Goal: Task Accomplishment & Management: Use online tool/utility

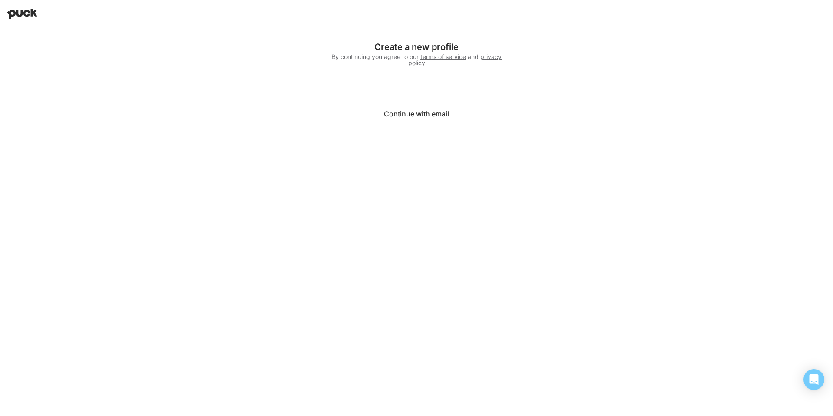
click at [431, 114] on button "Continue with email" at bounding box center [417, 113] width 174 height 21
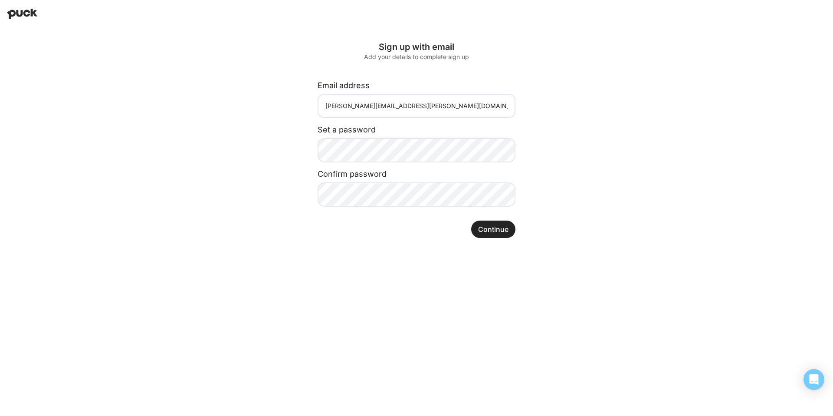
click at [490, 229] on button "Continue" at bounding box center [493, 228] width 44 height 17
click at [497, 231] on button "Continue" at bounding box center [493, 228] width 44 height 17
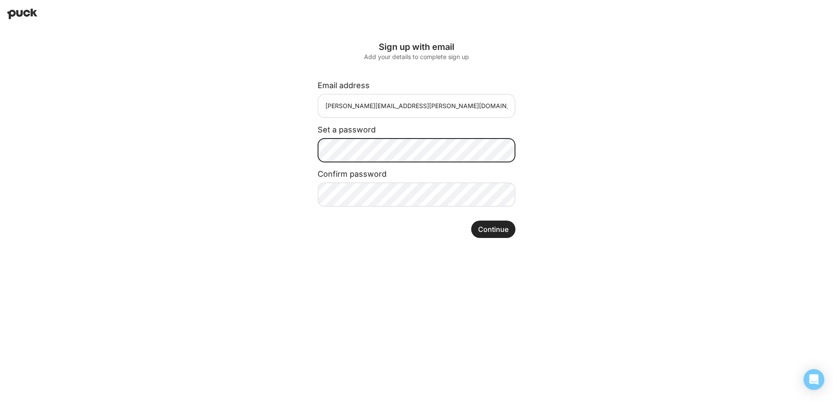
click at [287, 155] on div "Sign up with email Add your details to complete sign up Email address natasha.m…" at bounding box center [416, 140] width 295 height 224
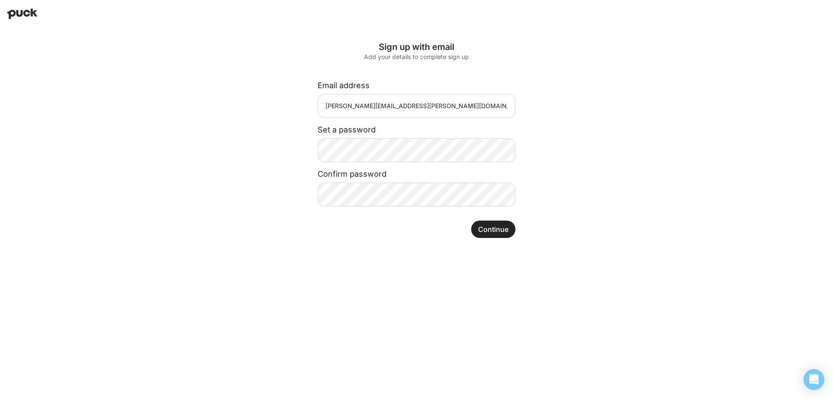
click at [484, 229] on button "Continue" at bounding box center [493, 228] width 44 height 17
click at [497, 231] on button "Continue" at bounding box center [493, 228] width 44 height 17
click at [494, 230] on button "Continue" at bounding box center [493, 228] width 44 height 17
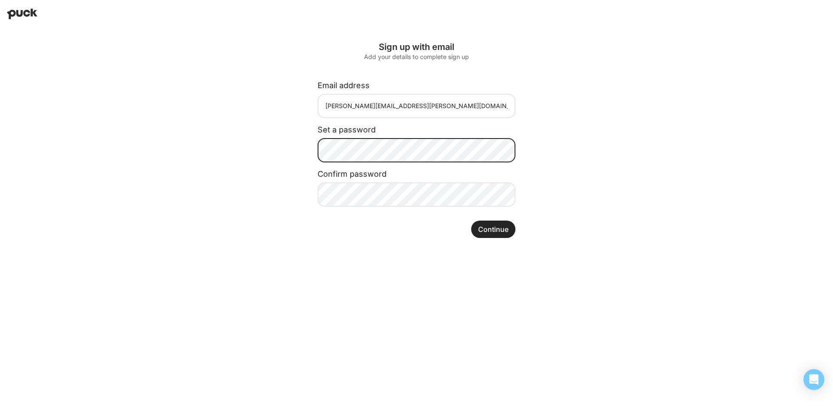
click at [302, 151] on div "Sign up with email Add your details to complete sign up Email address natasha.m…" at bounding box center [416, 140] width 295 height 224
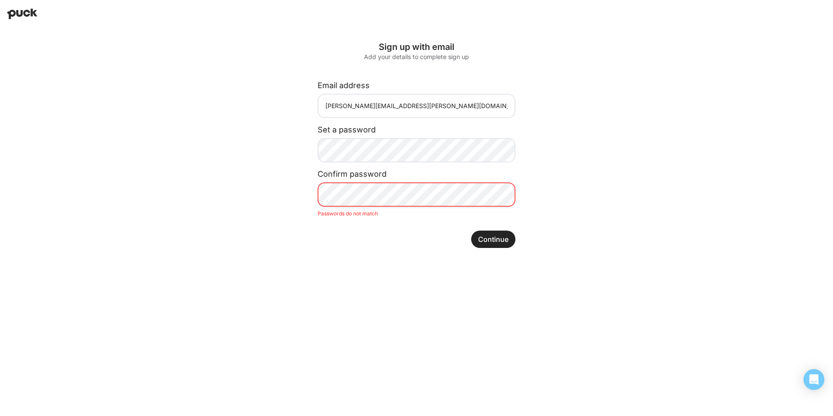
click at [301, 192] on div "Sign up with email Add your details to complete sign up Email address natasha.m…" at bounding box center [416, 145] width 295 height 234
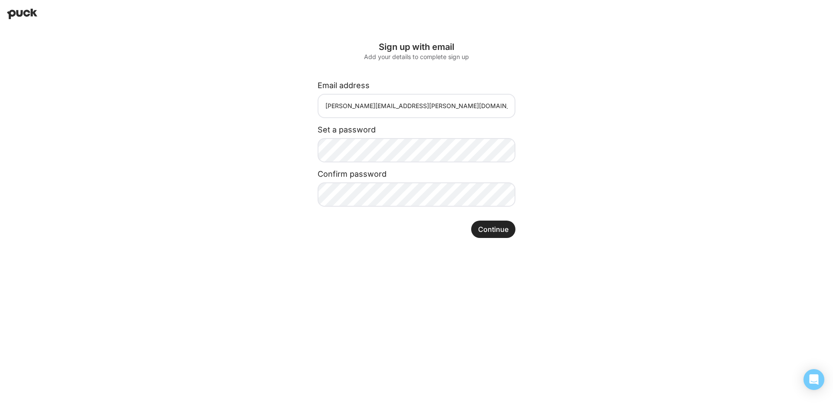
click at [503, 235] on button "Continue" at bounding box center [493, 228] width 44 height 17
click at [21, 14] on img at bounding box center [22, 14] width 30 height 10
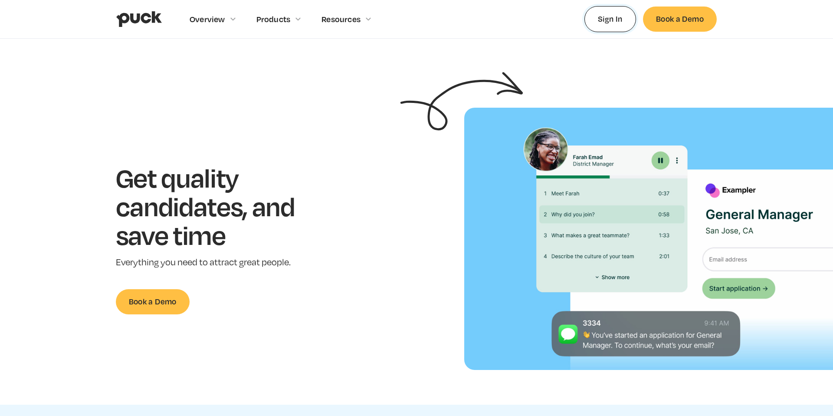
click at [620, 16] on link "Sign In" at bounding box center [611, 19] width 52 height 26
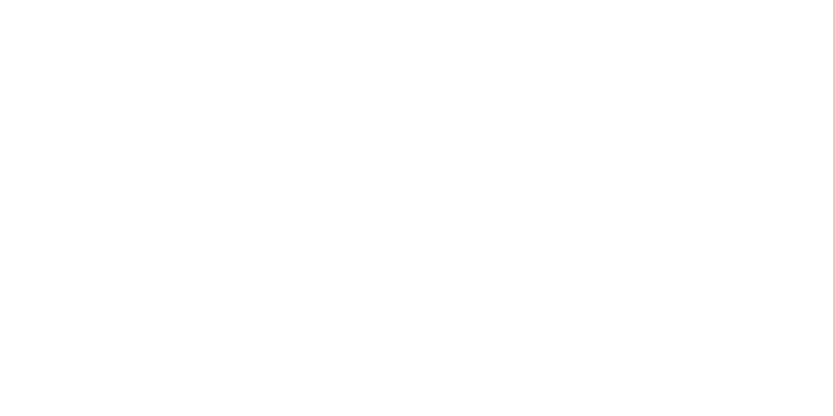
click at [359, 3] on html at bounding box center [416, 1] width 833 height 3
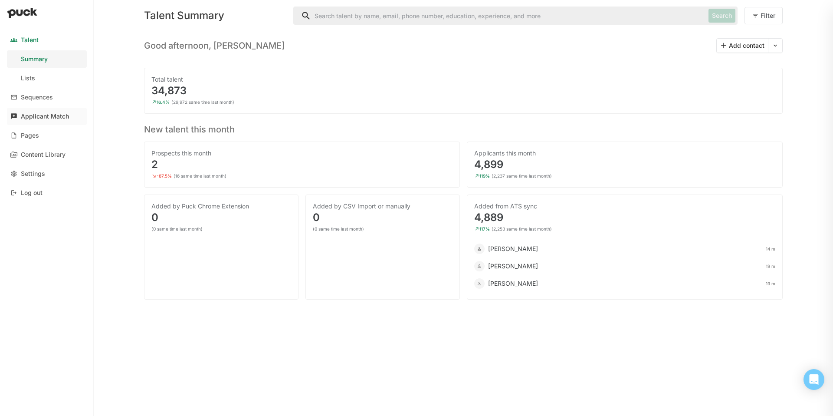
click at [49, 117] on div "Applicant Match" at bounding box center [45, 116] width 48 height 7
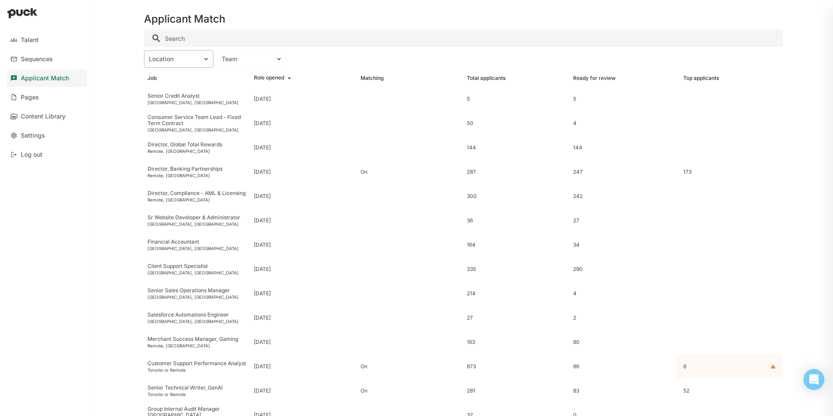
click at [189, 60] on div "Location" at bounding box center [173, 59] width 49 height 7
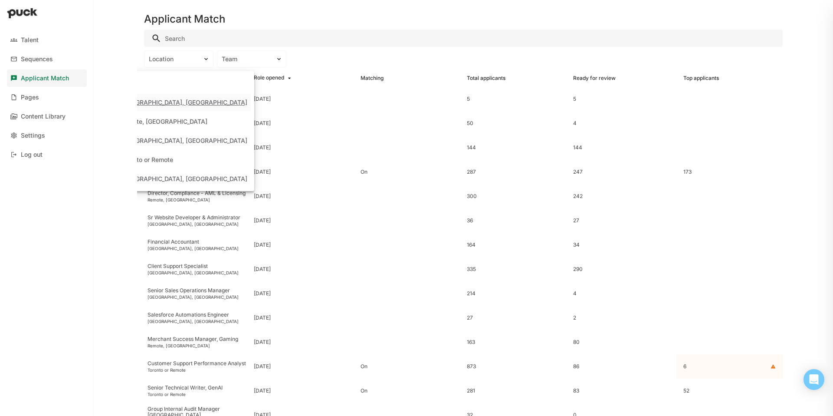
click at [185, 99] on div "London, United Kingdom" at bounding box center [184, 102] width 127 height 7
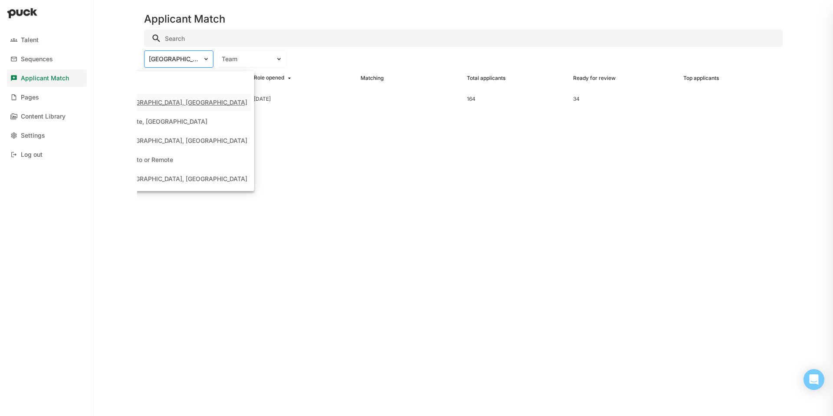
click at [197, 59] on div "London, United Kingdom" at bounding box center [173, 59] width 49 height 7
click at [177, 140] on div "Stockholm, Sweden" at bounding box center [184, 140] width 127 height 7
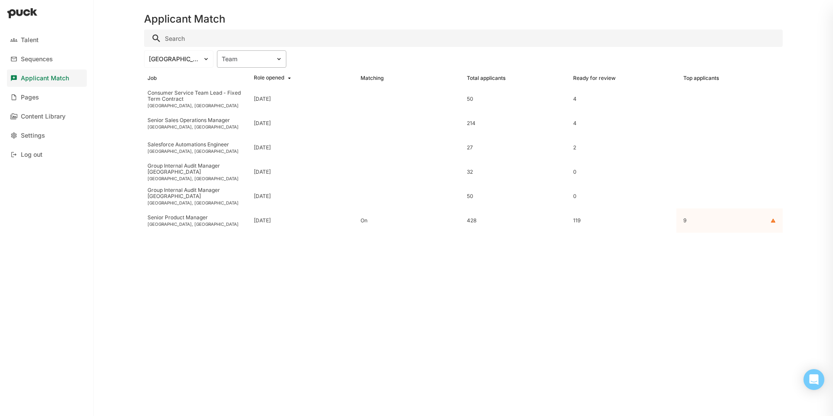
click at [236, 57] on div "Team" at bounding box center [246, 59] width 49 height 7
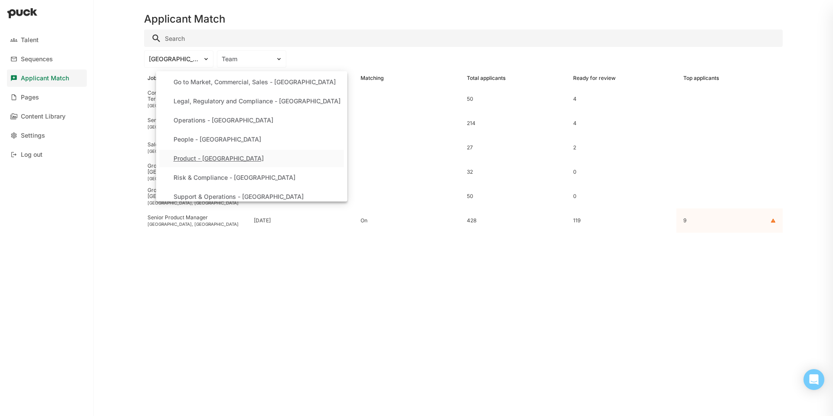
scroll to position [104, 0]
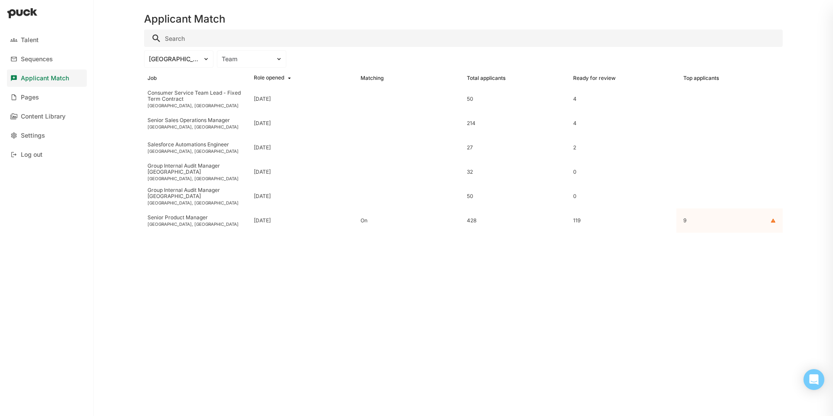
click at [171, 39] on input "Search" at bounding box center [463, 38] width 639 height 17
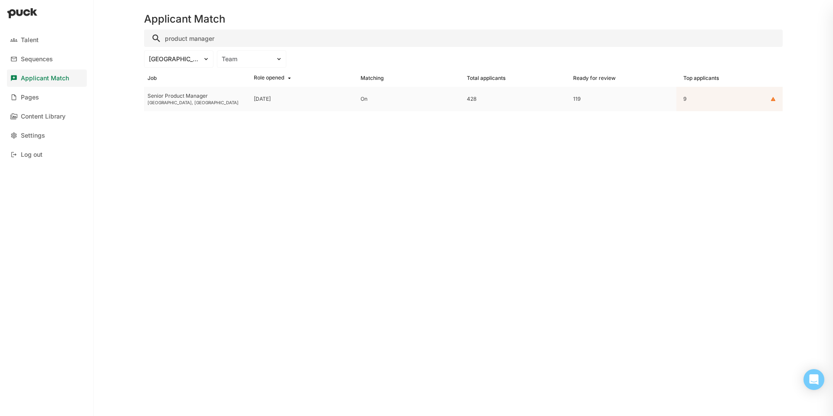
type input "product manager"
click at [190, 101] on div "Stockholm, Sweden" at bounding box center [197, 102] width 99 height 5
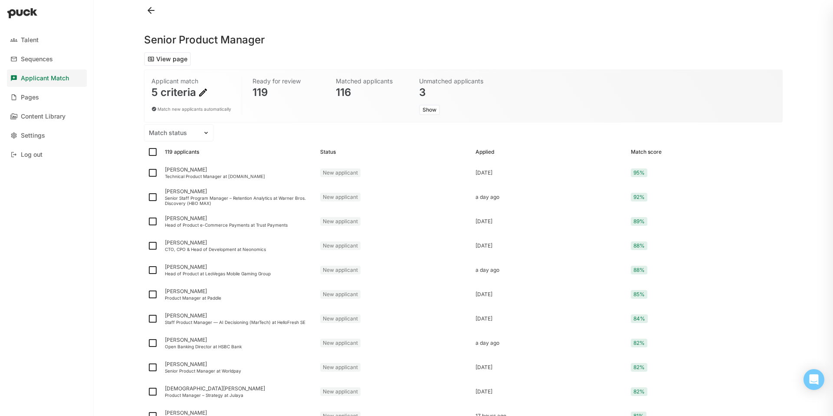
click at [201, 94] on img at bounding box center [203, 92] width 10 height 10
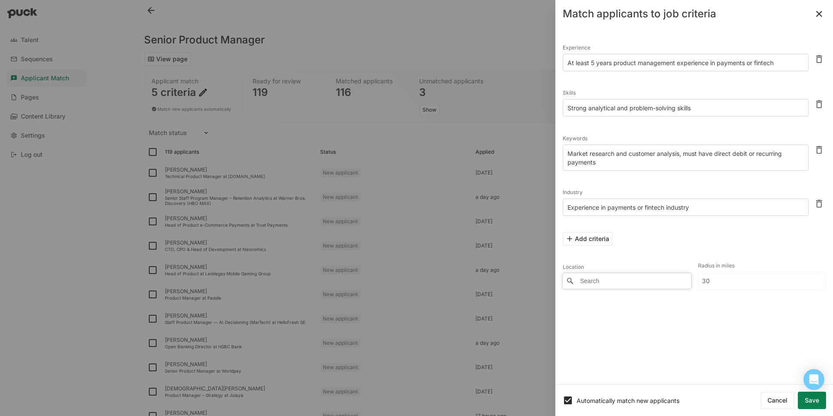
type input "Stockholm, Stockholm, Sweden"
click at [596, 238] on button "Add criteria" at bounding box center [588, 239] width 50 height 14
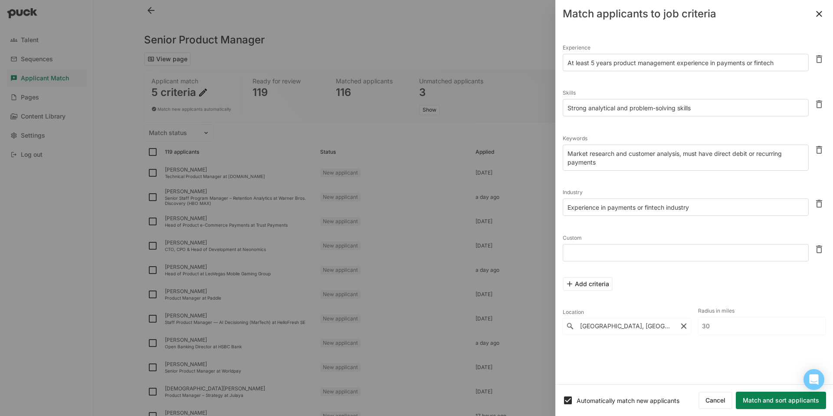
click at [590, 250] on textarea at bounding box center [686, 252] width 246 height 17
type textarea "l"
type textarea "Can be based in London or Paris"
click at [724, 374] on div "Experience At least 5 years product management experience in payments or fintec…" at bounding box center [694, 206] width 277 height 356
click at [768, 394] on button "Match and sort applicants" at bounding box center [781, 399] width 90 height 17
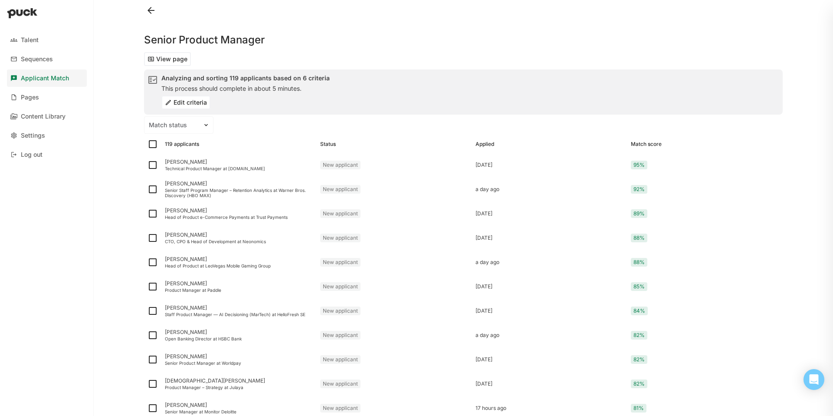
click at [769, 399] on div at bounding box center [416, 208] width 833 height 416
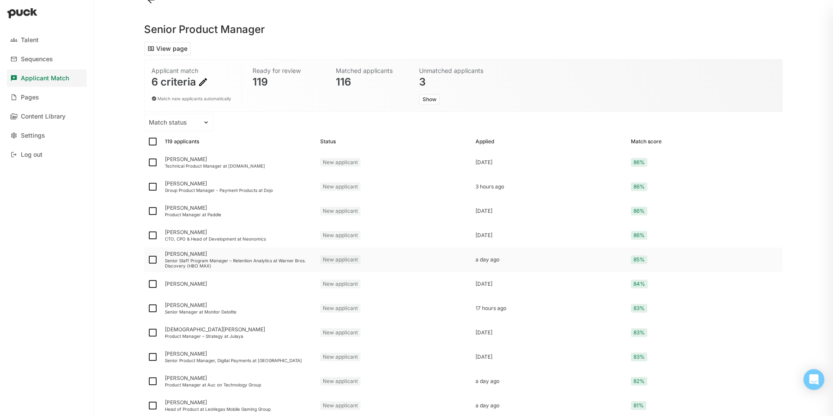
scroll to position [10, 0]
click at [178, 142] on div "119 applicants" at bounding box center [182, 142] width 34 height 6
click at [173, 158] on div "Alexander Horré" at bounding box center [239, 160] width 148 height 6
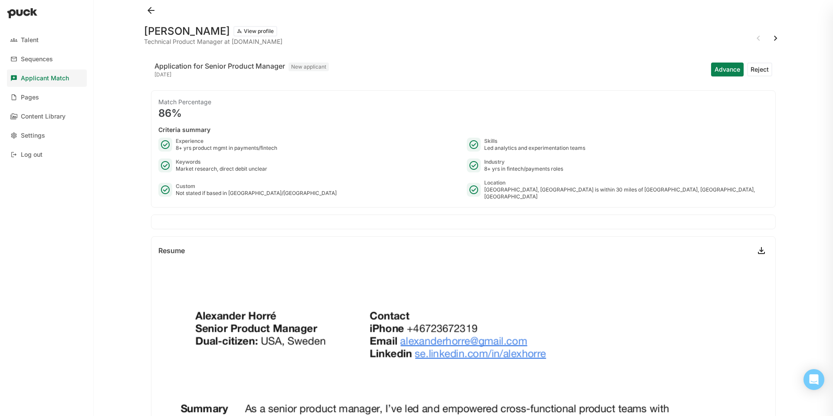
click at [730, 69] on button "Advance" at bounding box center [727, 69] width 33 height 14
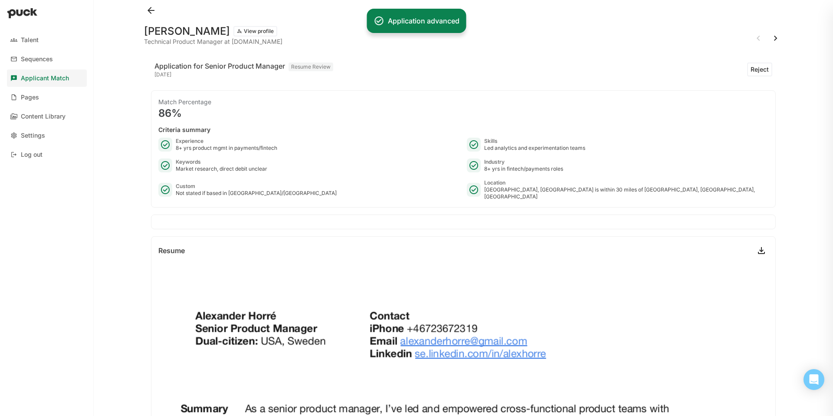
click at [776, 38] on button at bounding box center [776, 38] width 14 height 14
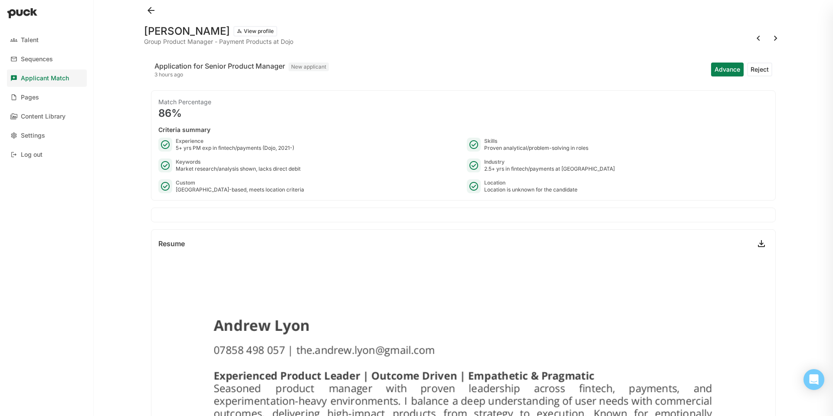
click at [720, 69] on button "Advance" at bounding box center [727, 69] width 33 height 14
click at [775, 36] on button at bounding box center [776, 38] width 14 height 14
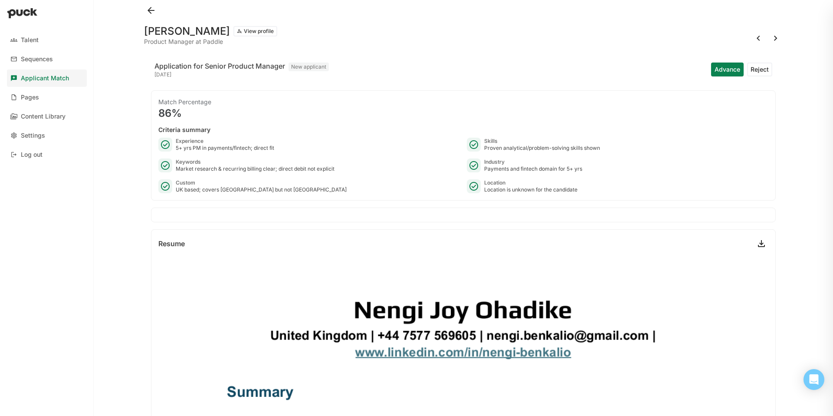
click at [728, 71] on button "Advance" at bounding box center [727, 69] width 33 height 14
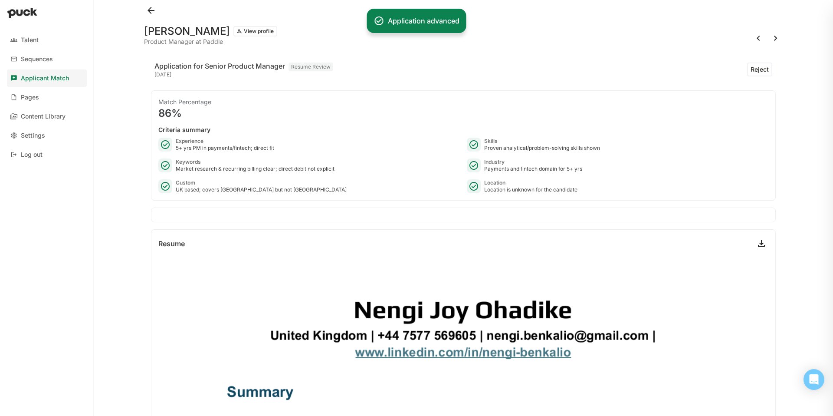
click at [776, 38] on button at bounding box center [776, 38] width 14 height 14
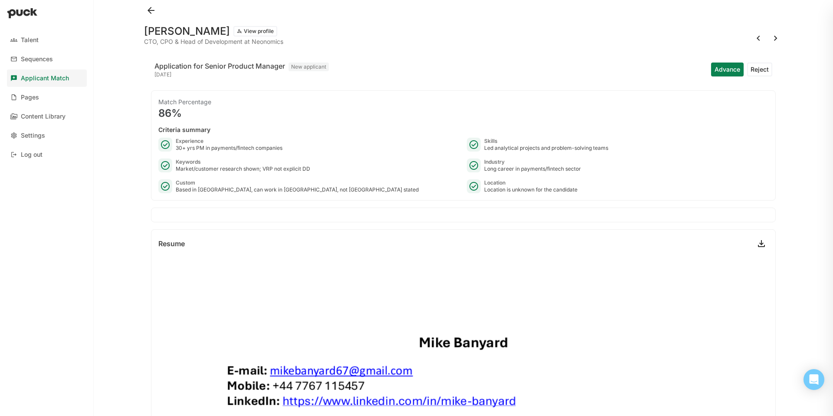
click at [764, 70] on button "Reject" at bounding box center [759, 69] width 25 height 14
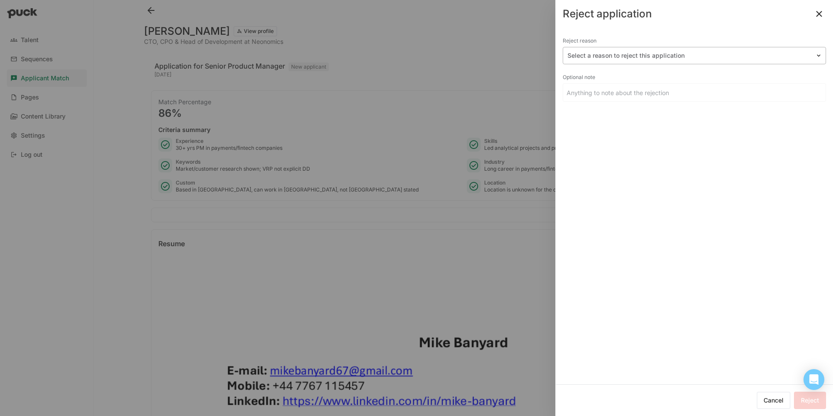
click at [725, 59] on div at bounding box center [689, 55] width 243 height 9
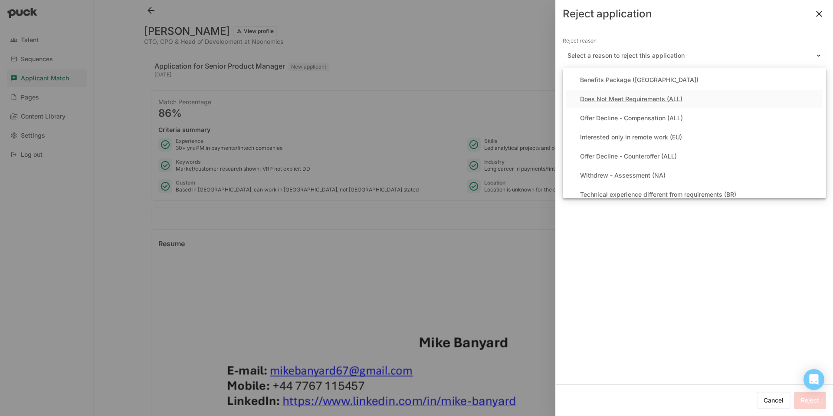
click at [685, 95] on div "Does Not Meet Requirements (ALL)" at bounding box center [694, 98] width 256 height 17
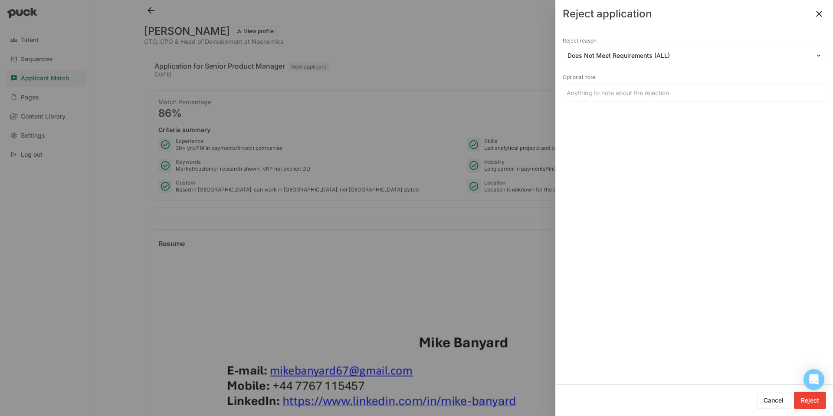
click at [816, 398] on button "Reject" at bounding box center [810, 399] width 32 height 17
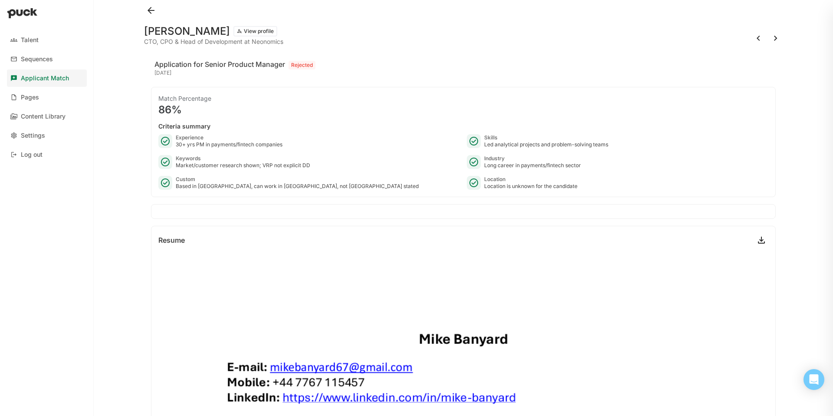
click at [777, 39] on button at bounding box center [776, 38] width 14 height 14
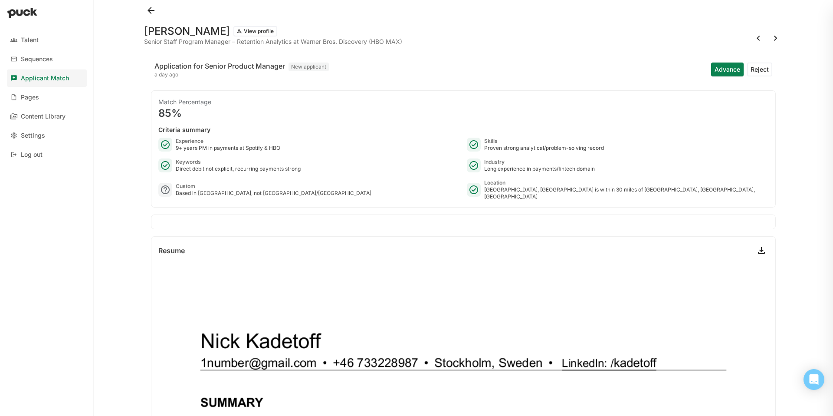
click at [235, 29] on button "View profile" at bounding box center [255, 31] width 44 height 10
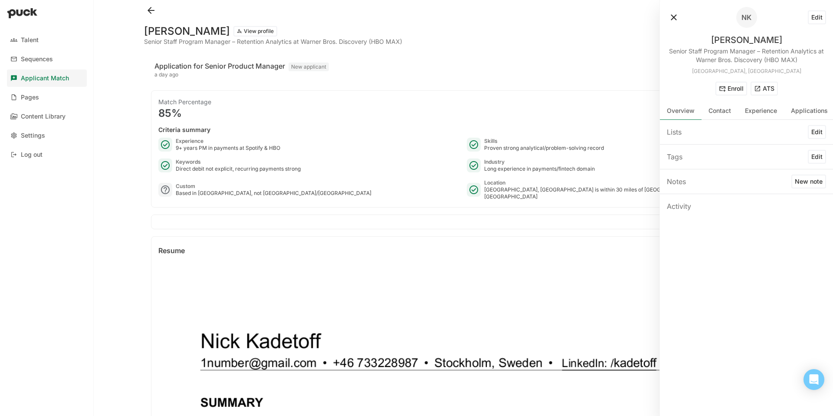
click at [769, 87] on button "ATS" at bounding box center [764, 89] width 27 height 14
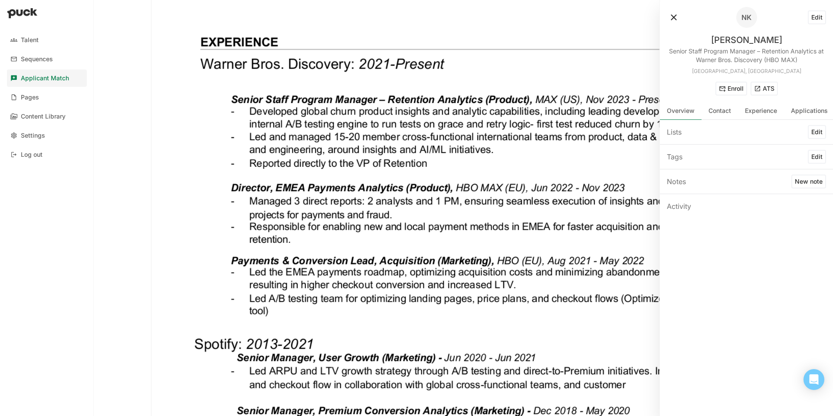
scroll to position [486, 0]
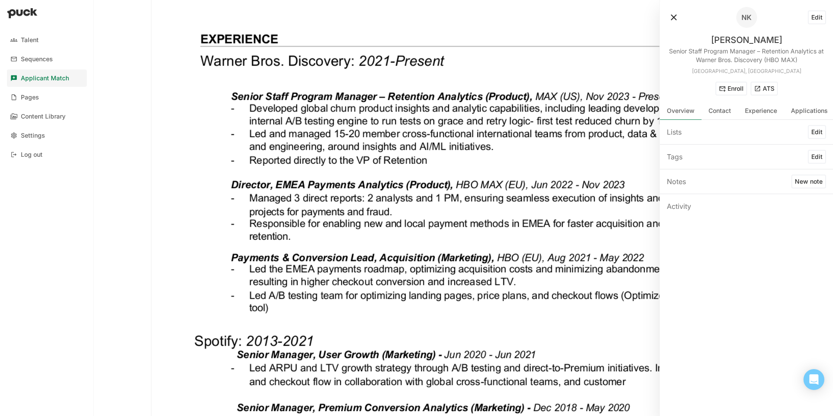
click at [674, 18] on button at bounding box center [674, 17] width 14 height 14
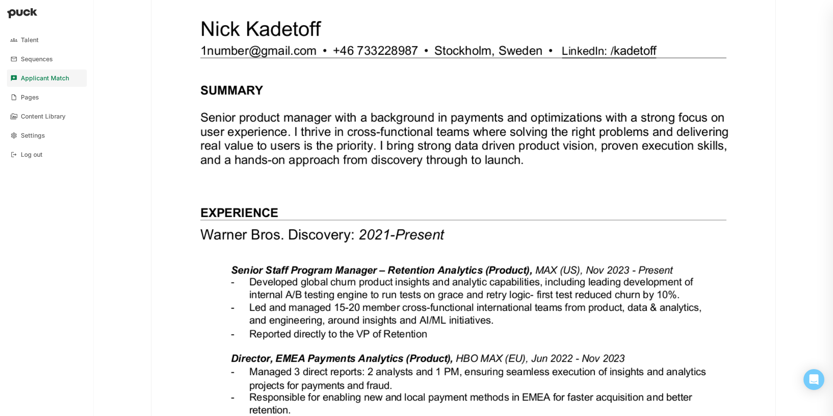
scroll to position [0, 0]
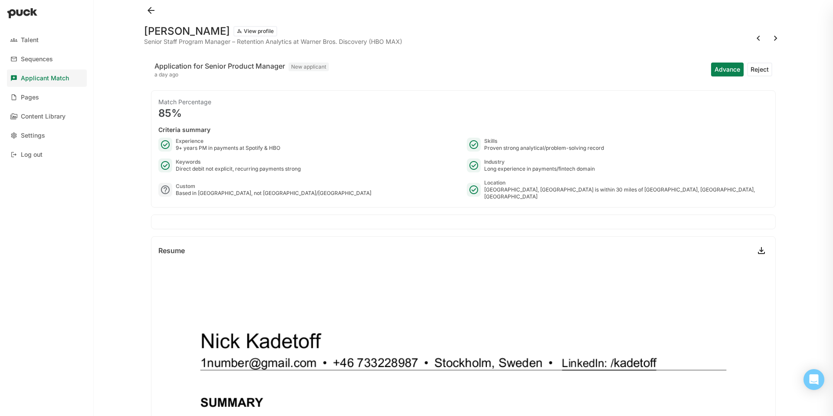
click at [759, 72] on button "Reject" at bounding box center [759, 69] width 25 height 14
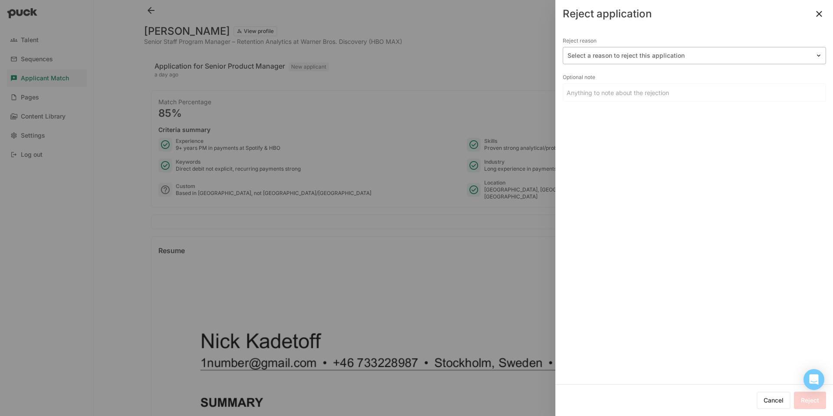
click at [715, 50] on div "Select a reason to reject this application" at bounding box center [689, 55] width 252 height 13
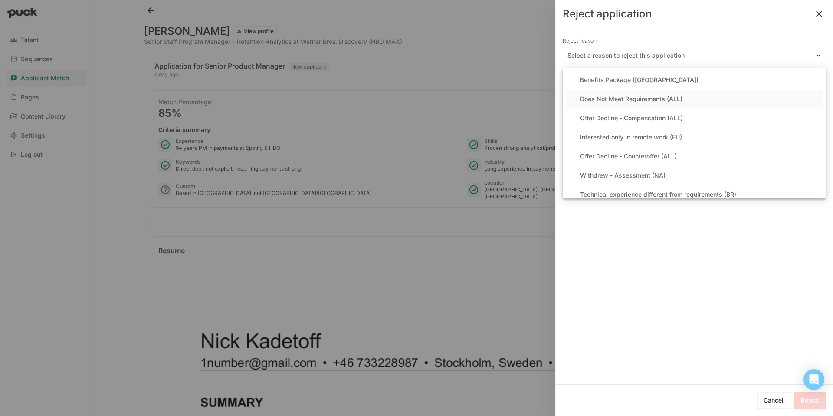
click at [661, 97] on div "Does Not Meet Requirements (ALL)" at bounding box center [631, 98] width 102 height 7
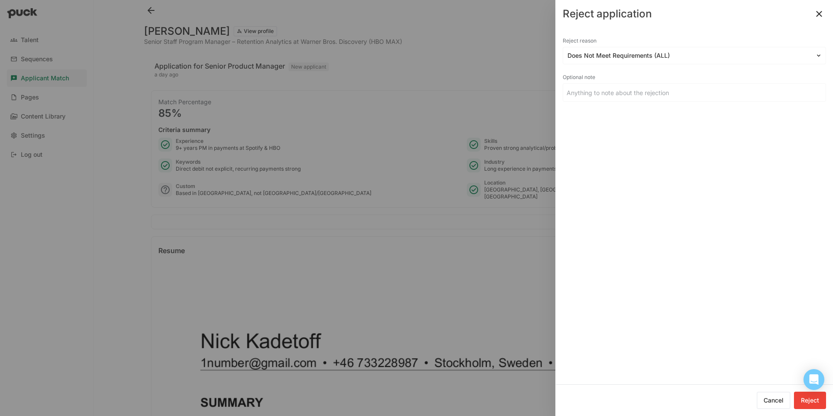
click at [814, 406] on button "Reject" at bounding box center [810, 399] width 32 height 17
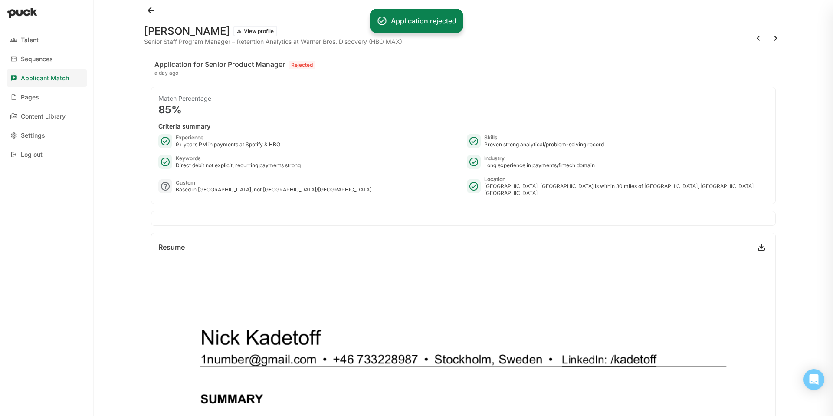
click at [775, 38] on button at bounding box center [776, 38] width 14 height 14
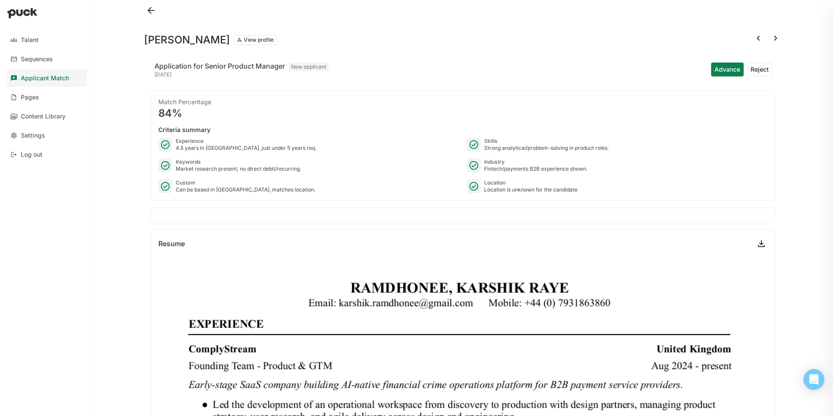
click at [756, 65] on button "Reject" at bounding box center [759, 69] width 25 height 14
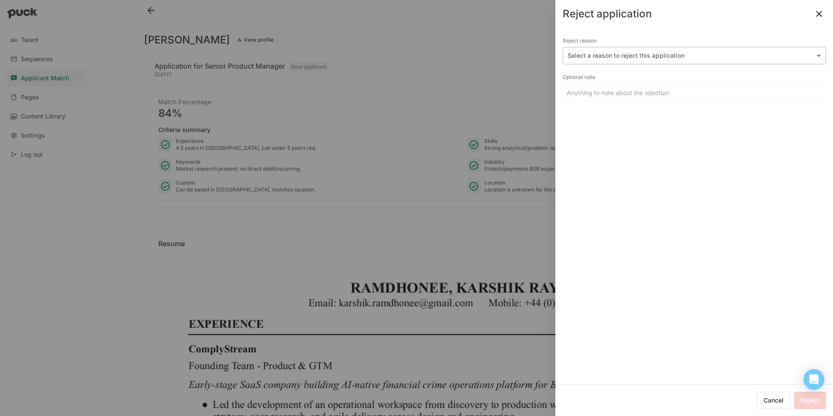
click at [726, 55] on div at bounding box center [689, 55] width 243 height 9
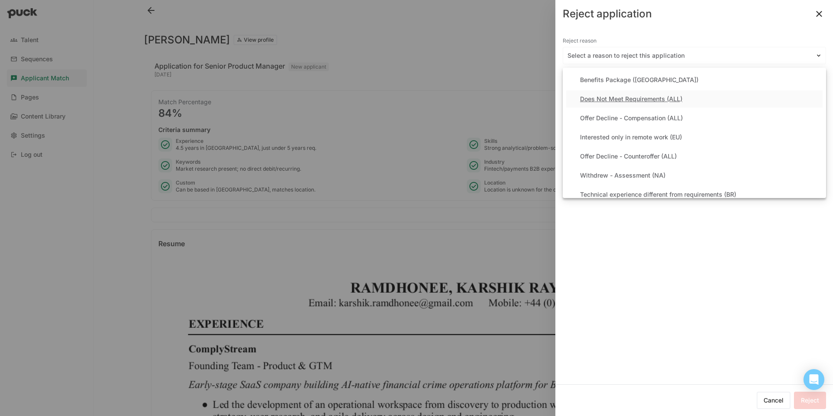
click at [677, 94] on div "Does Not Meet Requirements (ALL)" at bounding box center [694, 98] width 256 height 17
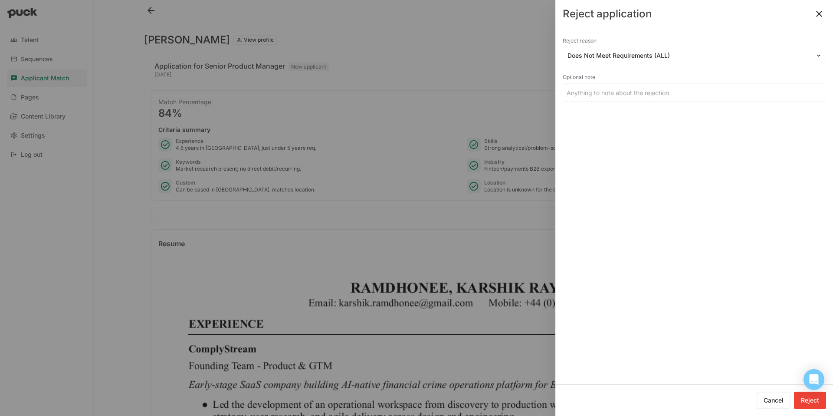
click at [805, 405] on button "Reject" at bounding box center [810, 399] width 32 height 17
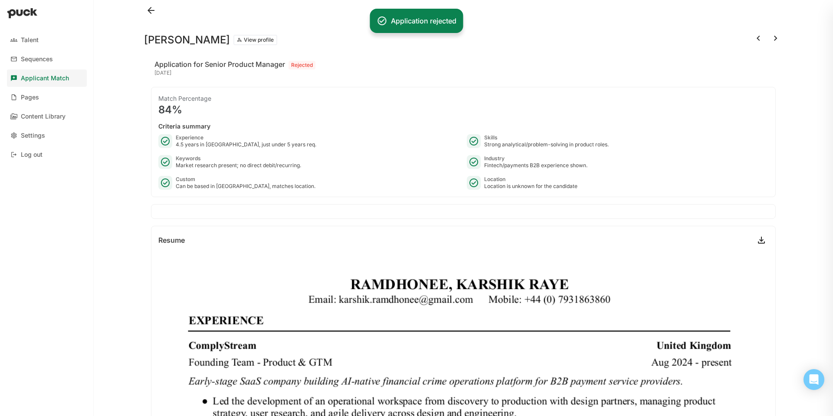
click at [775, 39] on button at bounding box center [776, 38] width 14 height 14
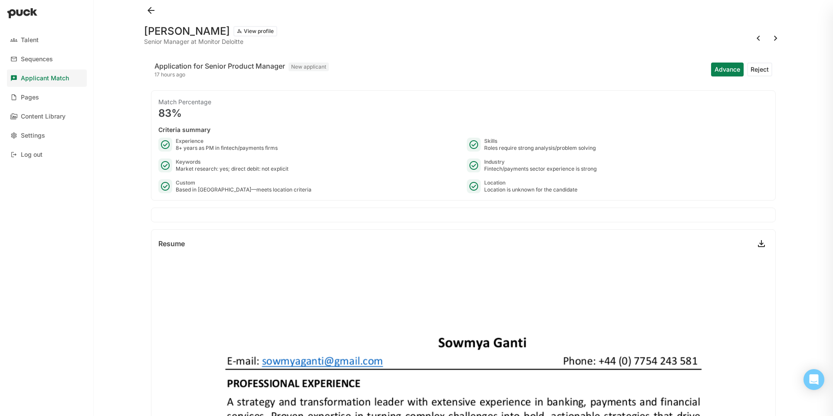
click at [759, 73] on button "Reject" at bounding box center [759, 69] width 25 height 14
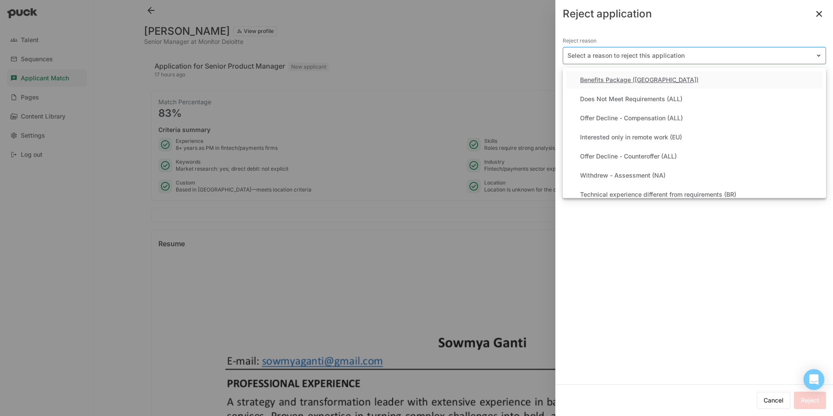
click at [713, 63] on div "Select a reason to reject this application" at bounding box center [694, 55] width 263 height 17
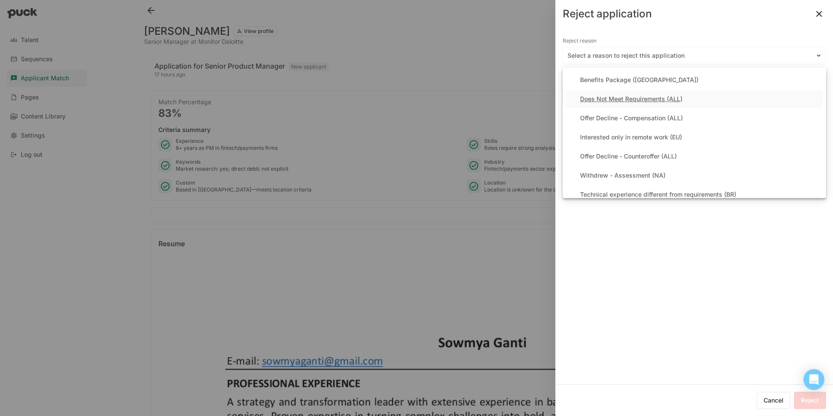
click at [686, 98] on div "Does Not Meet Requirements (ALL)" at bounding box center [694, 98] width 256 height 17
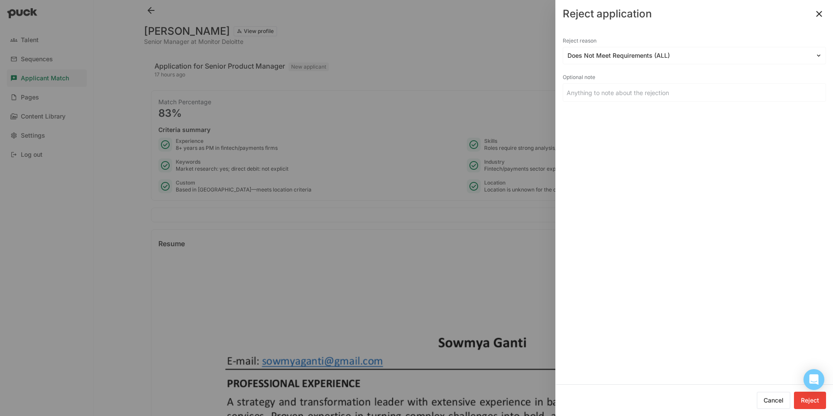
click at [806, 399] on button "Reject" at bounding box center [810, 399] width 32 height 17
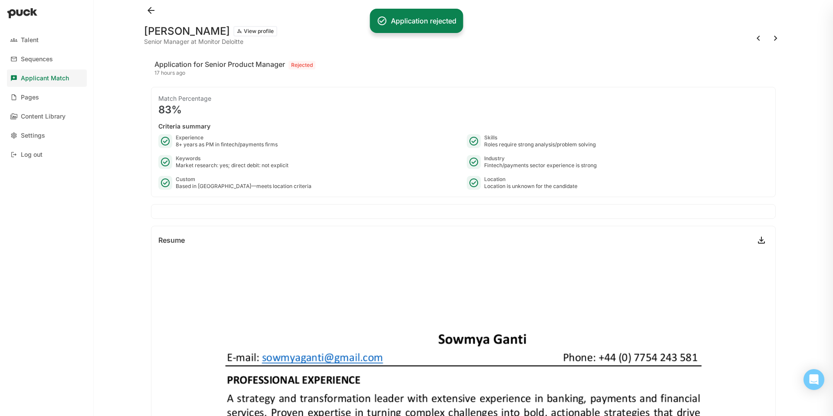
click at [818, 14] on div "Talent Sequences Applicant Match Pages Content Library Settings Log out Sowmya …" at bounding box center [416, 208] width 833 height 416
click at [779, 38] on button at bounding box center [776, 38] width 14 height 14
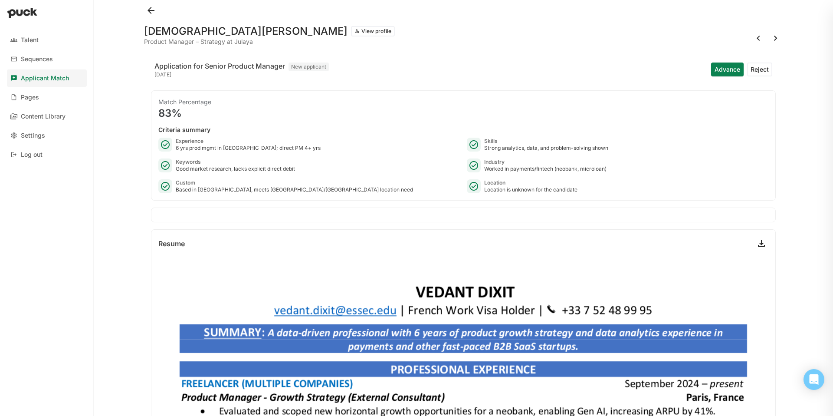
click at [763, 64] on button "Reject" at bounding box center [759, 69] width 25 height 14
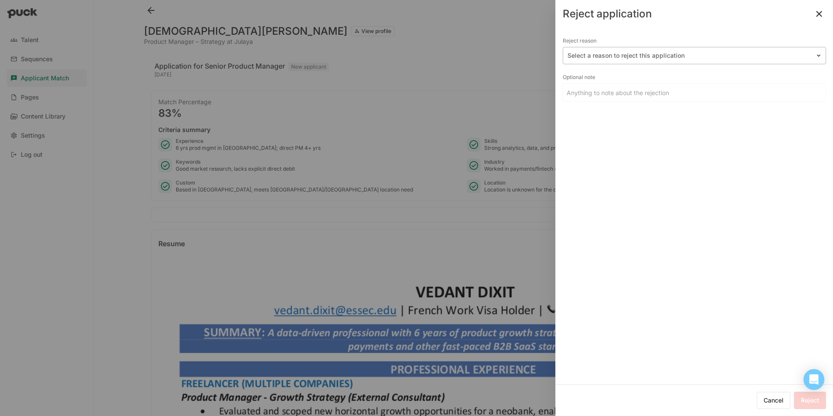
click at [636, 55] on div at bounding box center [689, 55] width 243 height 9
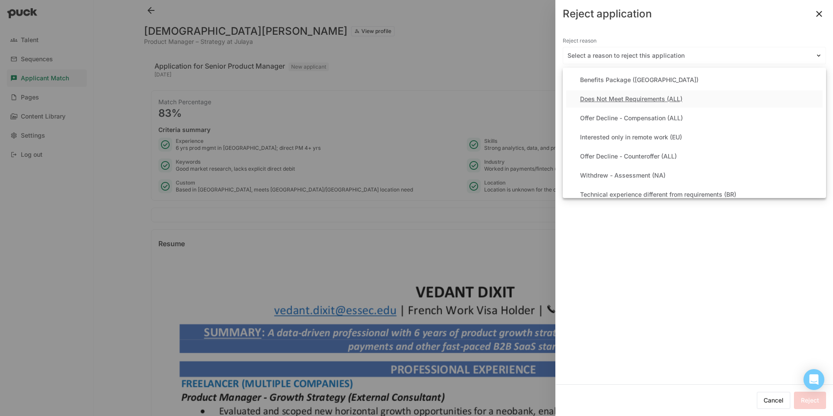
click at [627, 95] on div "Does Not Meet Requirements (ALL)" at bounding box center [631, 98] width 102 height 7
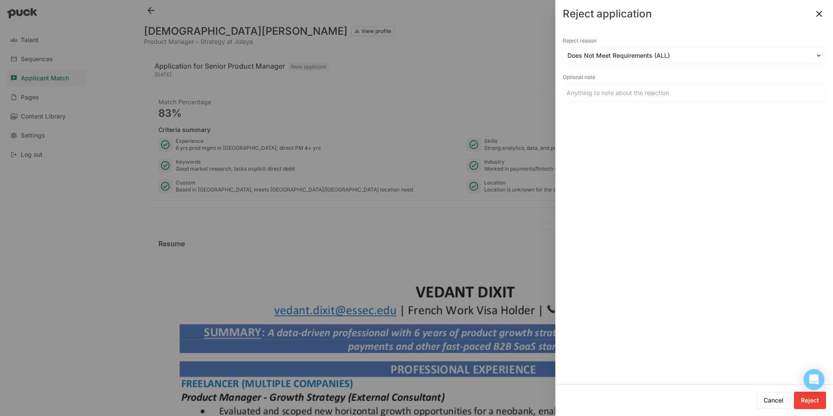
click at [804, 398] on button "Reject" at bounding box center [810, 399] width 32 height 17
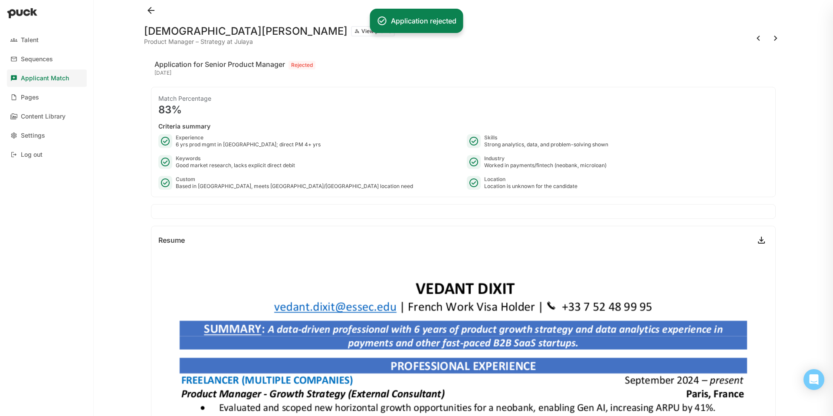
click at [773, 36] on button at bounding box center [776, 38] width 14 height 14
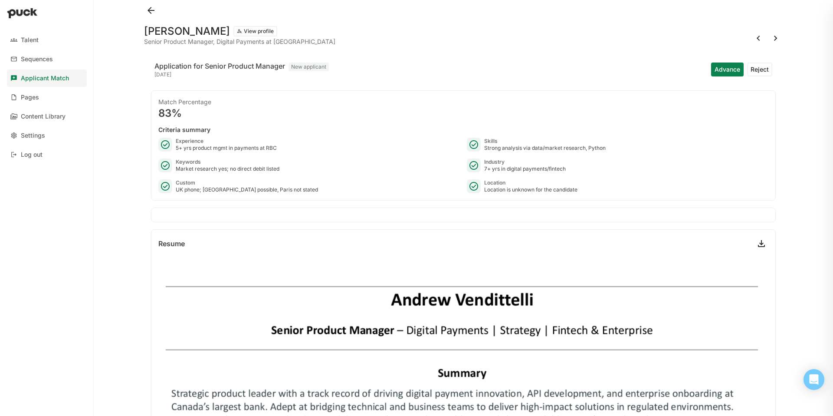
click at [758, 69] on button "Reject" at bounding box center [759, 69] width 25 height 14
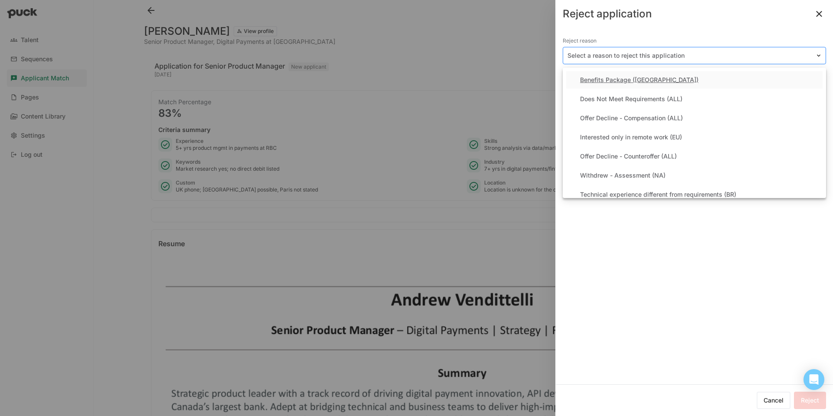
click at [681, 60] on div "Select a reason to reject this application" at bounding box center [689, 55] width 252 height 13
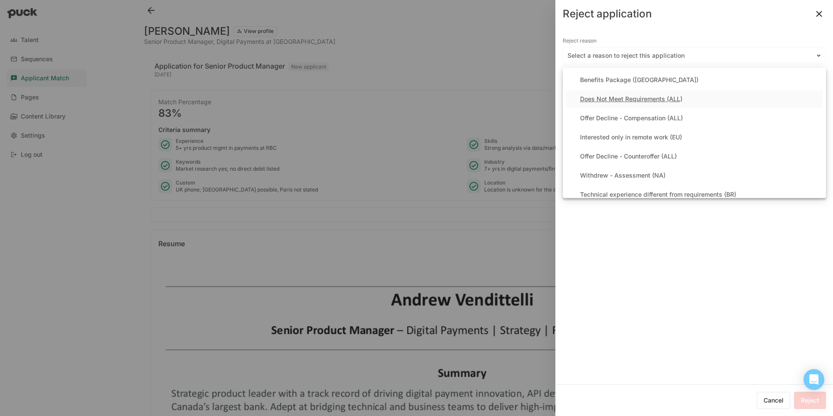
click at [657, 96] on div "Does Not Meet Requirements (ALL)" at bounding box center [631, 98] width 102 height 7
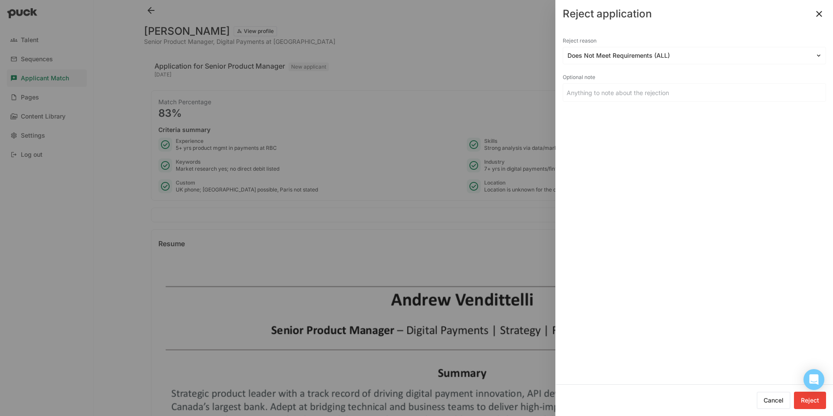
click at [815, 402] on button "Reject" at bounding box center [810, 399] width 32 height 17
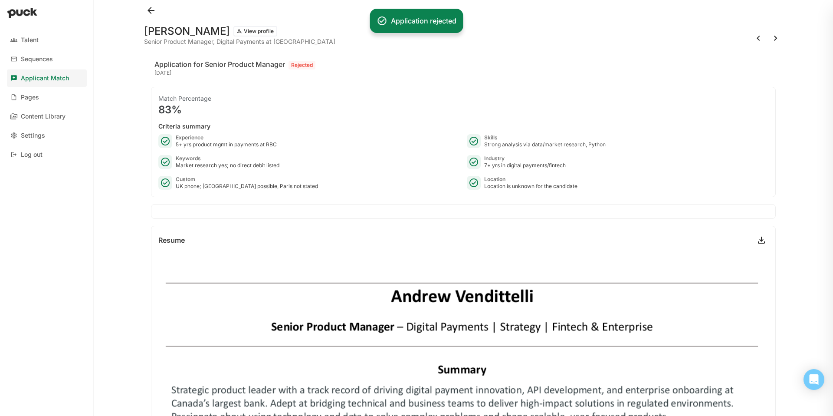
click at [777, 36] on button at bounding box center [776, 38] width 14 height 14
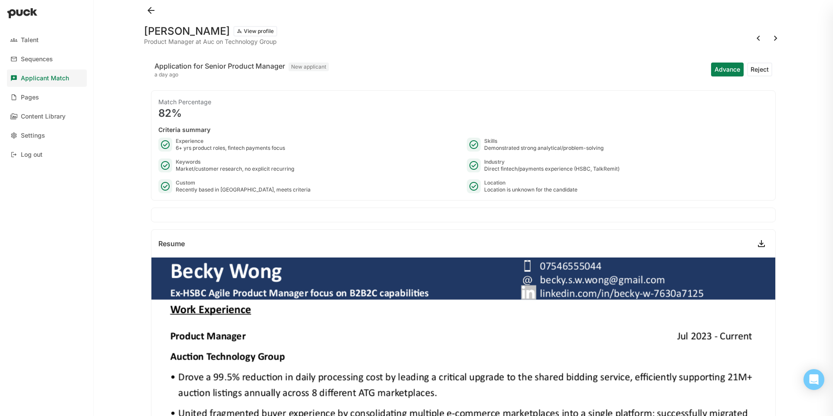
click at [766, 66] on button "Reject" at bounding box center [759, 69] width 25 height 14
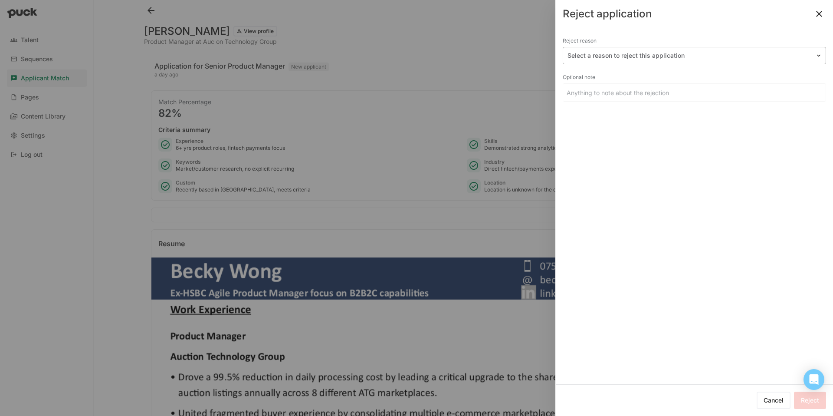
click at [645, 59] on div at bounding box center [689, 55] width 243 height 9
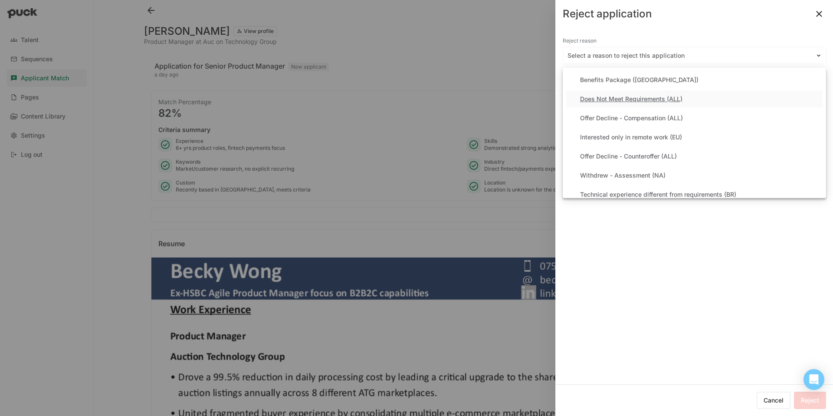
click at [631, 98] on div "Does Not Meet Requirements (ALL)" at bounding box center [631, 98] width 102 height 7
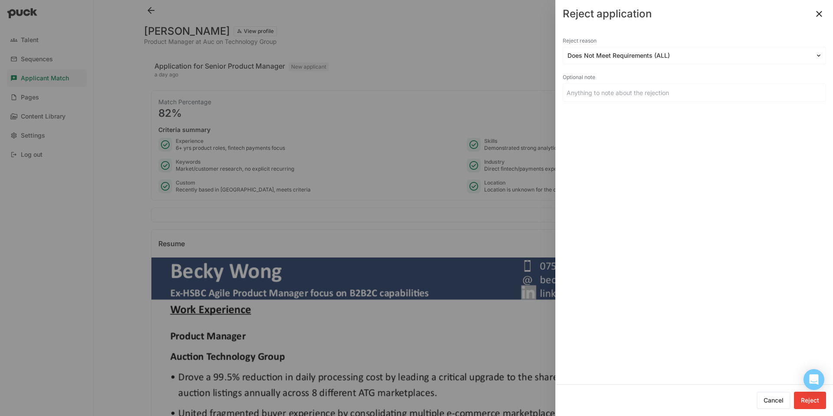
drag, startPoint x: 809, startPoint y: 392, endPoint x: 810, endPoint y: 399, distance: 7.0
click at [810, 399] on button "Reject" at bounding box center [810, 399] width 32 height 17
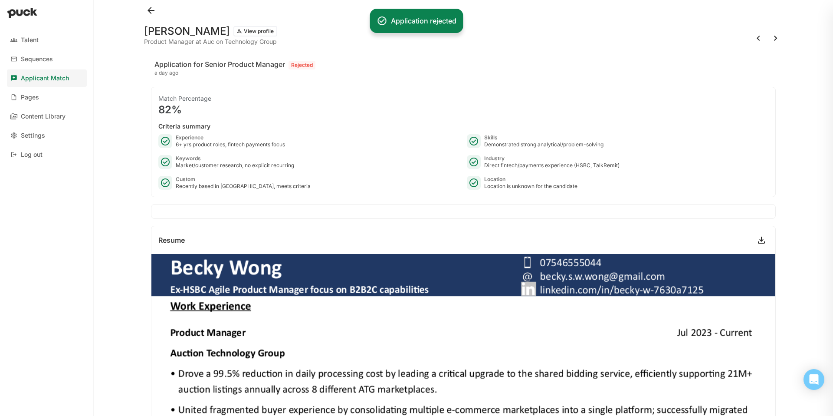
click at [776, 37] on button at bounding box center [776, 38] width 14 height 14
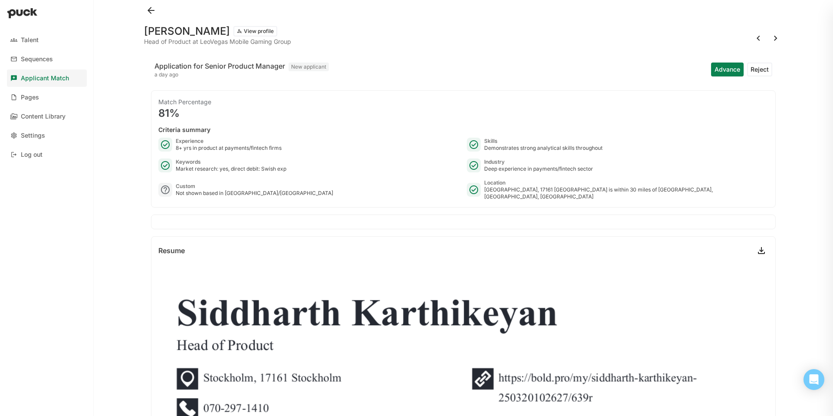
click at [723, 65] on button "Advance" at bounding box center [727, 69] width 33 height 14
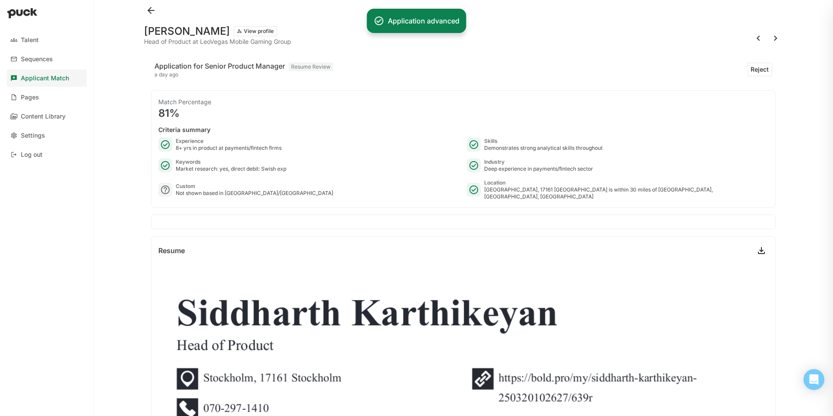
click at [776, 38] on button at bounding box center [776, 38] width 14 height 14
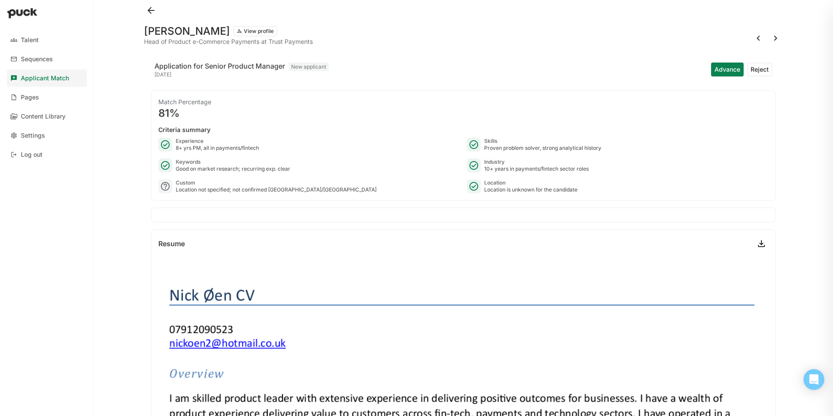
click at [233, 31] on button "View profile" at bounding box center [255, 31] width 44 height 10
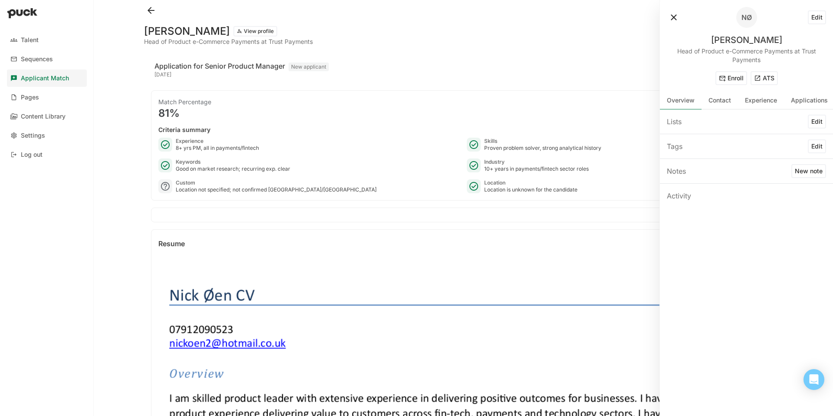
click at [767, 77] on button "ATS" at bounding box center [764, 78] width 27 height 14
click at [673, 16] on button at bounding box center [674, 17] width 14 height 14
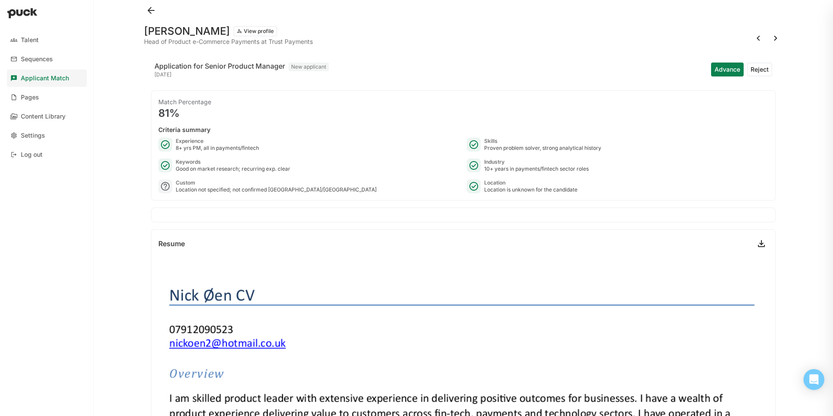
click at [731, 69] on button "Advance" at bounding box center [727, 69] width 33 height 14
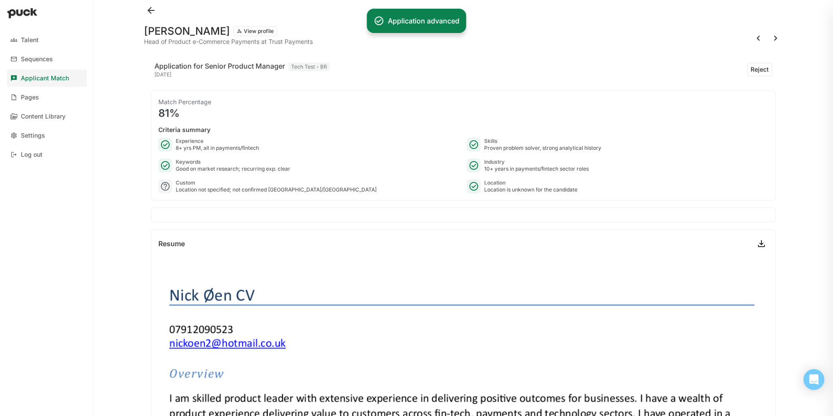
click at [777, 39] on button at bounding box center [776, 38] width 14 height 14
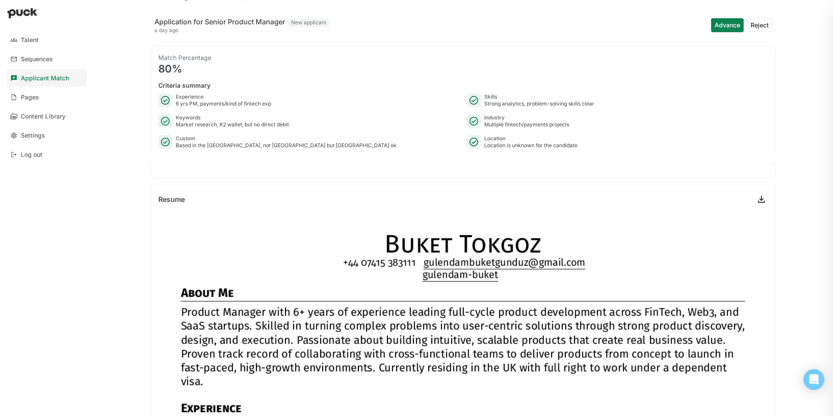
scroll to position [4, 0]
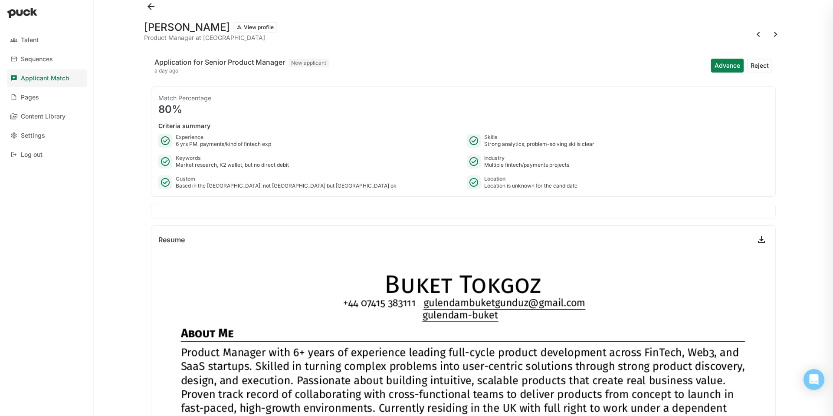
click at [760, 62] on button "Reject" at bounding box center [759, 66] width 25 height 14
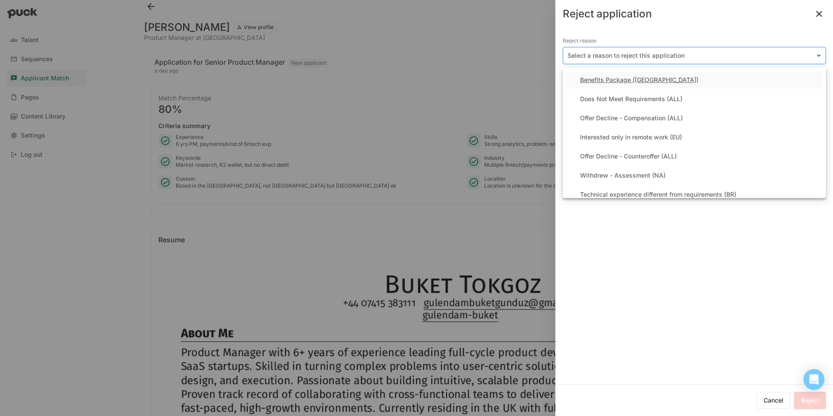
click at [797, 56] on div at bounding box center [689, 55] width 243 height 9
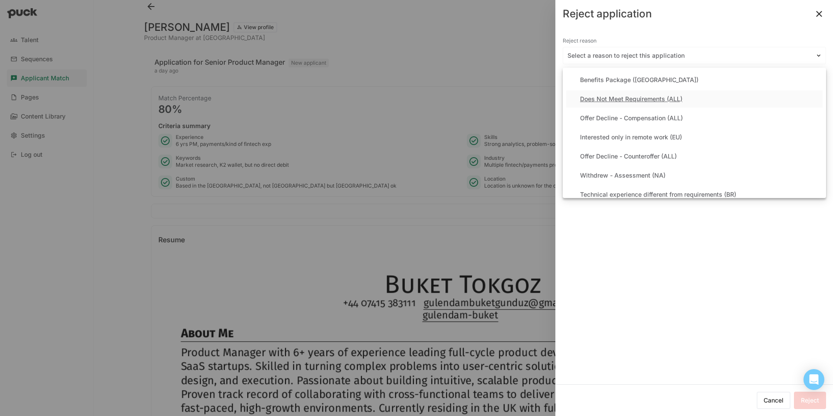
click at [696, 102] on div "Does Not Meet Requirements (ALL)" at bounding box center [694, 98] width 256 height 17
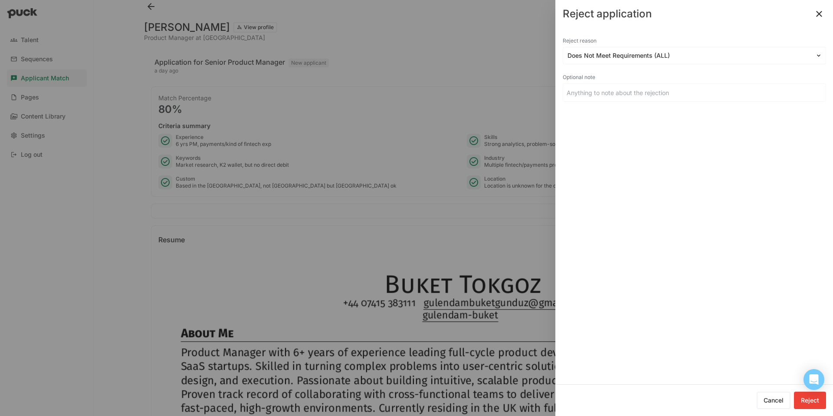
click at [810, 396] on button "Reject" at bounding box center [810, 399] width 32 height 17
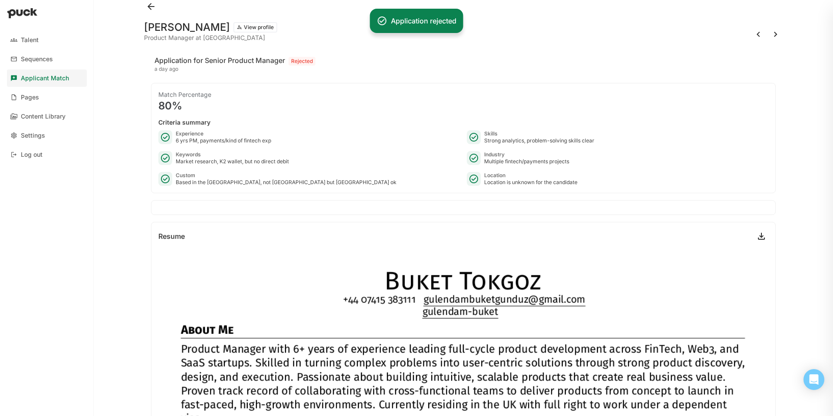
click at [776, 33] on button at bounding box center [776, 34] width 14 height 14
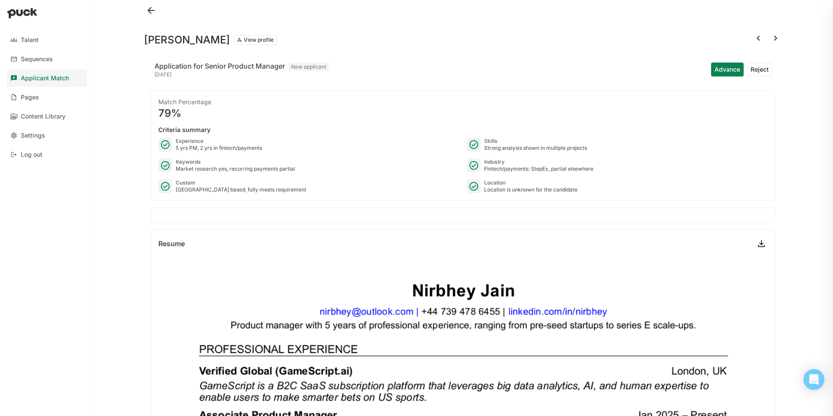
click at [757, 70] on button "Reject" at bounding box center [759, 69] width 25 height 14
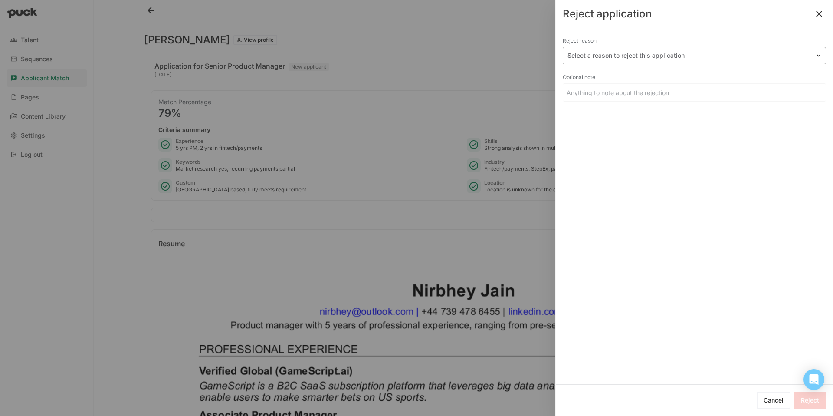
click at [615, 59] on div at bounding box center [689, 55] width 243 height 9
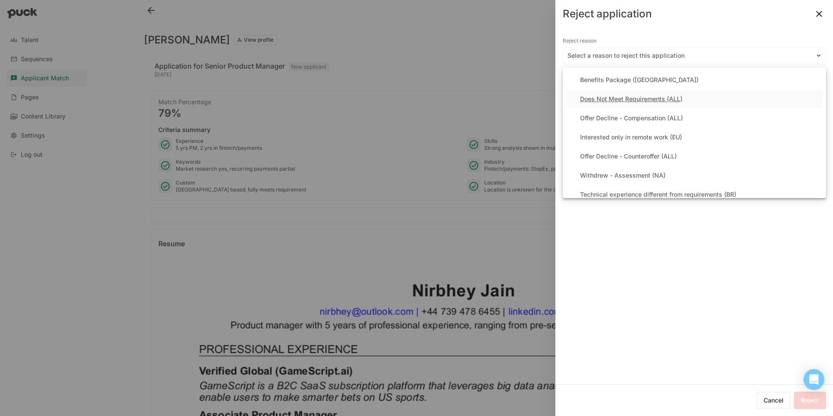
click at [608, 97] on div "Does Not Meet Requirements (ALL)" at bounding box center [631, 98] width 102 height 7
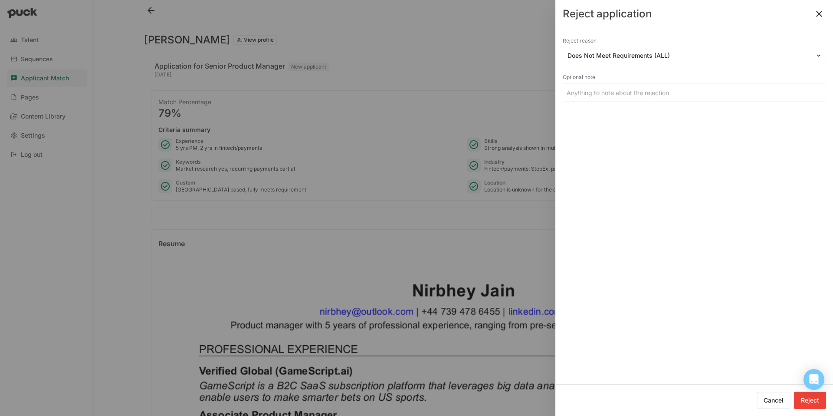
click at [812, 402] on button "Reject" at bounding box center [810, 399] width 32 height 17
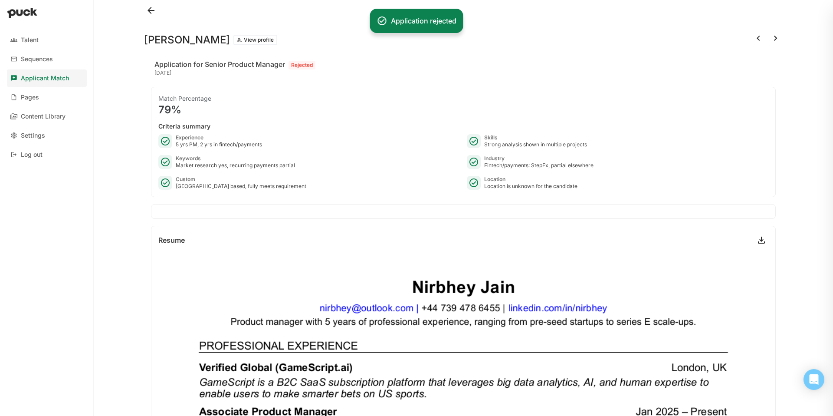
click at [774, 36] on button at bounding box center [776, 38] width 14 height 14
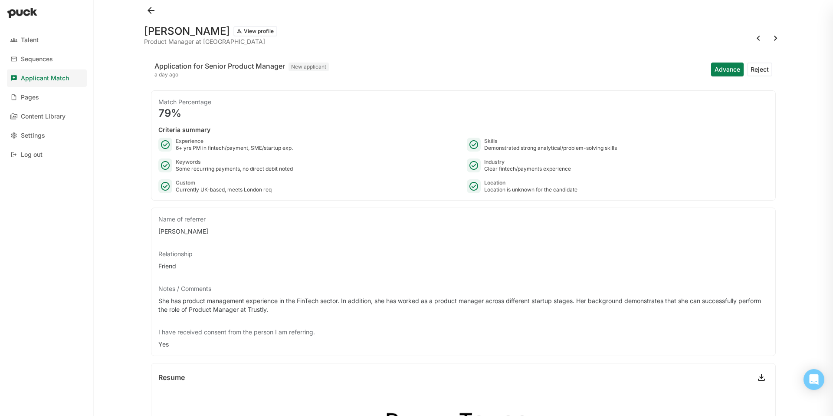
click at [728, 71] on button "Advance" at bounding box center [727, 69] width 33 height 14
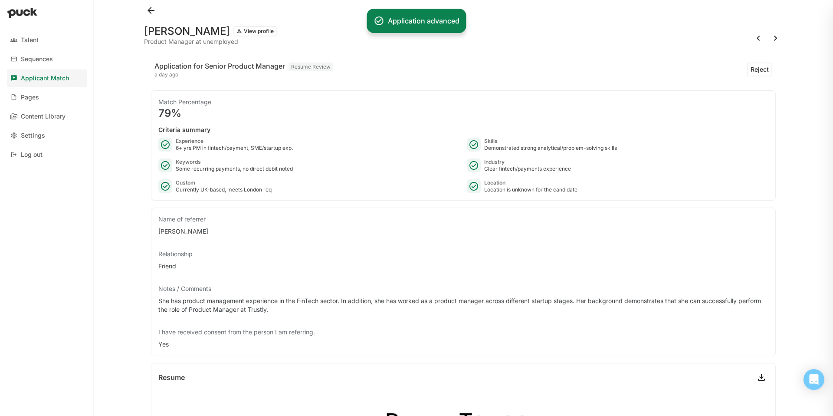
click at [777, 37] on button at bounding box center [776, 38] width 14 height 14
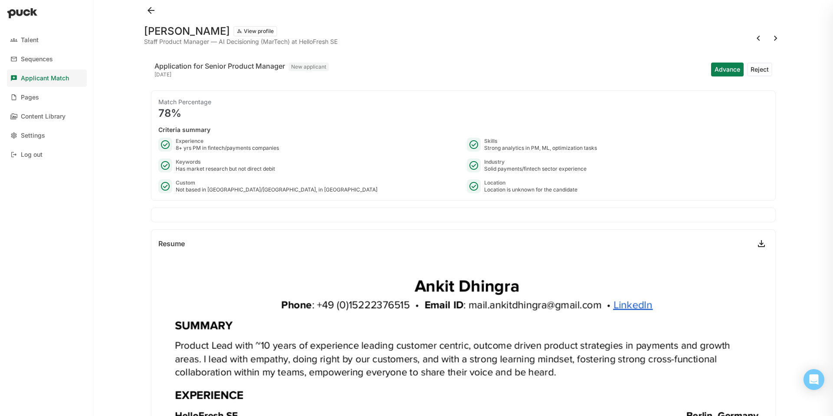
click at [758, 67] on button "Reject" at bounding box center [759, 69] width 25 height 14
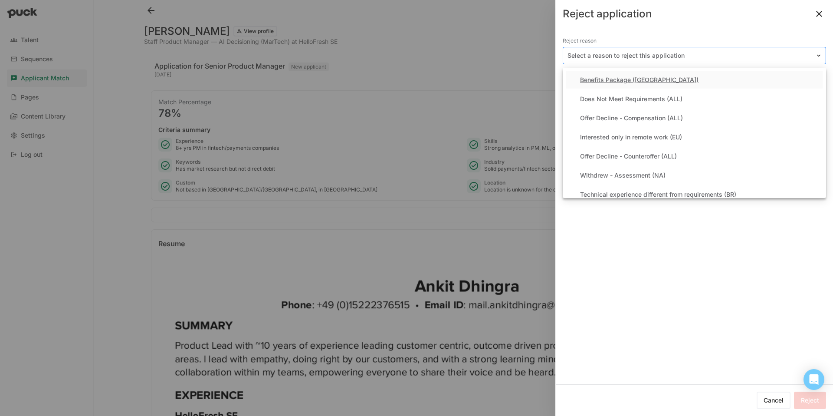
click at [677, 56] on div at bounding box center [689, 55] width 243 height 9
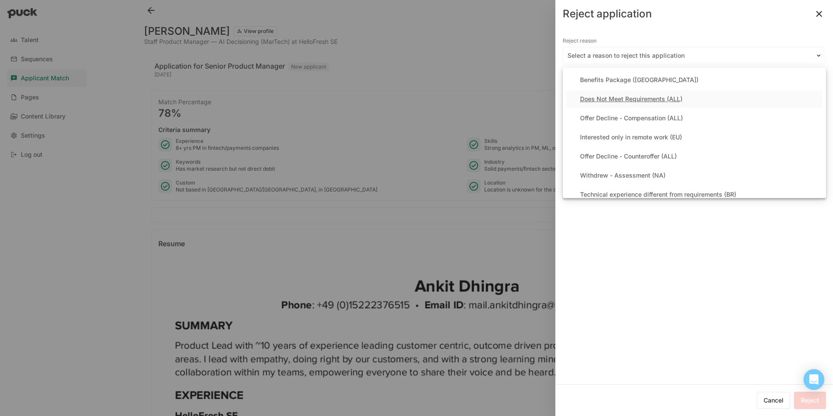
click at [647, 95] on div "Does Not Meet Requirements (ALL)" at bounding box center [631, 98] width 102 height 7
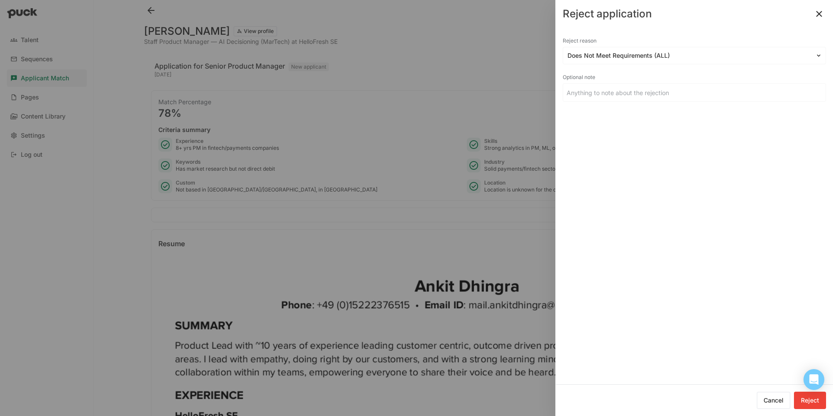
click at [816, 399] on button "Reject" at bounding box center [810, 399] width 32 height 17
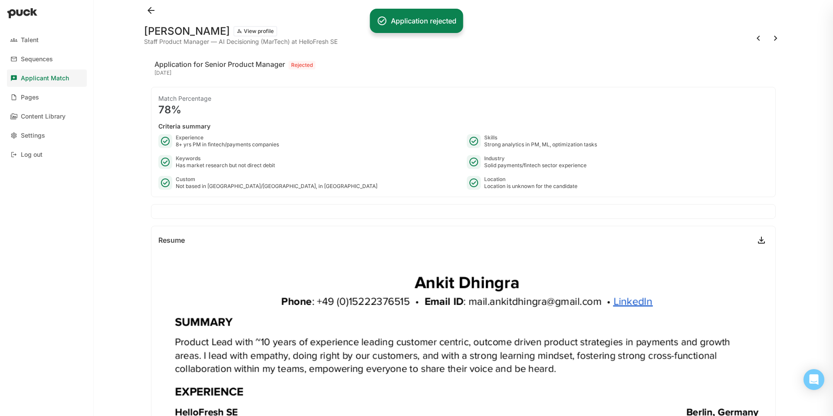
click at [778, 39] on button at bounding box center [776, 38] width 14 height 14
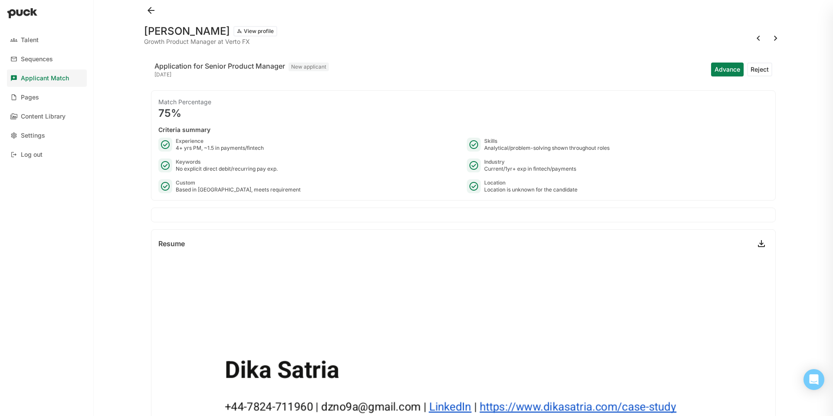
click at [763, 67] on button "Reject" at bounding box center [759, 69] width 25 height 14
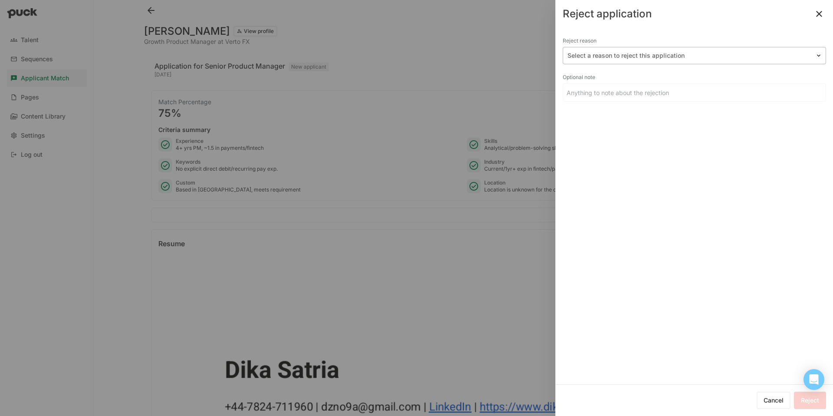
click at [659, 56] on div at bounding box center [689, 55] width 243 height 9
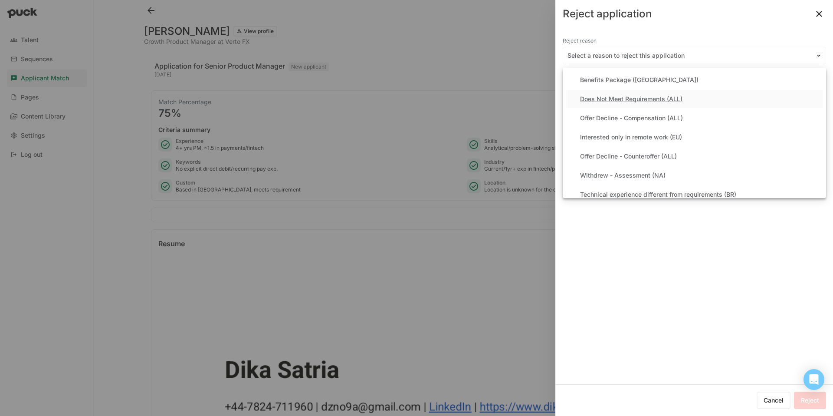
click at [633, 98] on div "Does Not Meet Requirements (ALL)" at bounding box center [631, 98] width 102 height 7
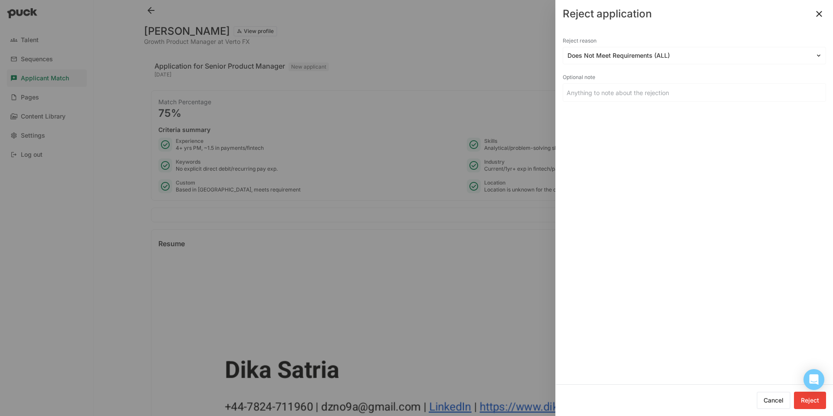
click at [802, 404] on button "Reject" at bounding box center [810, 399] width 32 height 17
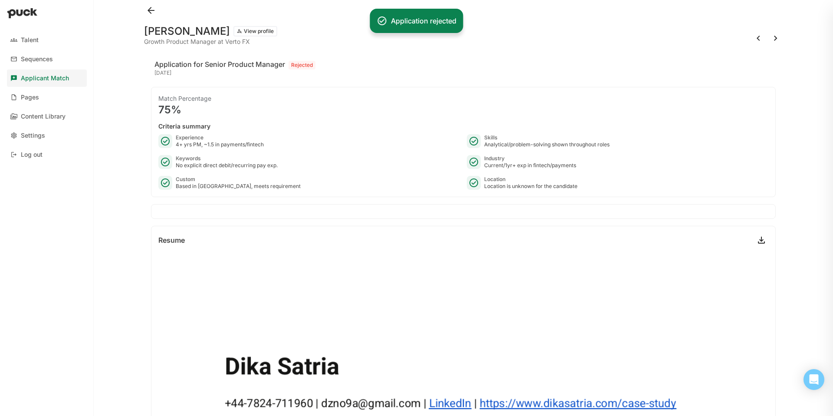
click at [776, 36] on button at bounding box center [776, 38] width 14 height 14
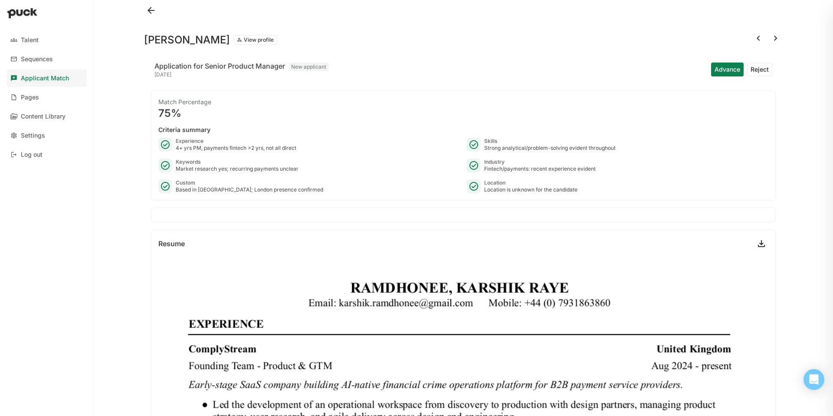
click at [760, 63] on button "Reject" at bounding box center [759, 69] width 25 height 14
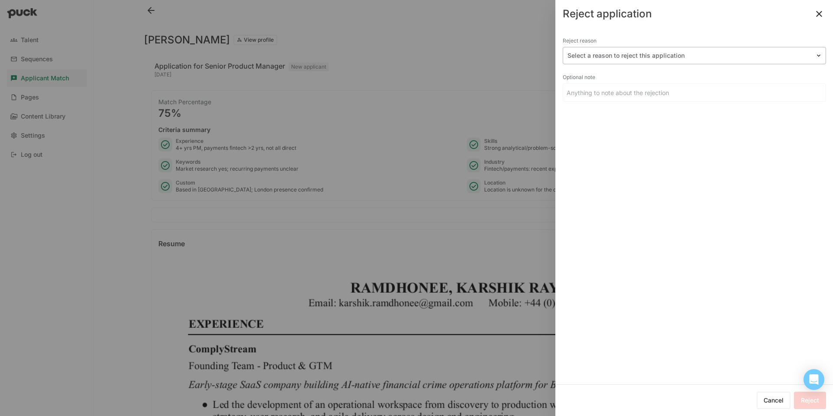
click at [596, 61] on div "Select a reason to reject this application" at bounding box center [689, 55] width 252 height 13
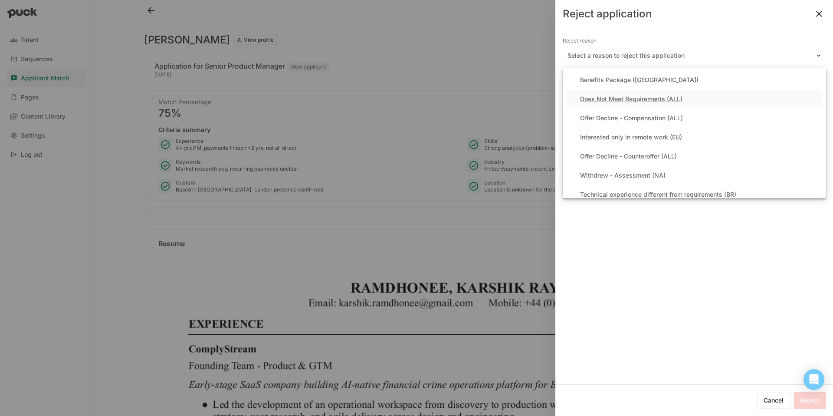
click at [595, 94] on div "Does Not Meet Requirements (ALL)" at bounding box center [694, 98] width 256 height 17
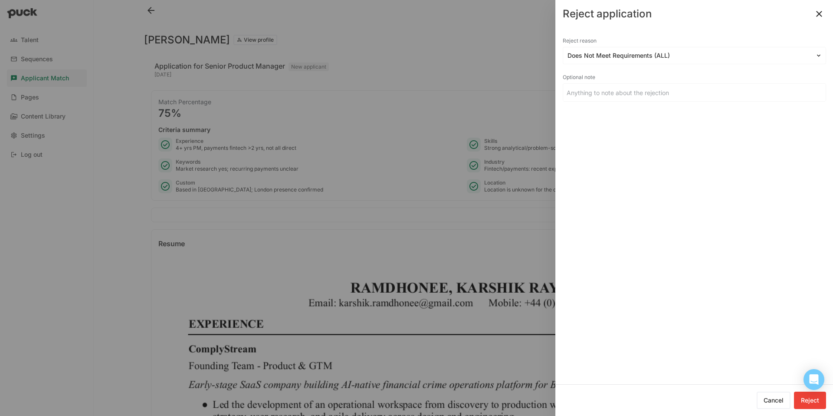
click at [807, 401] on button "Reject" at bounding box center [810, 399] width 32 height 17
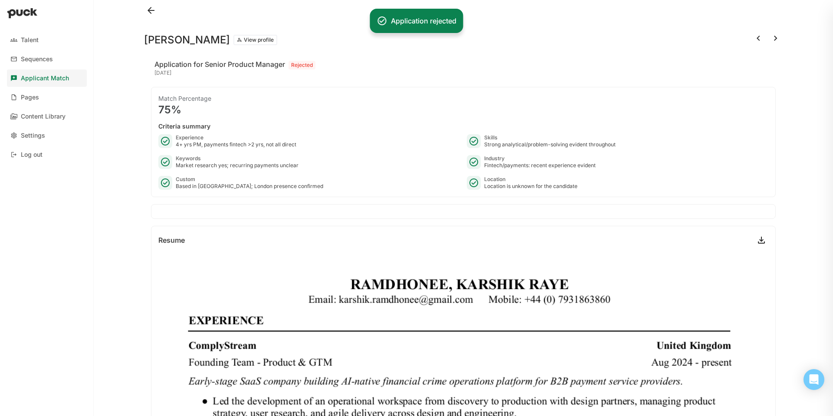
click at [776, 36] on button at bounding box center [776, 38] width 14 height 14
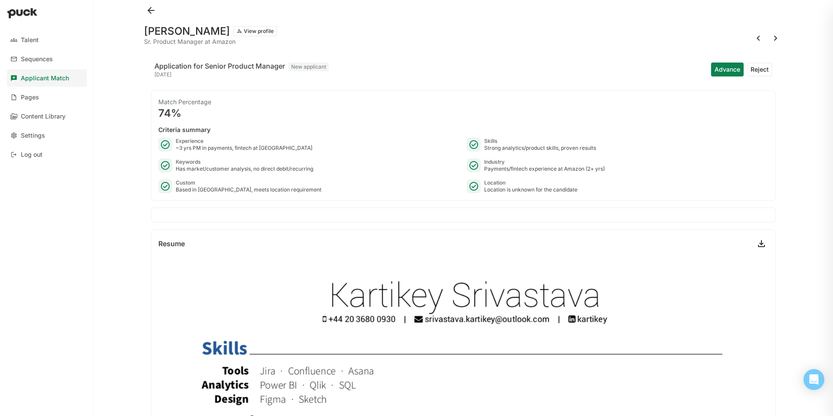
click at [723, 69] on button "Advance" at bounding box center [727, 69] width 33 height 14
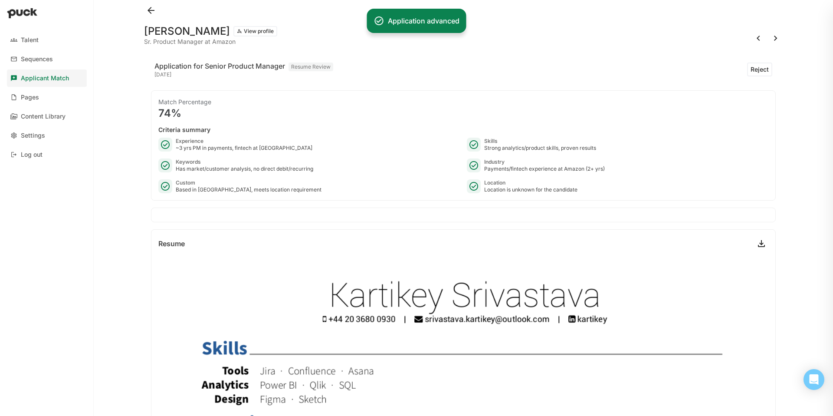
click at [777, 38] on button at bounding box center [776, 38] width 14 height 14
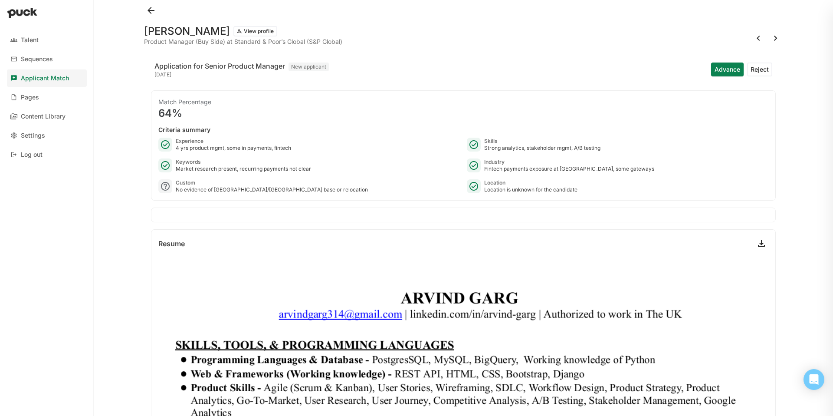
click at [753, 70] on button "Reject" at bounding box center [759, 69] width 25 height 14
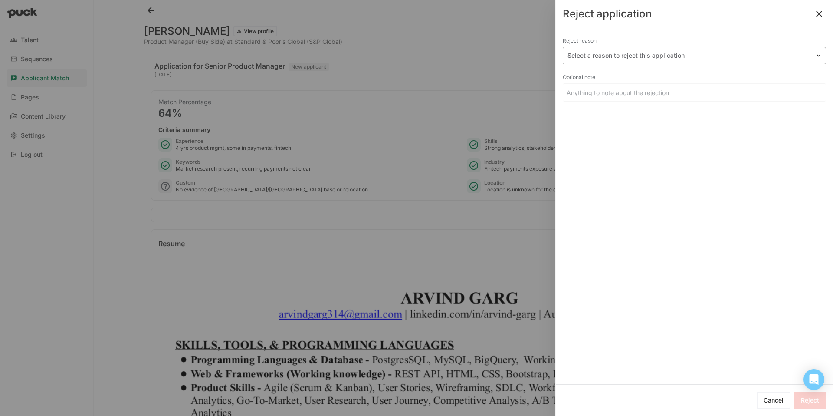
click at [659, 59] on div at bounding box center [689, 55] width 243 height 9
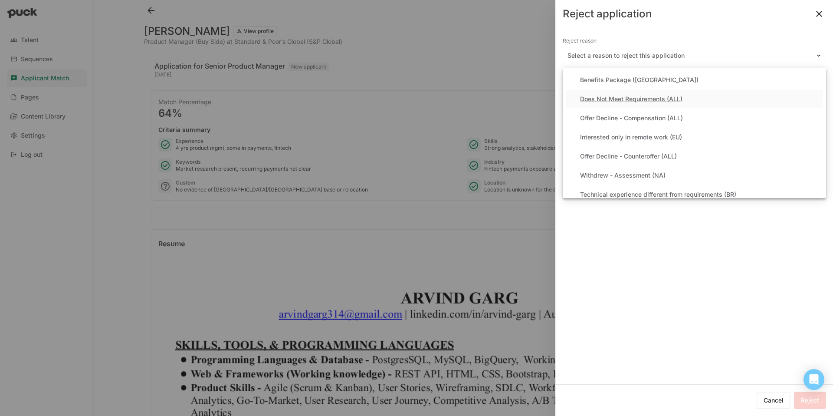
click at [634, 99] on div "Does Not Meet Requirements (ALL)" at bounding box center [631, 98] width 102 height 7
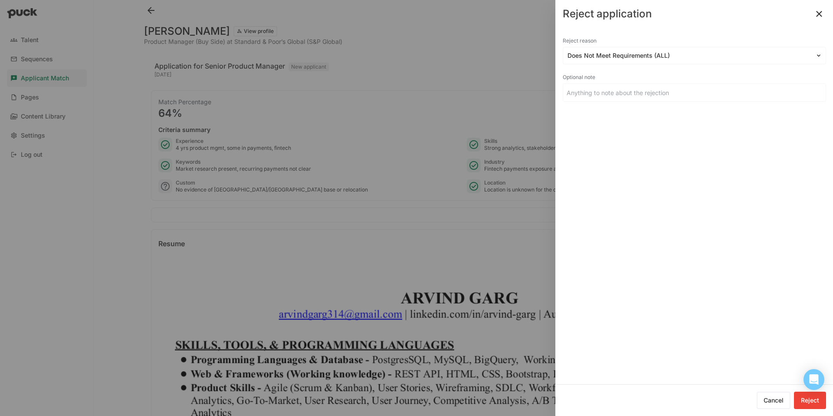
click at [811, 404] on button "Reject" at bounding box center [810, 399] width 32 height 17
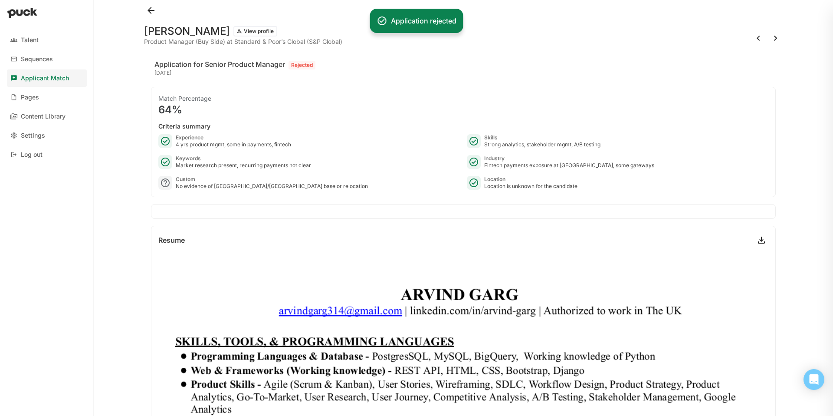
click at [776, 39] on button at bounding box center [776, 38] width 14 height 14
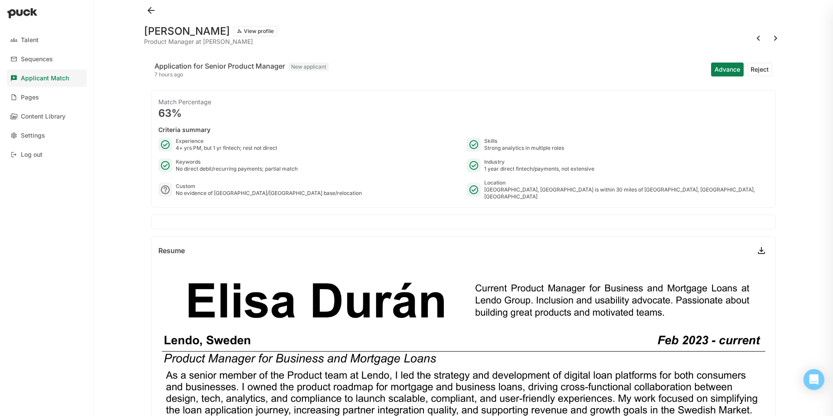
click at [763, 68] on button "Reject" at bounding box center [759, 69] width 25 height 14
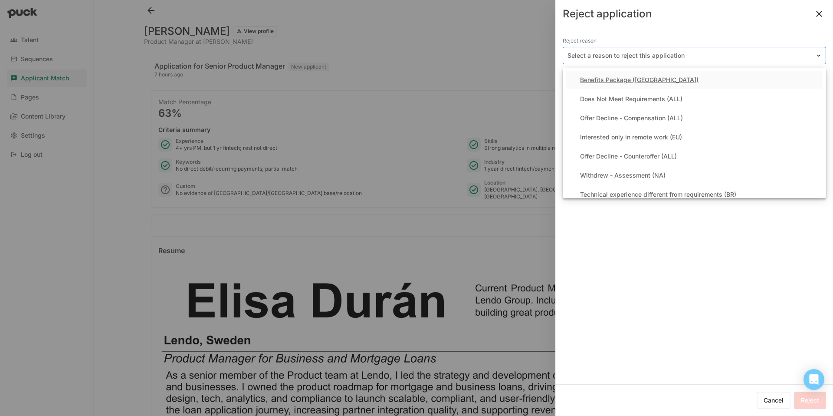
click at [690, 55] on div at bounding box center [689, 55] width 243 height 9
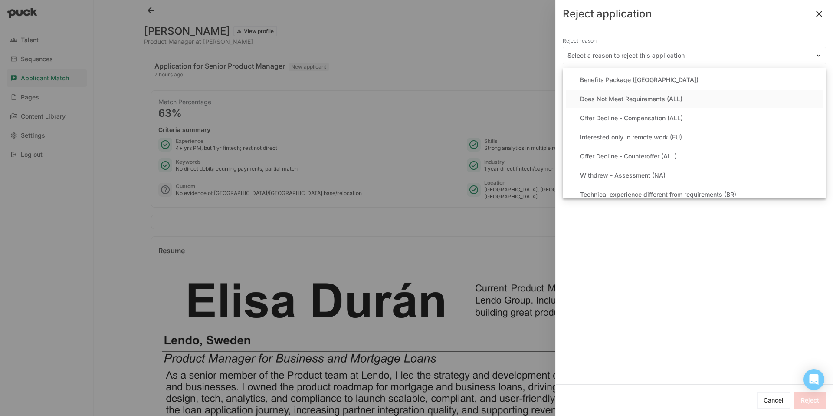
click at [657, 93] on div "Does Not Meet Requirements (ALL)" at bounding box center [694, 98] width 256 height 17
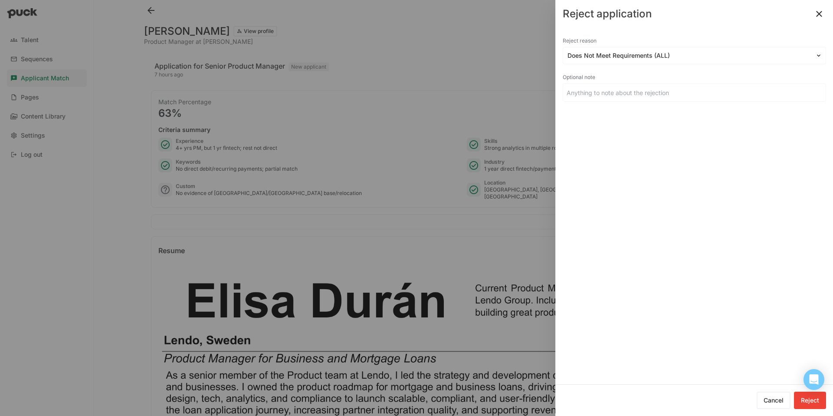
click at [814, 398] on button "Reject" at bounding box center [810, 399] width 32 height 17
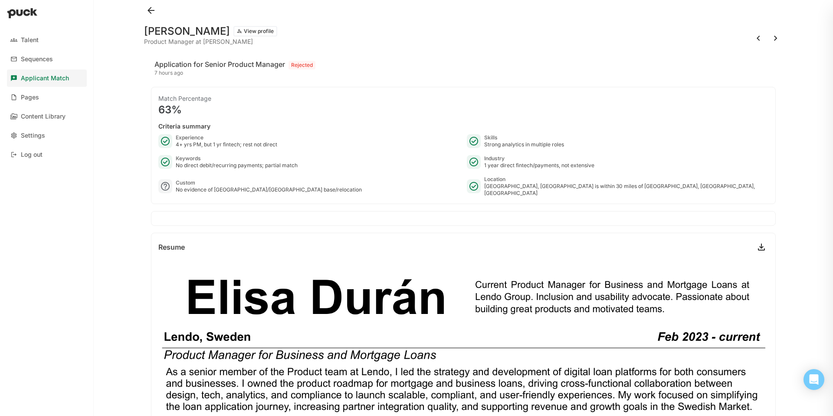
click at [774, 41] on button at bounding box center [776, 38] width 14 height 14
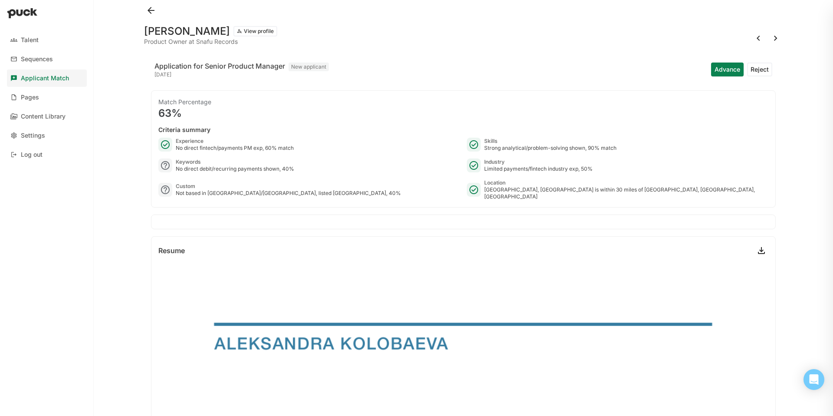
click at [758, 66] on button "Reject" at bounding box center [759, 69] width 25 height 14
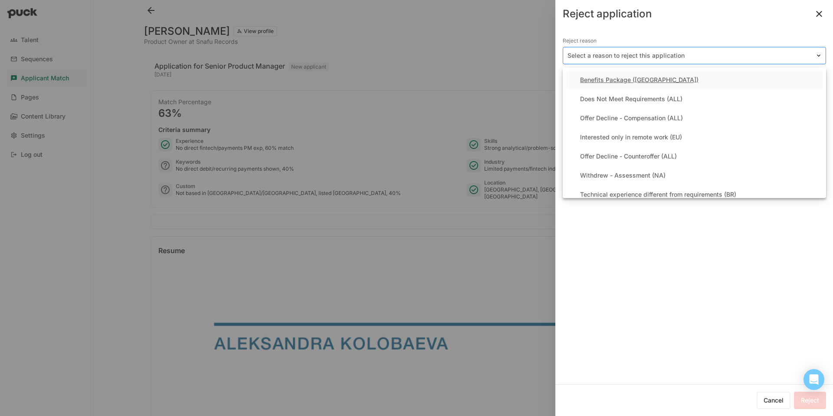
click at [656, 54] on div at bounding box center [689, 55] width 243 height 9
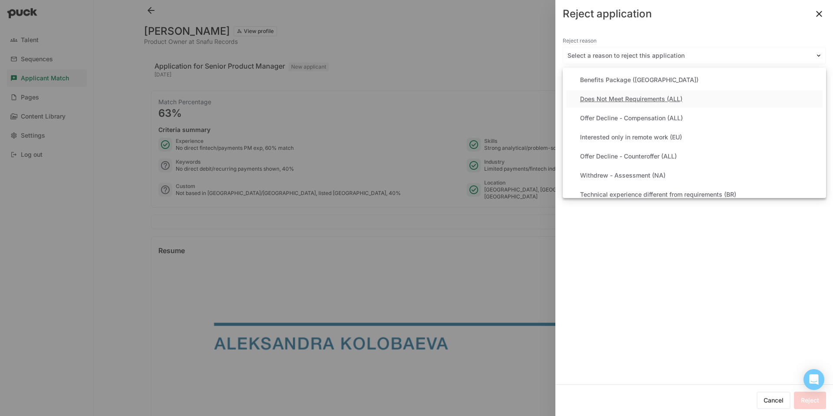
click at [630, 96] on div "Does Not Meet Requirements (ALL)" at bounding box center [631, 98] width 102 height 7
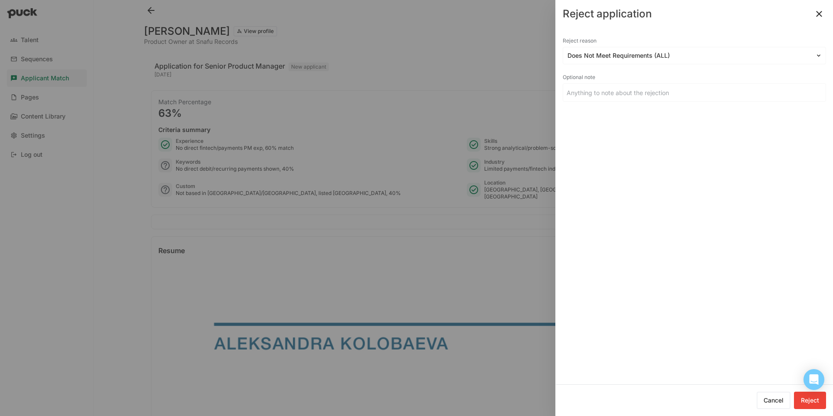
click at [804, 399] on button "Reject" at bounding box center [810, 399] width 32 height 17
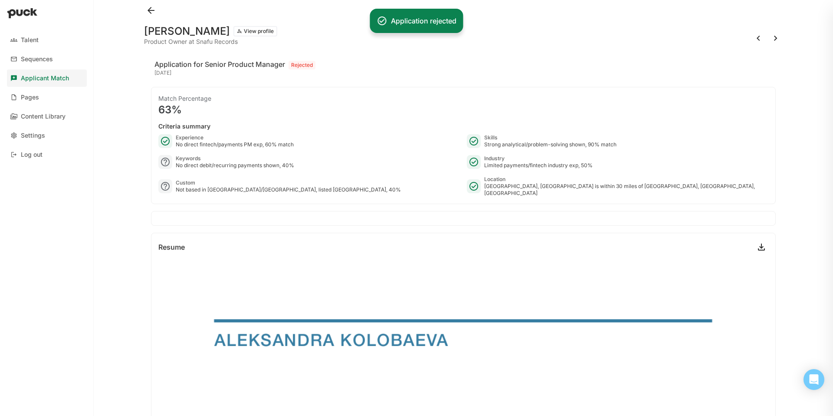
click at [774, 38] on button at bounding box center [776, 38] width 14 height 14
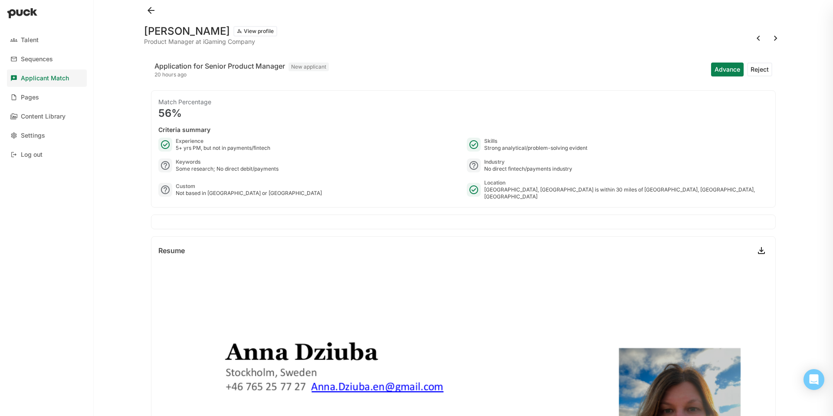
click at [758, 69] on button "Reject" at bounding box center [759, 69] width 25 height 14
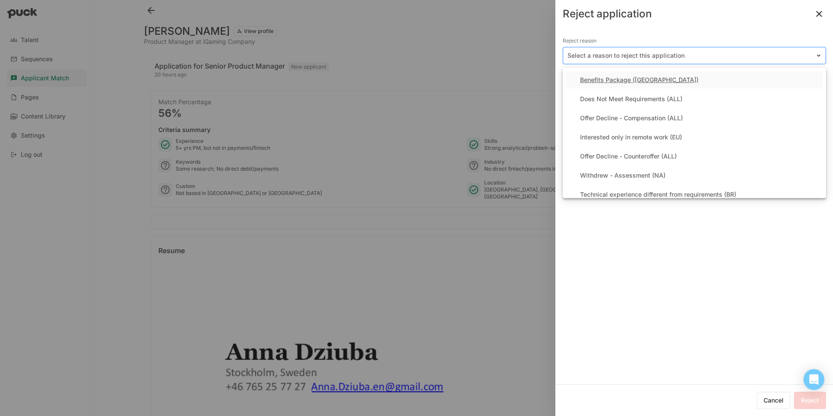
click at [595, 54] on div at bounding box center [689, 55] width 243 height 9
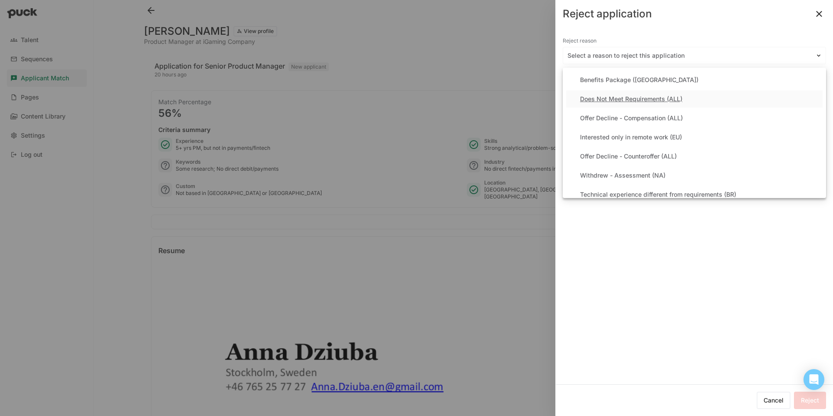
click at [594, 98] on div "Does Not Meet Requirements (ALL)" at bounding box center [631, 98] width 102 height 7
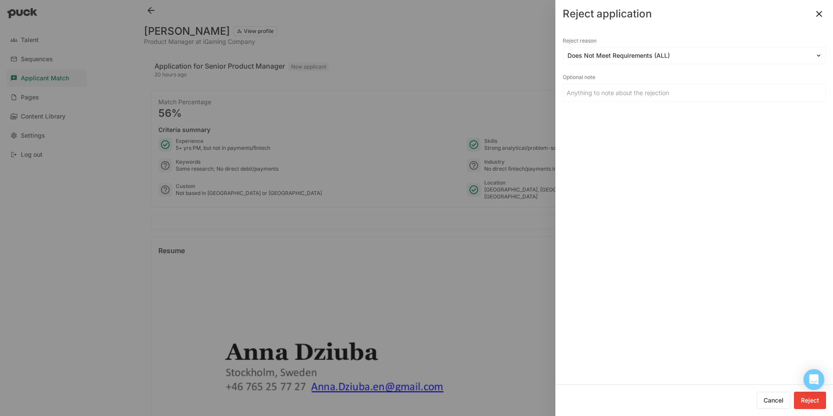
click at [812, 399] on button "Reject" at bounding box center [810, 399] width 32 height 17
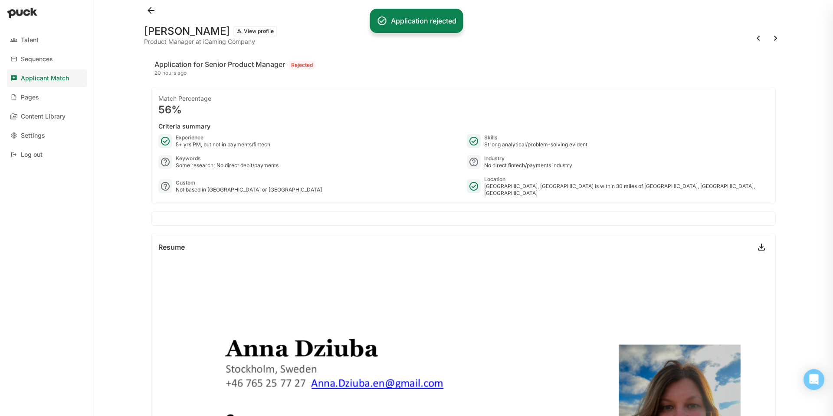
click at [772, 36] on button at bounding box center [776, 38] width 14 height 14
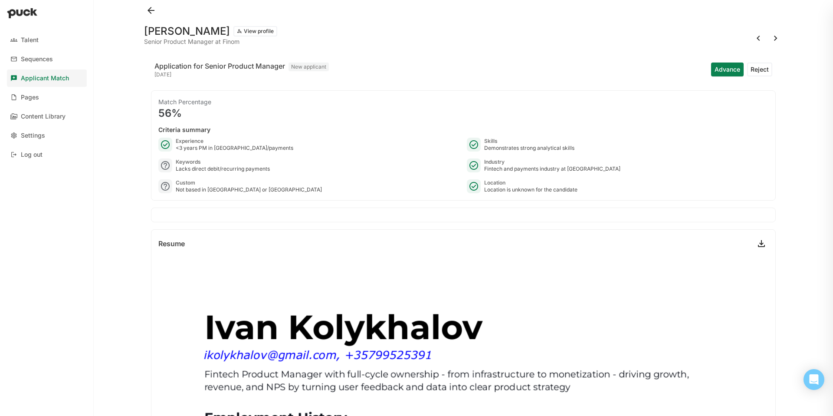
click at [761, 66] on button "Reject" at bounding box center [759, 69] width 25 height 14
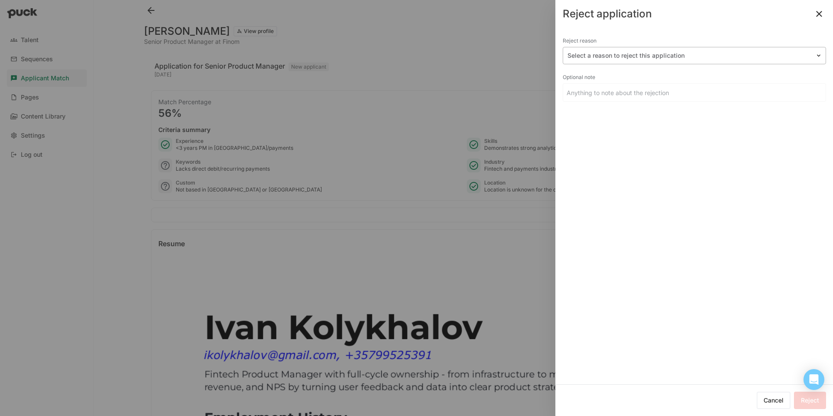
click at [682, 57] on div at bounding box center [689, 55] width 243 height 9
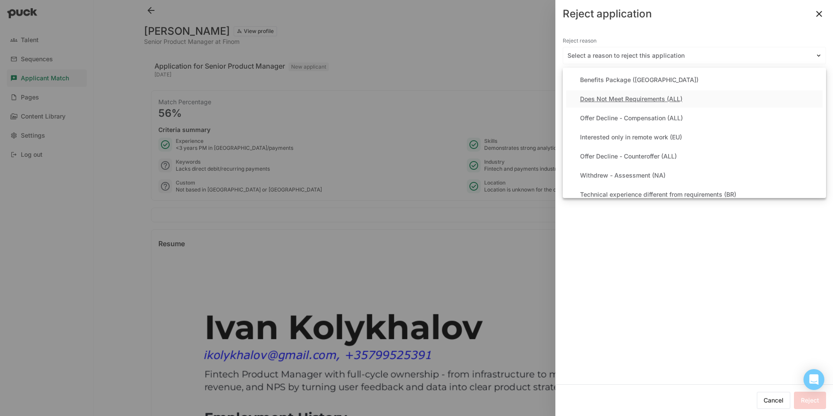
click at [643, 92] on div "Does Not Meet Requirements (ALL)" at bounding box center [694, 98] width 256 height 17
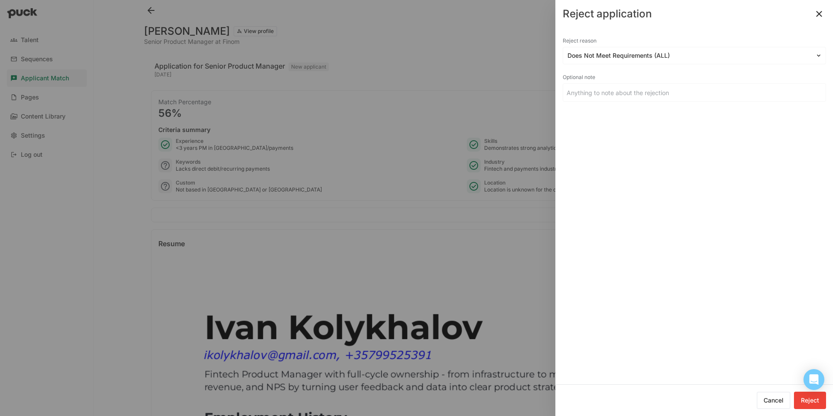
click at [811, 405] on button "Reject" at bounding box center [810, 399] width 32 height 17
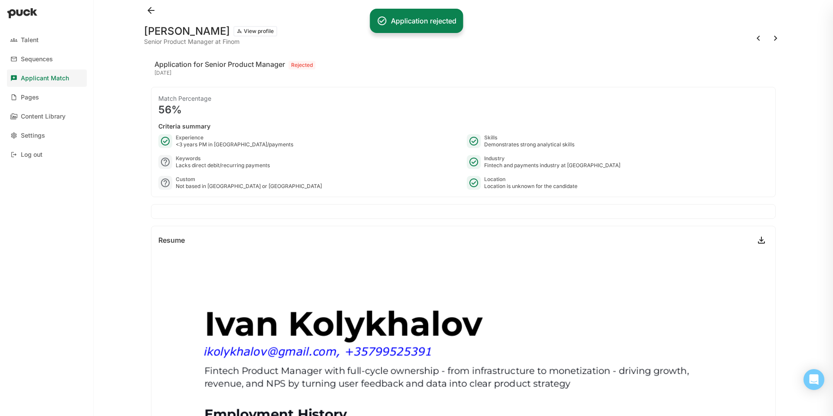
click at [776, 37] on button at bounding box center [776, 38] width 14 height 14
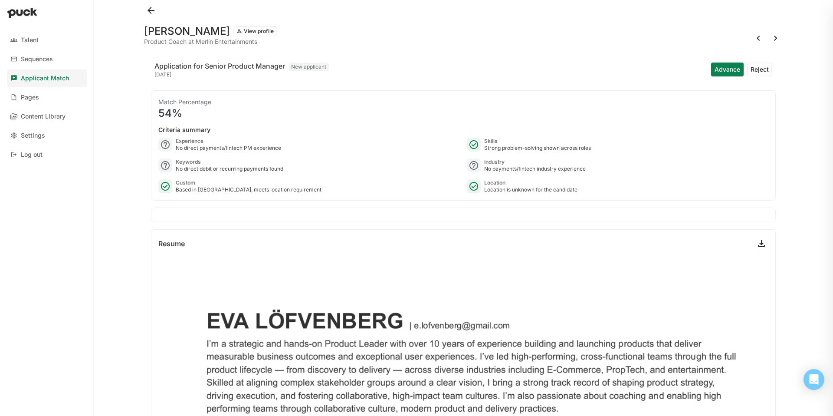
click at [753, 72] on button "Reject" at bounding box center [759, 69] width 25 height 14
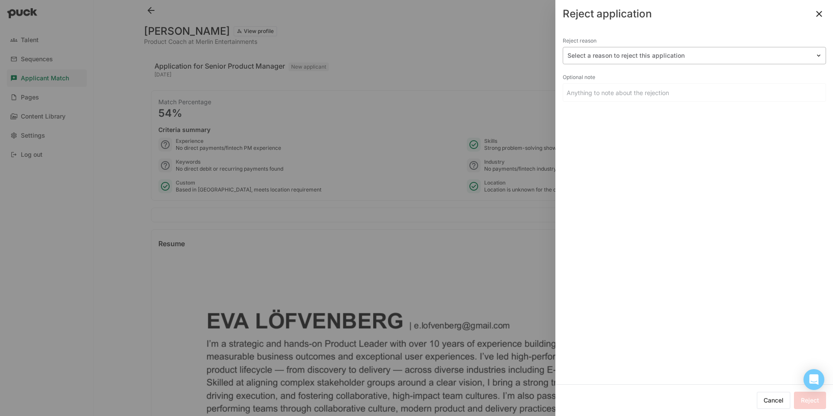
click at [635, 53] on div at bounding box center [689, 55] width 243 height 9
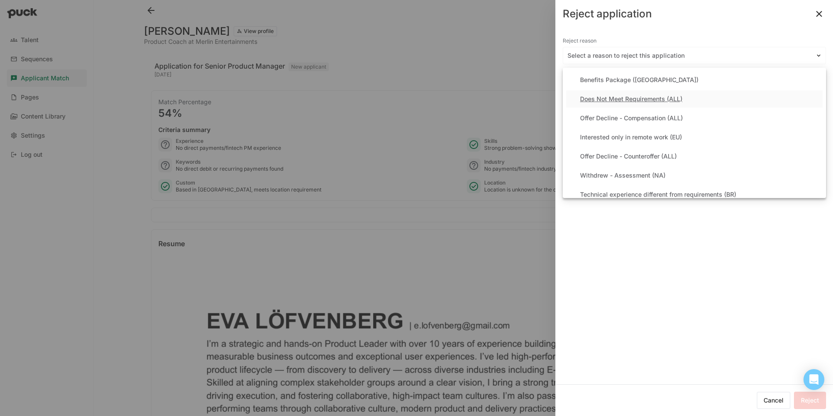
click at [618, 97] on div "Does Not Meet Requirements (ALL)" at bounding box center [631, 98] width 102 height 7
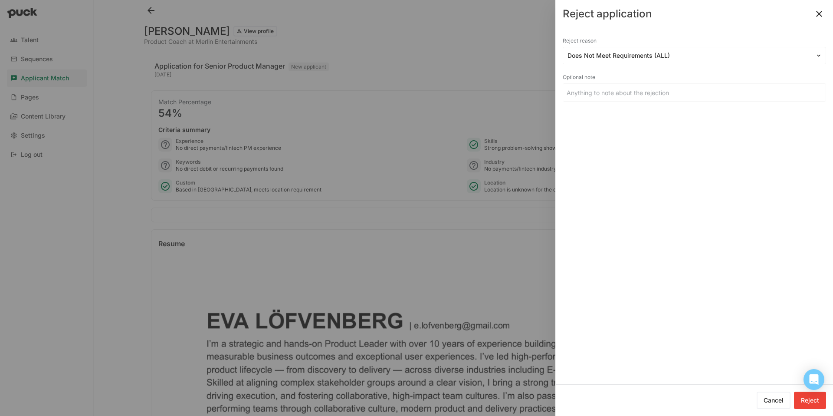
click at [807, 402] on button "Reject" at bounding box center [810, 399] width 32 height 17
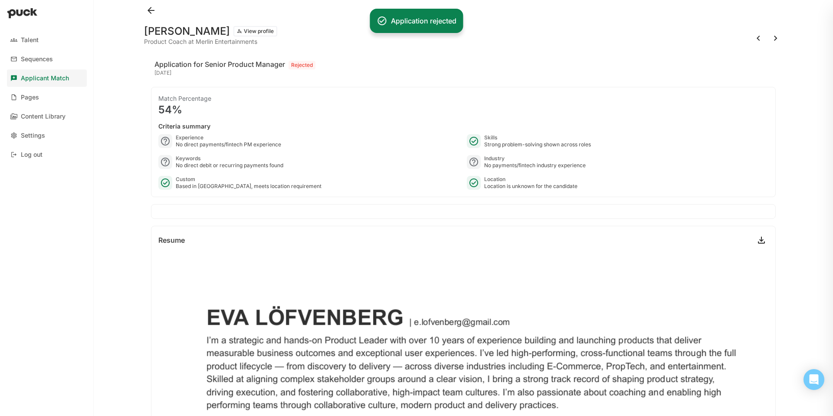
click at [778, 38] on button at bounding box center [776, 38] width 14 height 14
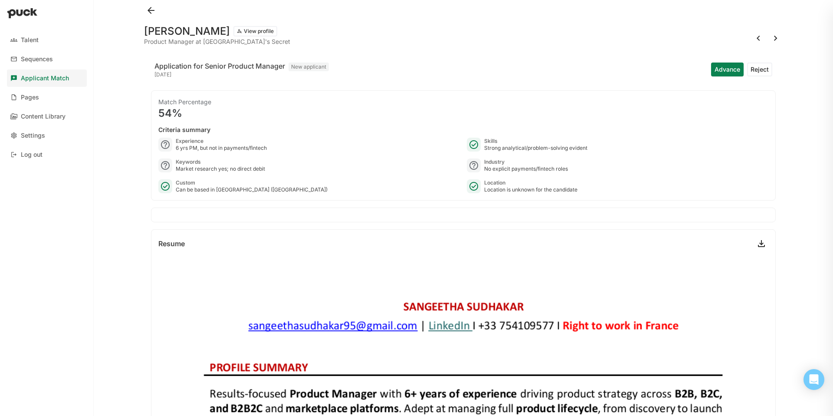
click at [754, 72] on button "Reject" at bounding box center [759, 69] width 25 height 14
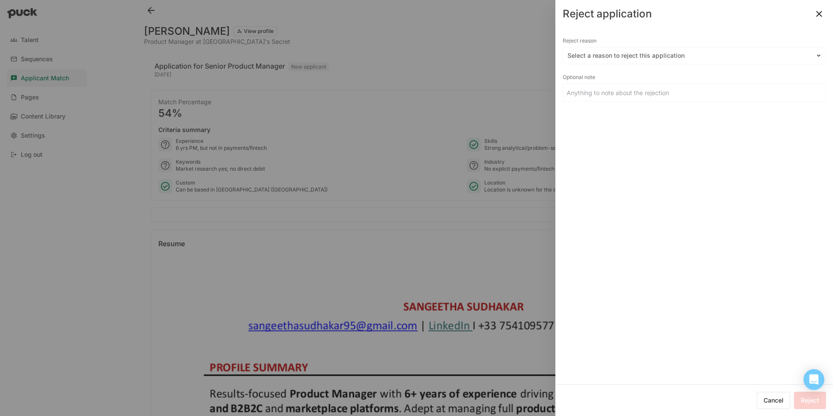
click at [628, 94] on input at bounding box center [694, 92] width 263 height 17
click at [608, 59] on div at bounding box center [689, 55] width 243 height 9
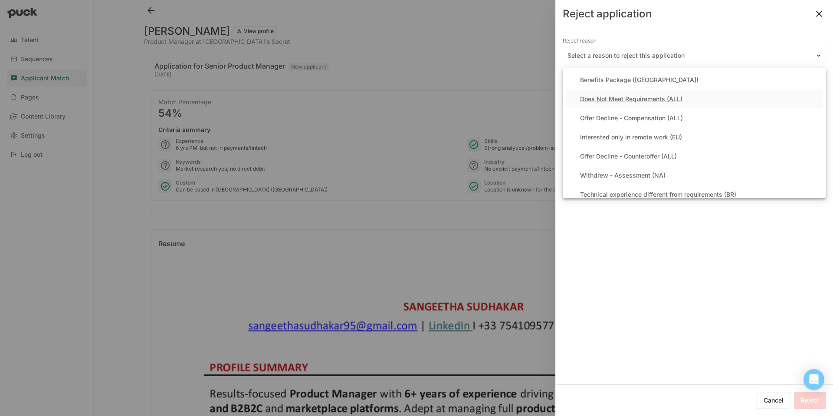
click at [608, 95] on div "Does Not Meet Requirements (ALL)" at bounding box center [631, 98] width 102 height 7
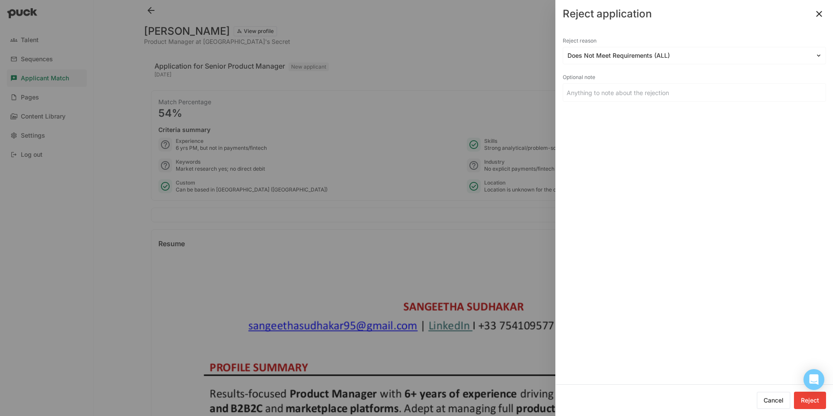
click at [811, 404] on button "Reject" at bounding box center [810, 399] width 32 height 17
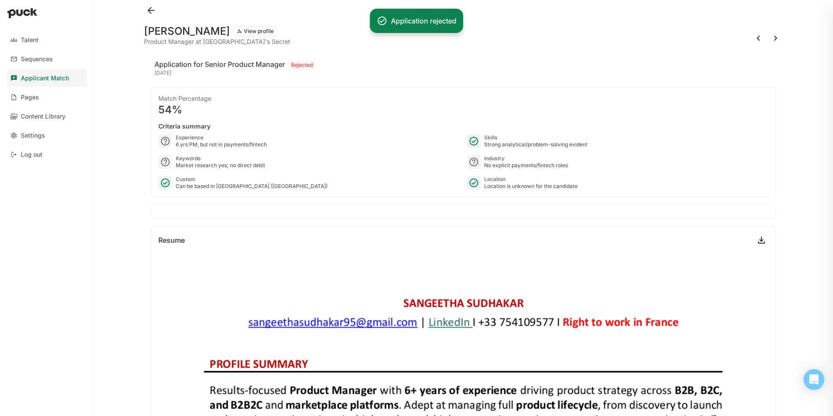
click at [775, 39] on button at bounding box center [776, 38] width 14 height 14
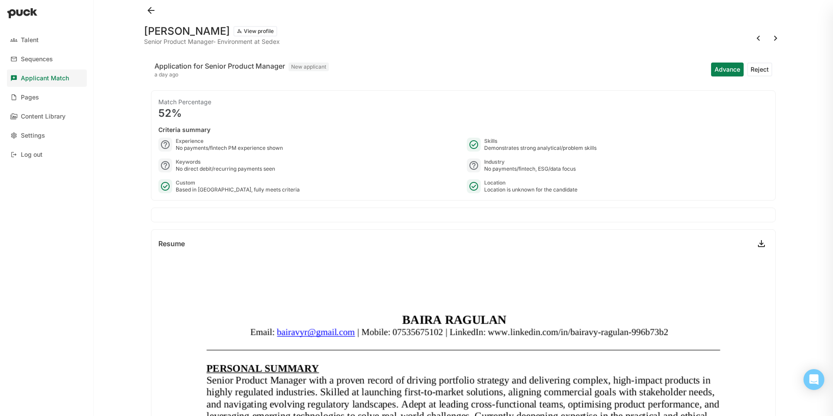
click at [755, 73] on button "Reject" at bounding box center [759, 69] width 25 height 14
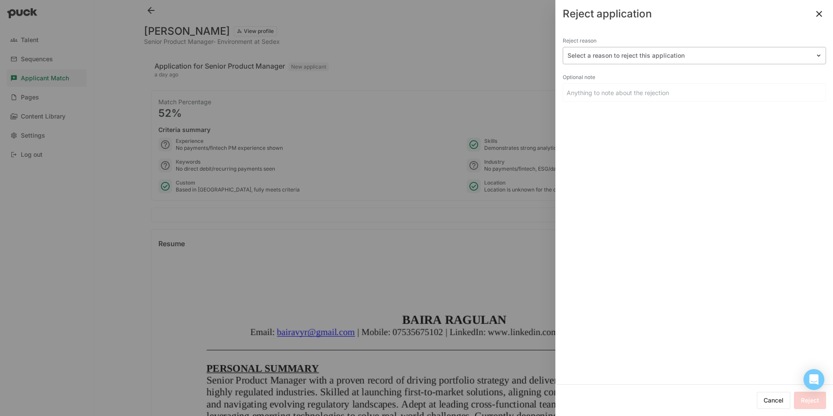
click at [614, 63] on div "Select a reason to reject this application" at bounding box center [694, 55] width 263 height 17
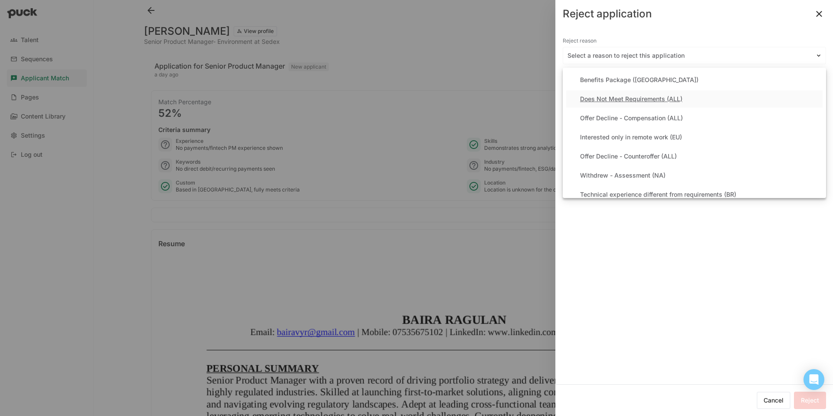
click at [613, 105] on div "Does Not Meet Requirements (ALL)" at bounding box center [694, 98] width 256 height 17
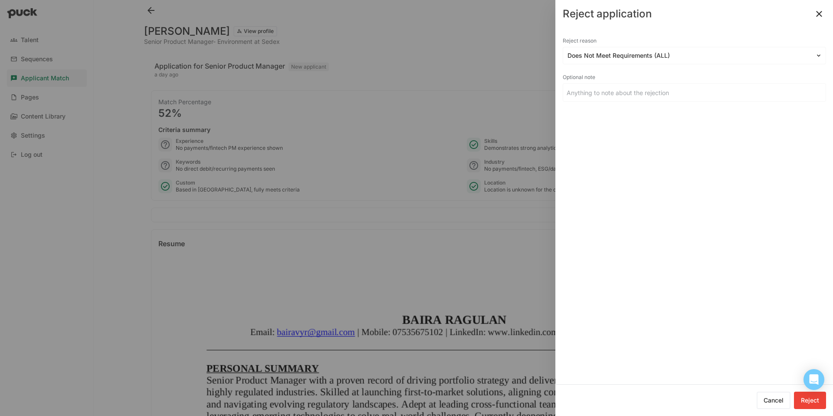
click at [801, 398] on button "Reject" at bounding box center [810, 399] width 32 height 17
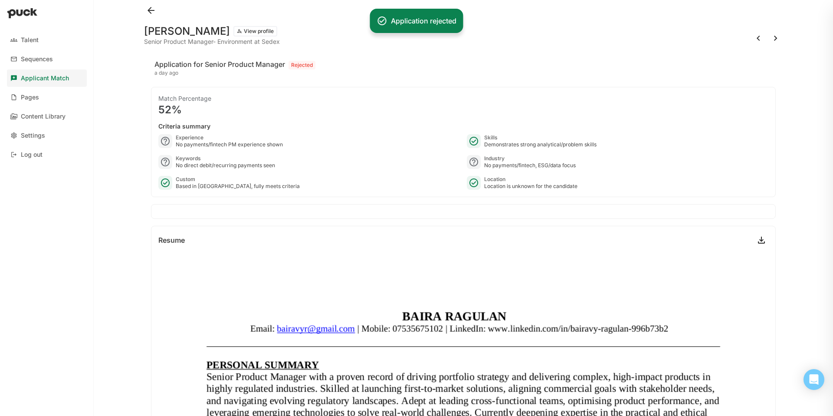
click at [776, 36] on button at bounding box center [776, 38] width 14 height 14
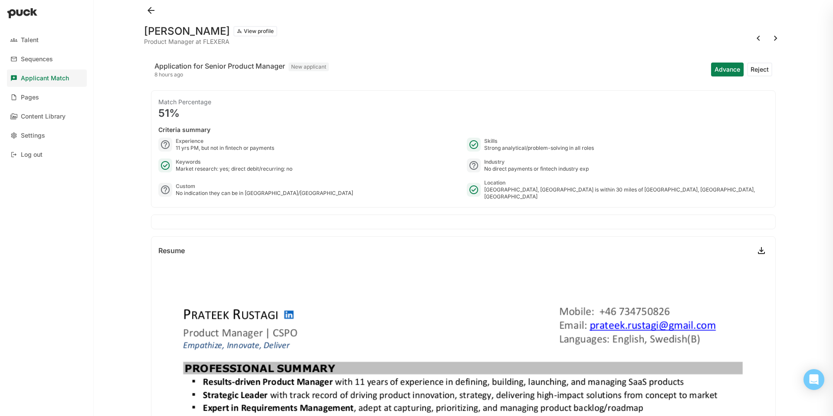
click at [764, 69] on button "Reject" at bounding box center [759, 69] width 25 height 14
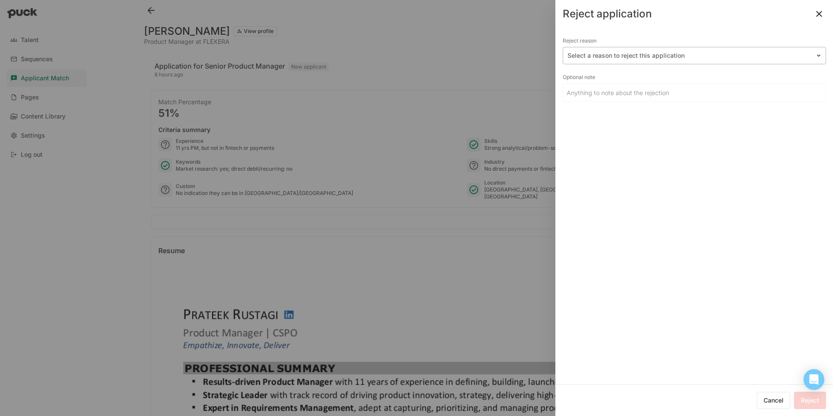
click at [621, 54] on div at bounding box center [689, 55] width 243 height 9
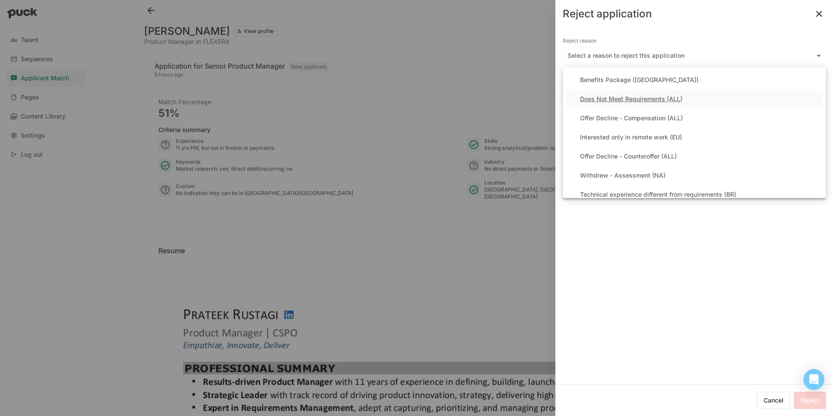
click at [616, 94] on div "Does Not Meet Requirements (ALL)" at bounding box center [694, 98] width 256 height 17
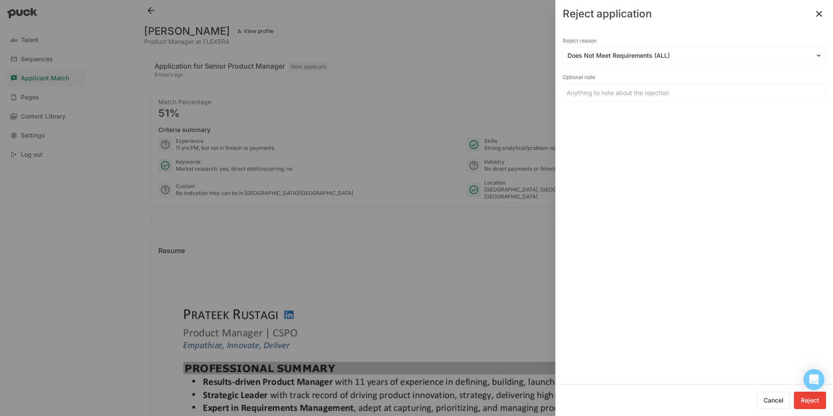
click at [808, 404] on button "Reject" at bounding box center [810, 399] width 32 height 17
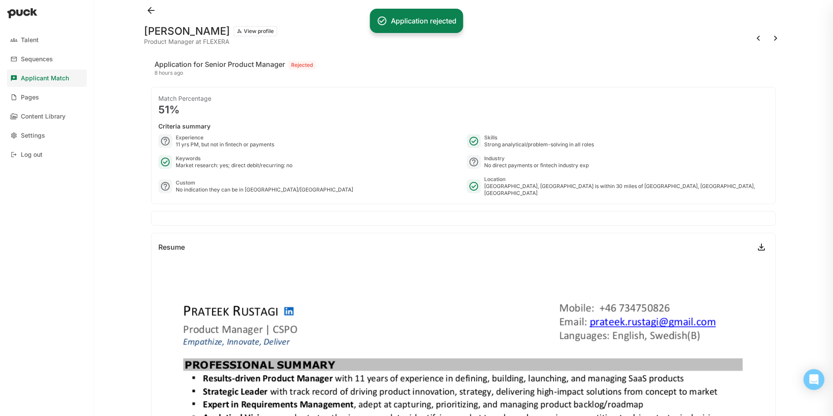
click at [778, 38] on button at bounding box center [776, 38] width 14 height 14
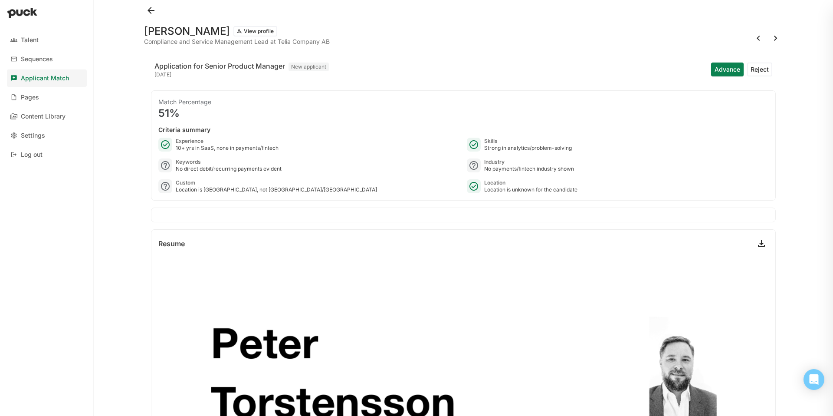
click at [151, 9] on button at bounding box center [151, 10] width 14 height 14
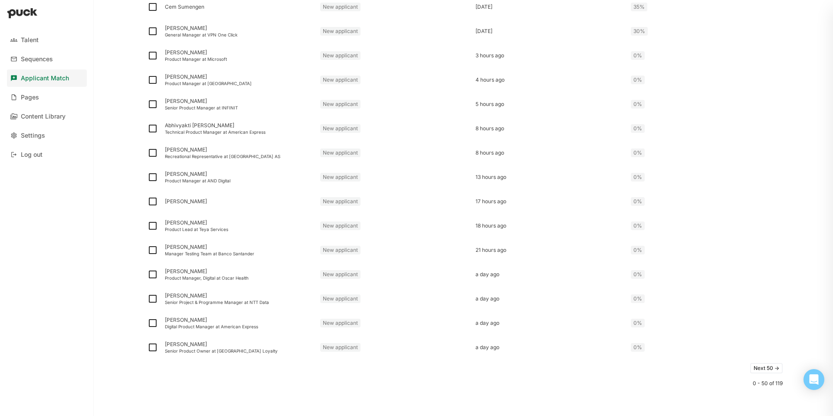
scroll to position [1014, 0]
click at [153, 350] on img at bounding box center [153, 350] width 10 height 10
click at [148, 350] on input "checkbox" at bounding box center [147, 350] width 0 height 0
checkbox input "true"
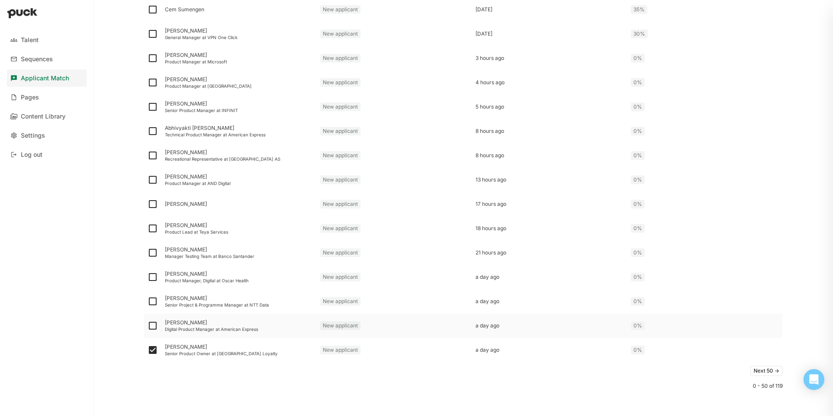
click at [153, 329] on img at bounding box center [153, 325] width 10 height 10
click at [148, 326] on input "checkbox" at bounding box center [147, 326] width 0 height 0
checkbox input "true"
click at [153, 300] on img at bounding box center [153, 301] width 10 height 10
click at [148, 301] on input "checkbox" at bounding box center [147, 301] width 0 height 0
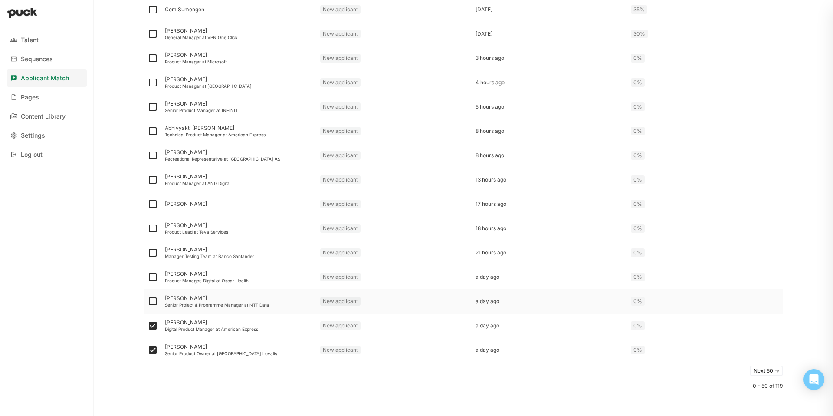
checkbox input "true"
click at [151, 277] on img at bounding box center [153, 277] width 10 height 10
click at [148, 277] on input "checkbox" at bounding box center [147, 277] width 0 height 0
checkbox input "true"
click at [151, 250] on img at bounding box center [153, 252] width 10 height 10
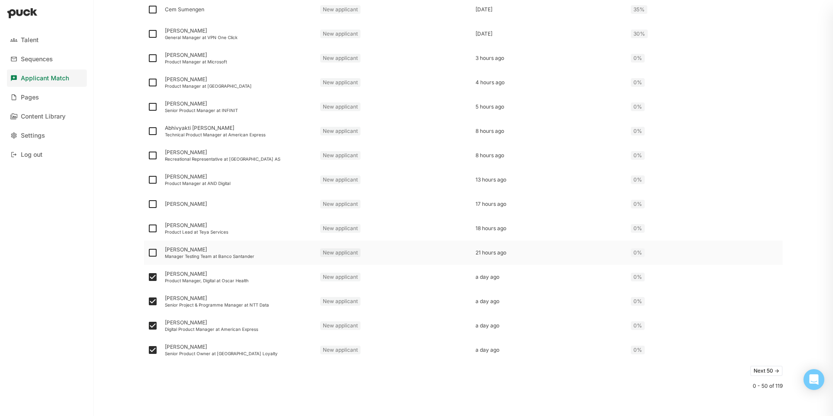
click at [148, 253] on input "checkbox" at bounding box center [147, 253] width 0 height 0
checkbox input "true"
click at [152, 225] on img at bounding box center [153, 228] width 10 height 10
click at [148, 228] on input "checkbox" at bounding box center [147, 228] width 0 height 0
checkbox input "true"
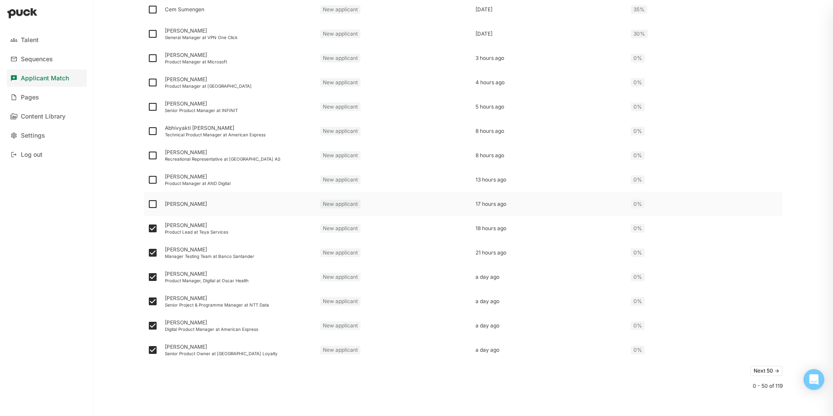
click at [155, 202] on img at bounding box center [153, 204] width 10 height 10
click at [148, 204] on input "checkbox" at bounding box center [147, 204] width 0 height 0
checkbox input "true"
click at [152, 178] on img at bounding box center [153, 179] width 10 height 10
click at [148, 180] on input "checkbox" at bounding box center [147, 180] width 0 height 0
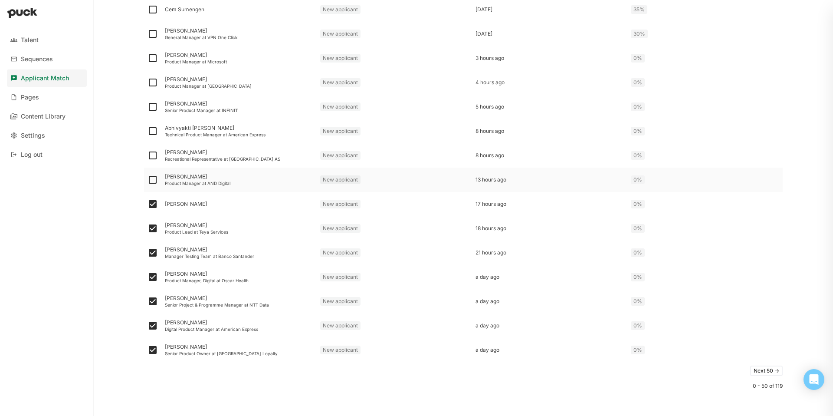
checkbox input "true"
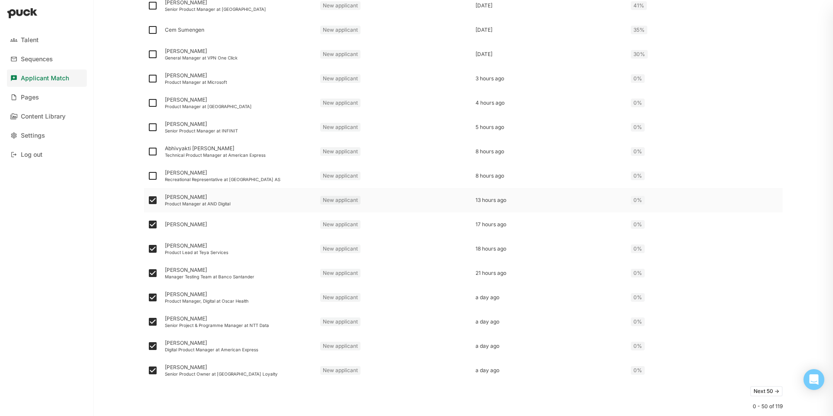
scroll to position [1006, 0]
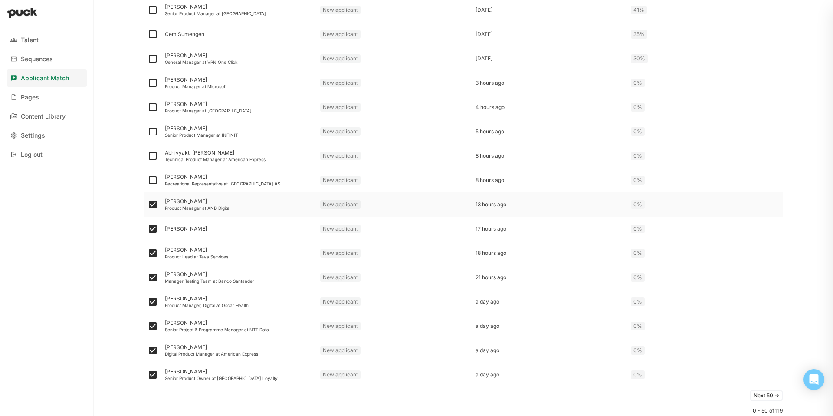
click at [152, 176] on img at bounding box center [153, 180] width 10 height 10
click at [148, 180] on input "checkbox" at bounding box center [147, 180] width 0 height 0
checkbox input "true"
click at [151, 157] on img at bounding box center [153, 156] width 10 height 10
click at [148, 156] on input "checkbox" at bounding box center [147, 156] width 0 height 0
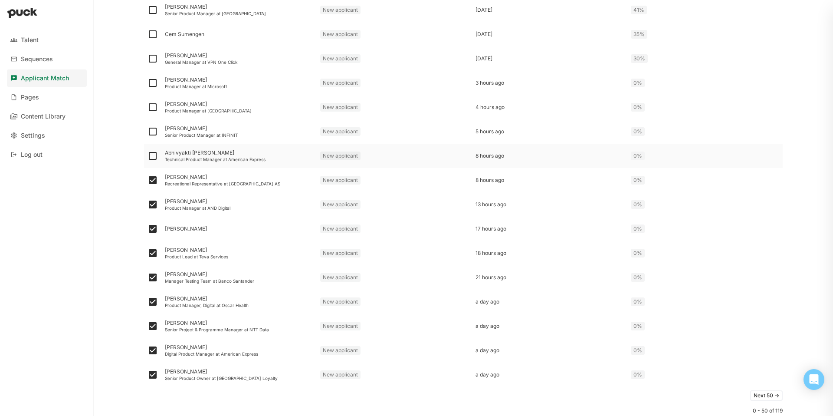
checkbox input "true"
click at [152, 129] on img at bounding box center [153, 131] width 10 height 10
click at [148, 132] on input "checkbox" at bounding box center [147, 132] width 0 height 0
checkbox input "true"
click at [153, 109] on img at bounding box center [153, 107] width 10 height 10
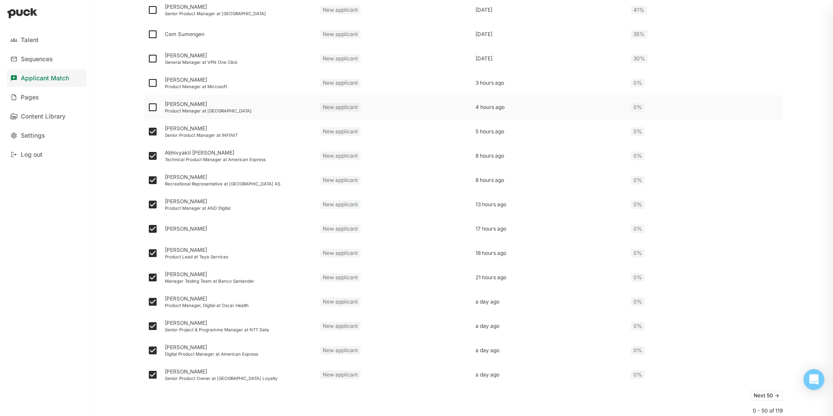
click at [148, 108] on input "checkbox" at bounding box center [147, 107] width 0 height 0
checkbox input "true"
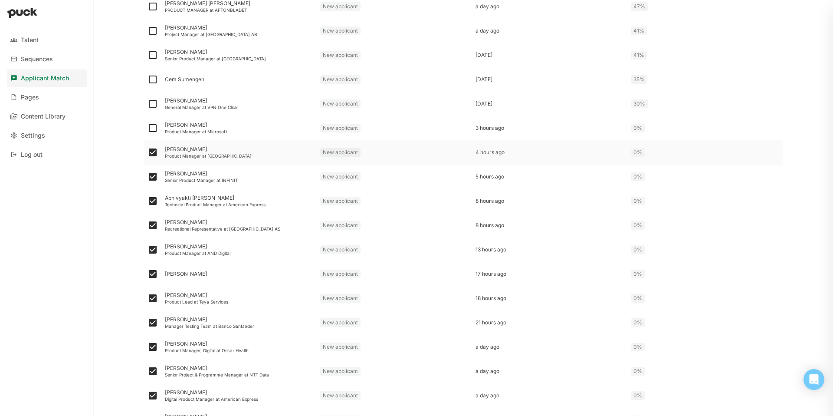
scroll to position [960, 0]
click at [155, 128] on img at bounding box center [153, 129] width 10 height 10
click at [148, 129] on input "checkbox" at bounding box center [147, 129] width 0 height 0
checkbox input "true"
click at [152, 103] on img at bounding box center [153, 104] width 10 height 10
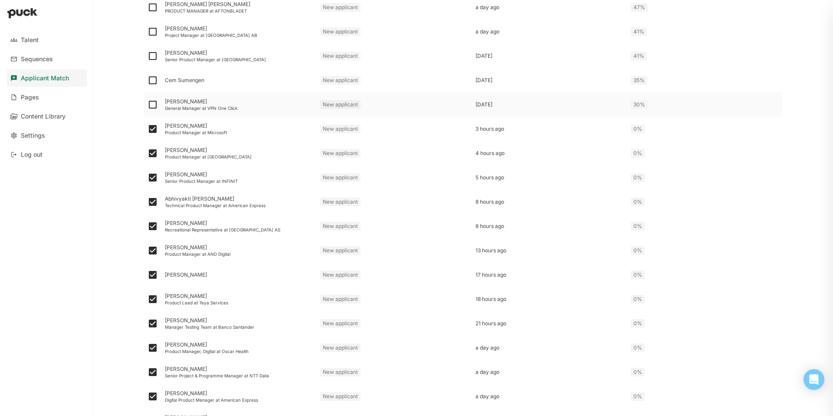
click at [148, 105] on input "checkbox" at bounding box center [147, 105] width 0 height 0
checkbox input "true"
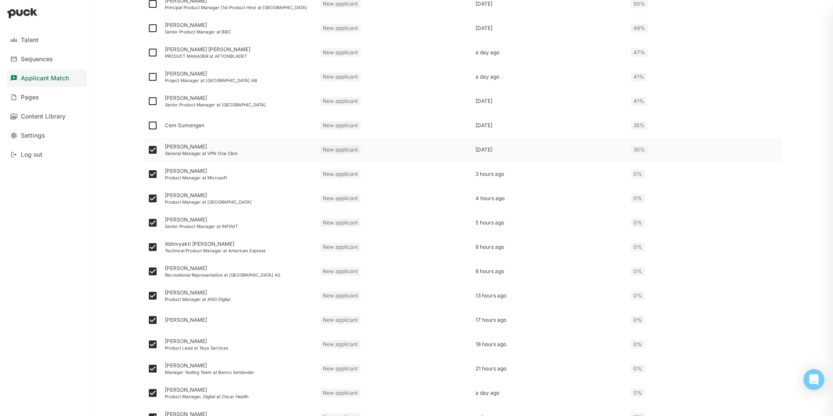
scroll to position [914, 0]
click at [155, 123] on img at bounding box center [153, 126] width 10 height 10
click at [148, 126] on input "checkbox" at bounding box center [147, 126] width 0 height 0
checkbox input "true"
click at [154, 101] on img at bounding box center [153, 102] width 10 height 10
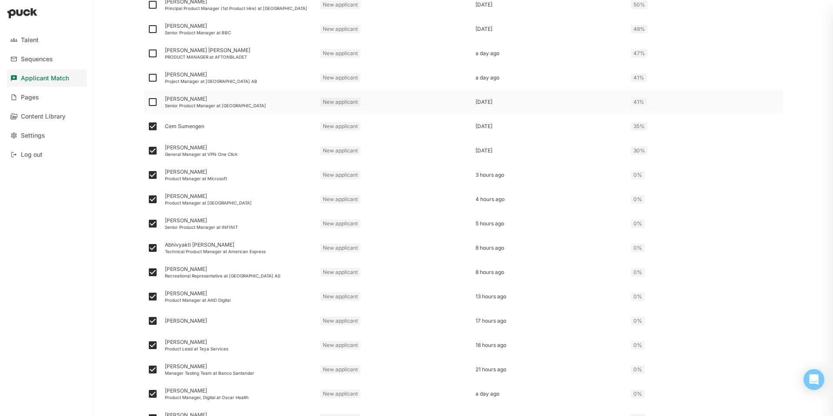
click at [148, 102] on input "checkbox" at bounding box center [147, 102] width 0 height 0
checkbox input "true"
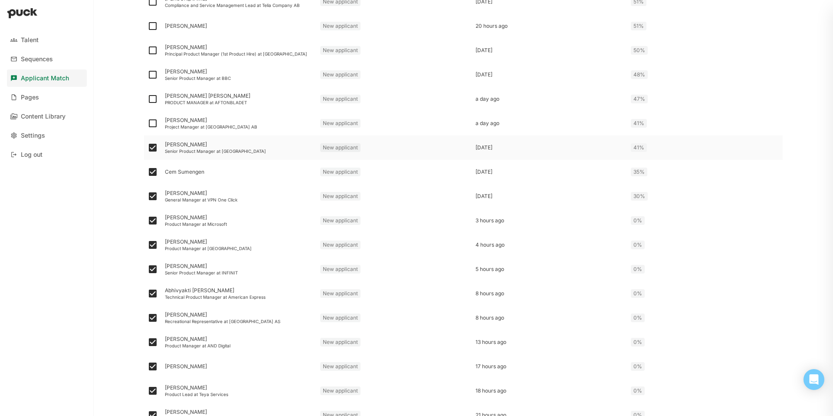
scroll to position [867, 0]
click at [153, 125] on img at bounding box center [153, 125] width 10 height 10
click at [148, 125] on input "checkbox" at bounding box center [147, 125] width 0 height 0
checkbox input "true"
click at [152, 97] on img at bounding box center [153, 100] width 10 height 10
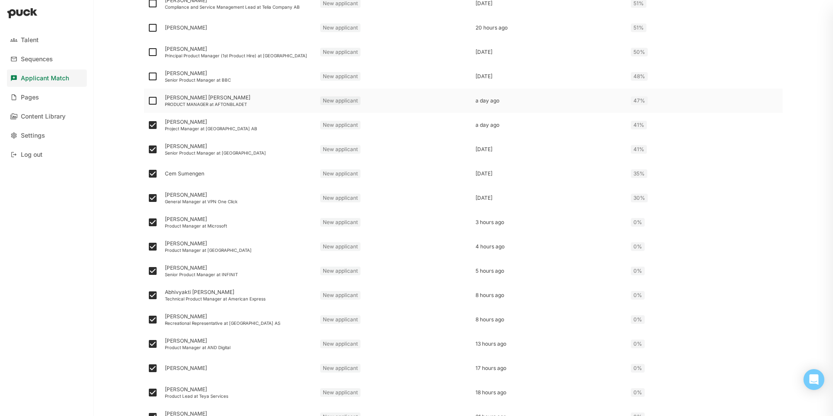
click at [148, 101] on input "checkbox" at bounding box center [147, 101] width 0 height 0
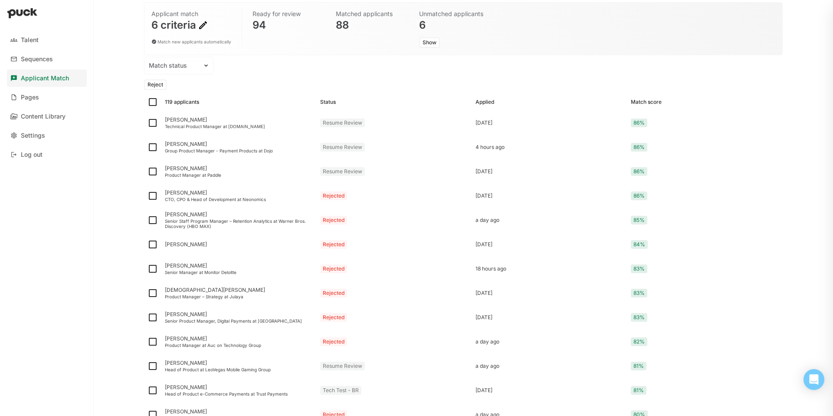
scroll to position [0, 0]
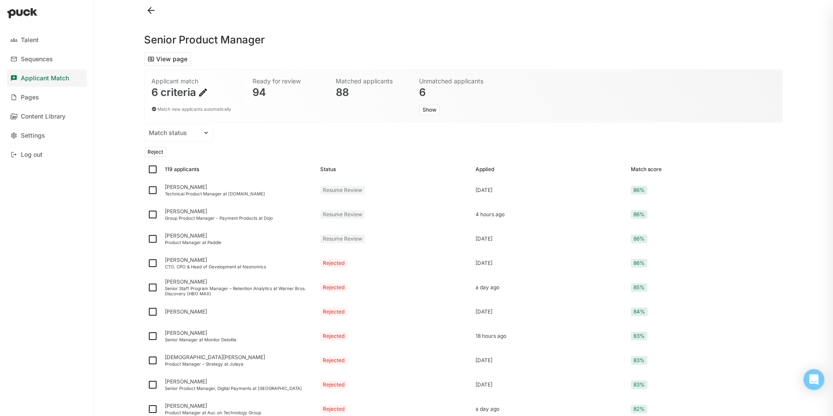
click at [160, 151] on button "Reject" at bounding box center [155, 152] width 23 height 10
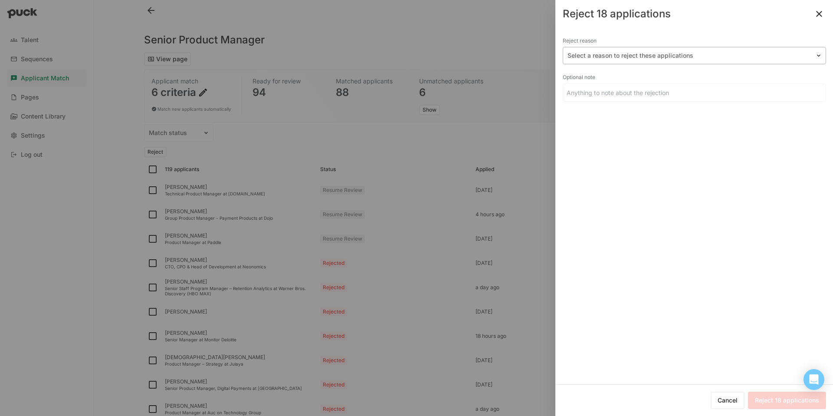
click at [625, 59] on div at bounding box center [689, 55] width 243 height 9
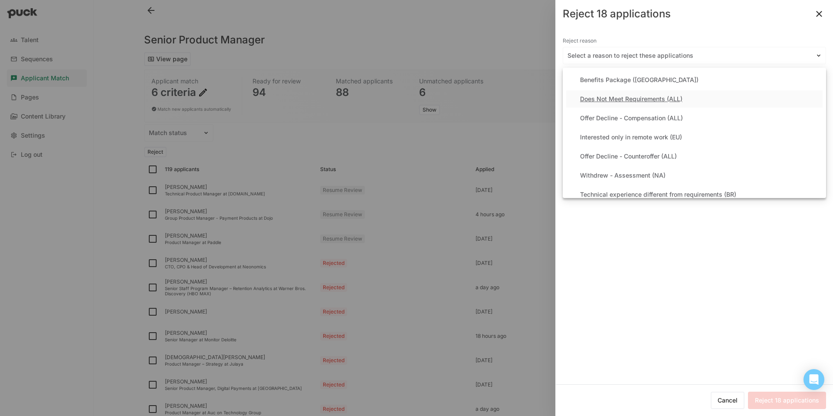
click at [613, 95] on div "Does Not Meet Requirements (ALL)" at bounding box center [631, 98] width 102 height 7
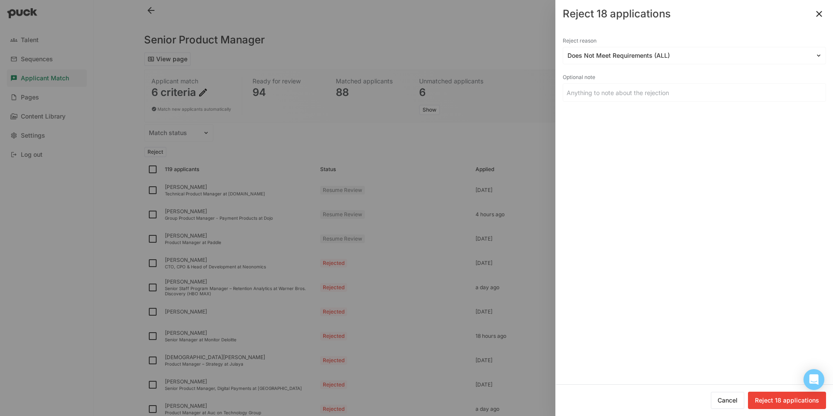
click at [786, 403] on button "Reject 18 applications" at bounding box center [787, 399] width 78 height 17
checkbox input "false"
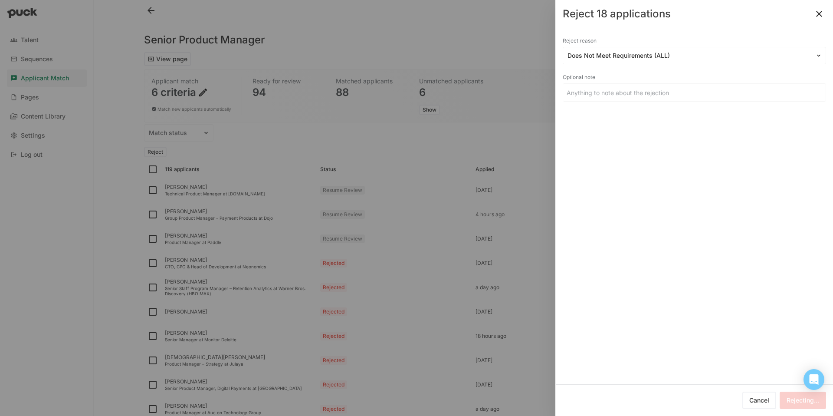
checkbox input "false"
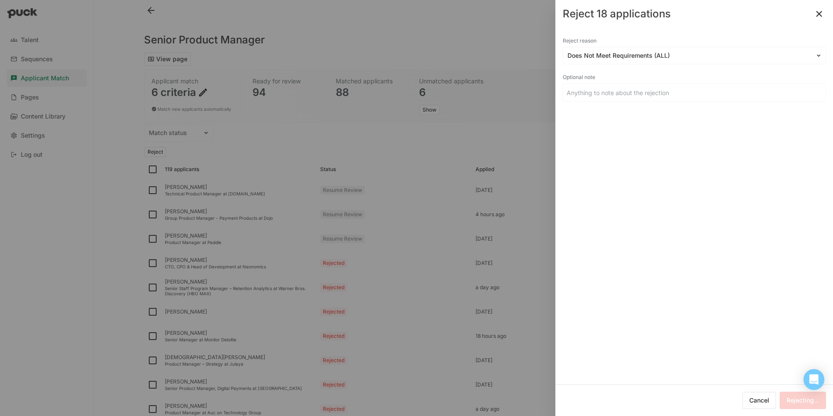
checkbox input "false"
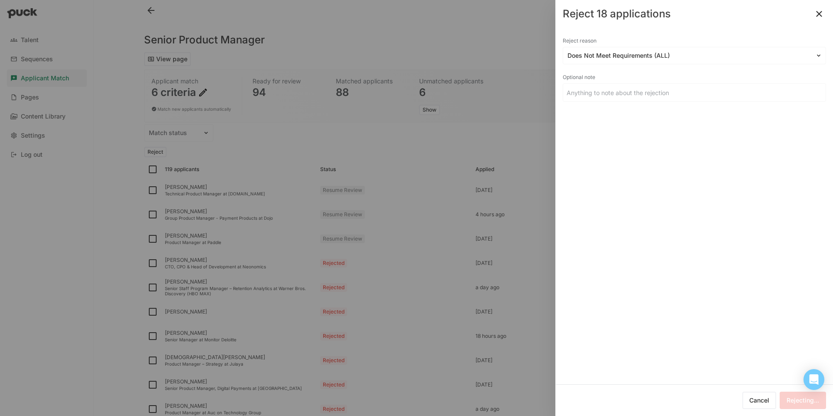
checkbox input "false"
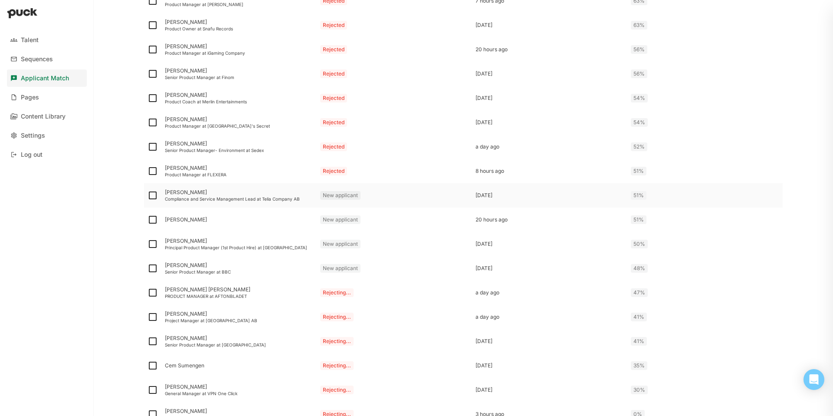
scroll to position [694, 0]
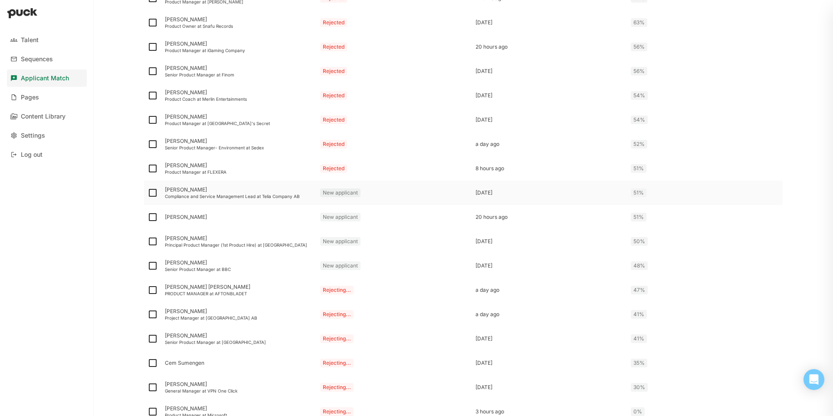
click at [227, 197] on div "Compliance and Service Management Lead at Telia Company AB" at bounding box center [239, 196] width 148 height 5
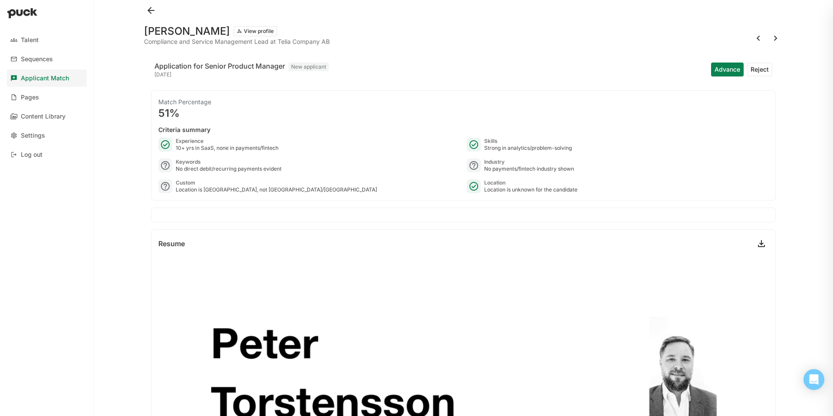
click at [753, 69] on button "Reject" at bounding box center [759, 69] width 25 height 14
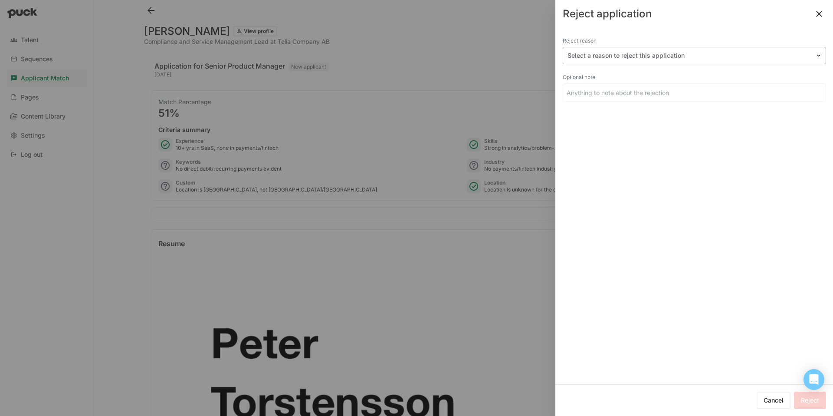
click at [626, 54] on div at bounding box center [689, 55] width 243 height 9
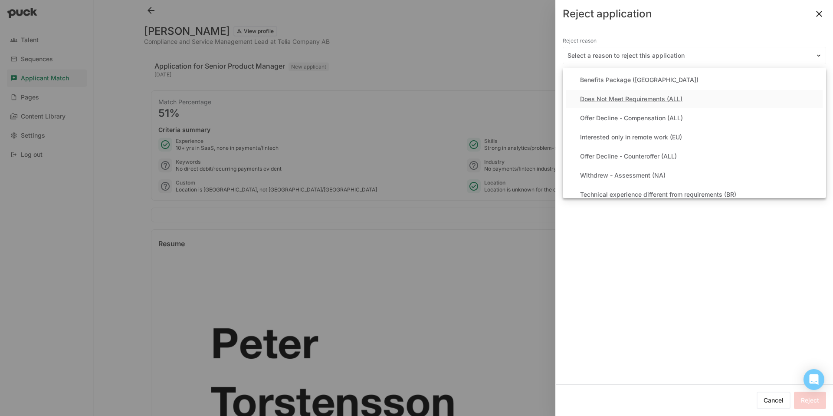
drag, startPoint x: 614, startPoint y: 81, endPoint x: 614, endPoint y: 96, distance: 15.6
click at [614, 96] on div "Benefits Package (EU) Does Not Meet Requirements (ALL) Offer Decline - Compensa…" at bounding box center [694, 133] width 263 height 130
click at [614, 96] on div "Does Not Meet Requirements (ALL)" at bounding box center [631, 98] width 102 height 7
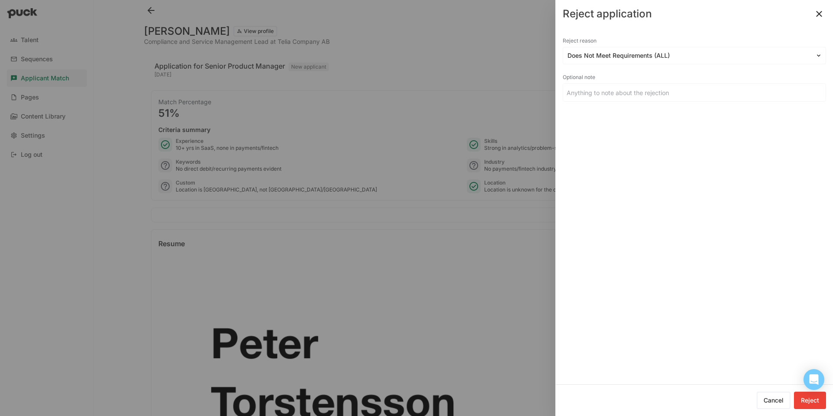
click at [812, 406] on button "Reject" at bounding box center [810, 399] width 32 height 17
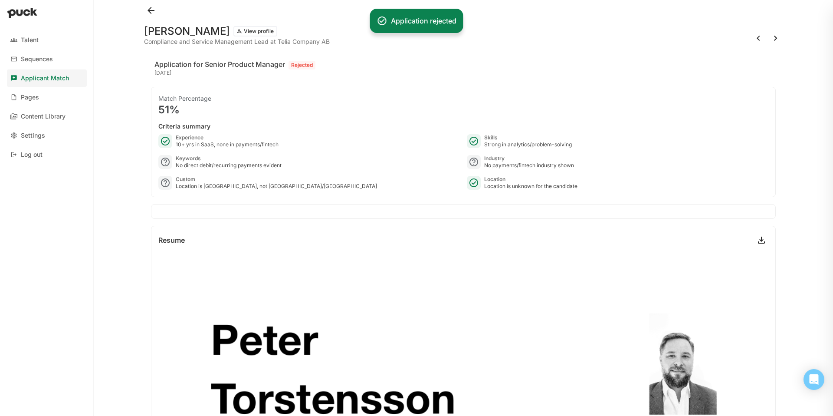
click at [776, 39] on button at bounding box center [776, 38] width 14 height 14
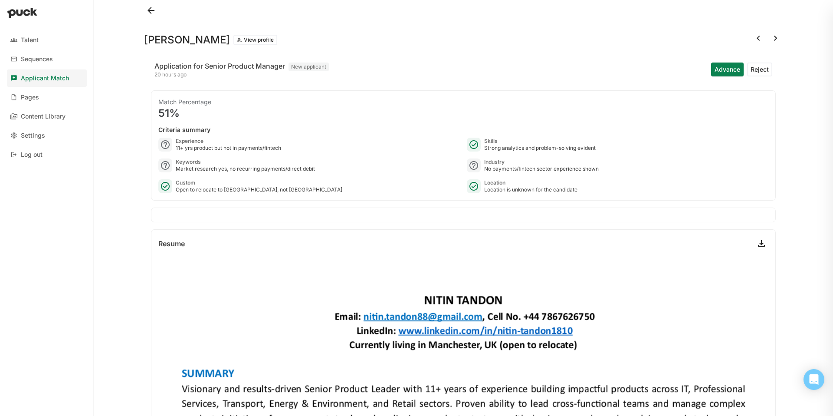
click at [762, 77] on div "Advance Reject" at bounding box center [741, 69] width 61 height 21
click at [759, 69] on button "Reject" at bounding box center [759, 69] width 25 height 14
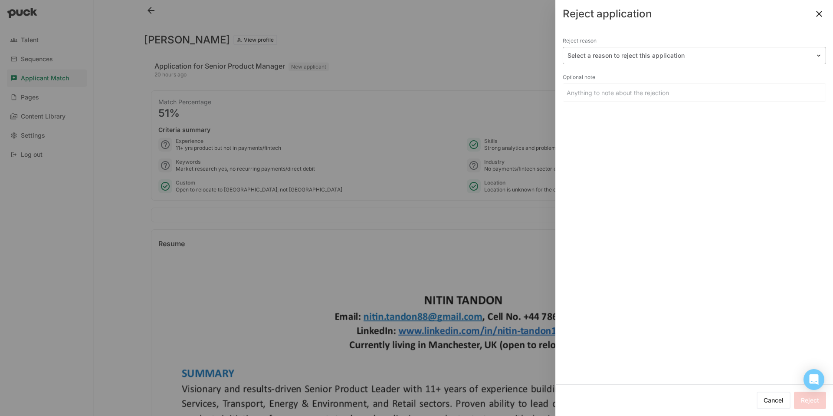
click at [614, 53] on div at bounding box center [689, 55] width 243 height 9
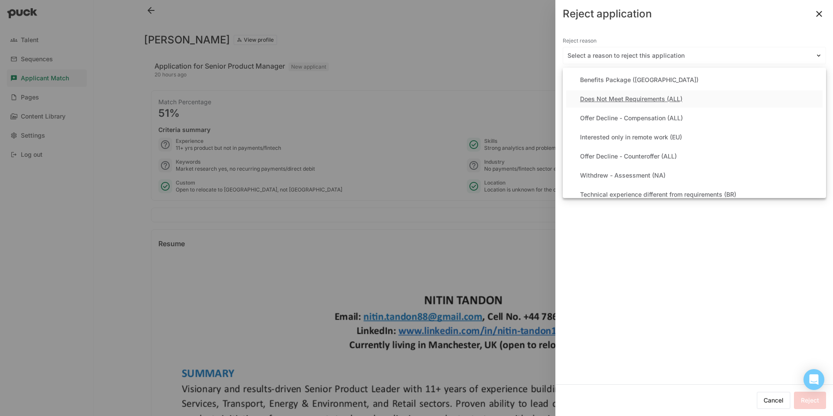
click at [601, 100] on div "Does Not Meet Requirements (ALL)" at bounding box center [631, 98] width 102 height 7
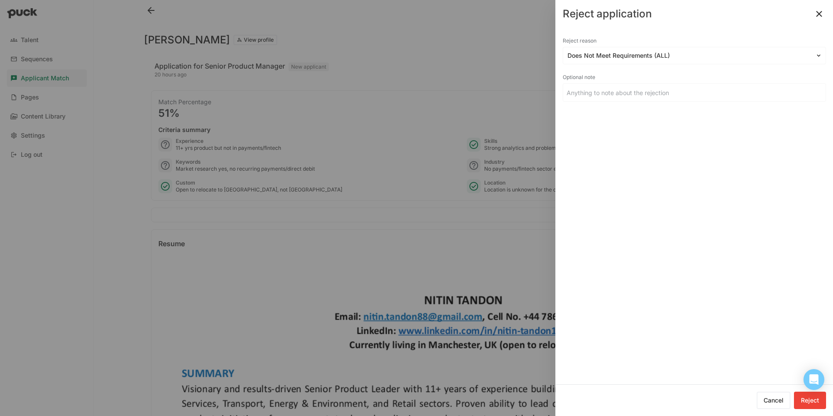
click at [813, 396] on button "Reject" at bounding box center [810, 399] width 32 height 17
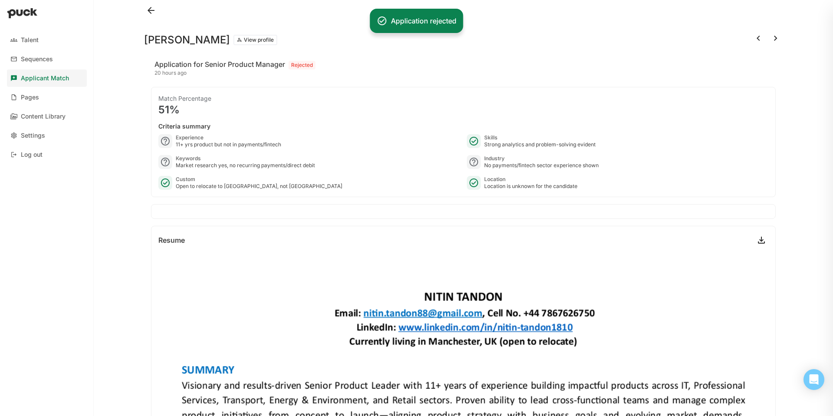
click at [770, 39] on button at bounding box center [776, 38] width 14 height 14
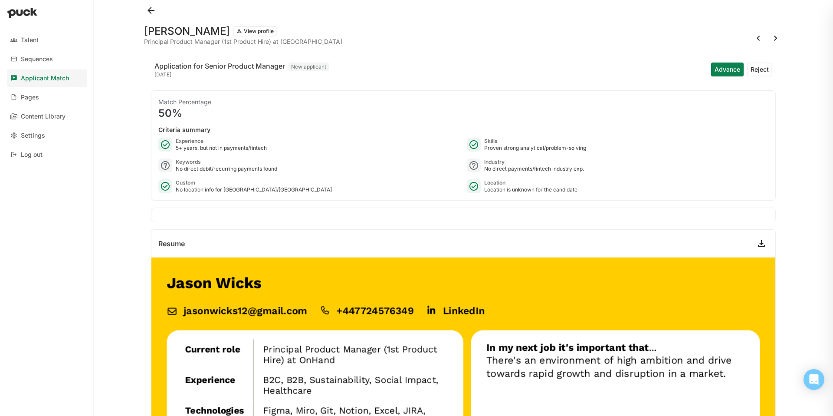
click at [764, 69] on button "Reject" at bounding box center [759, 69] width 25 height 14
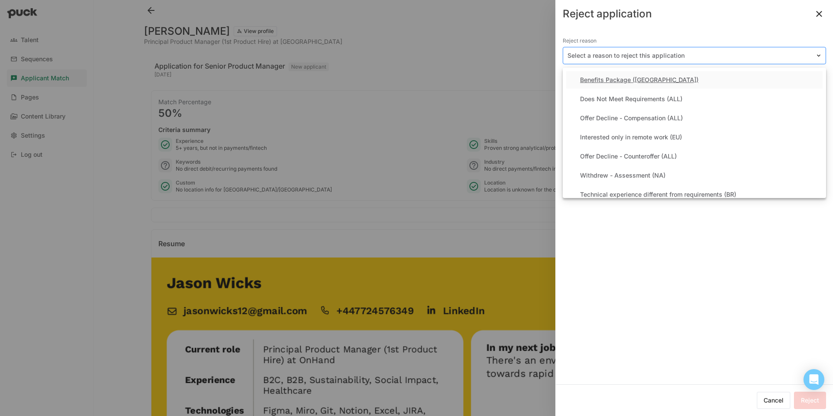
click at [583, 62] on div "Select a reason to reject this application" at bounding box center [694, 55] width 263 height 17
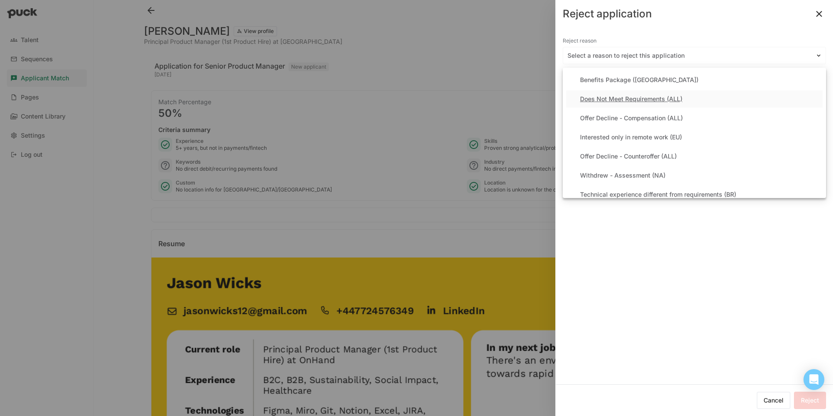
click at [589, 98] on div "Does Not Meet Requirements (ALL)" at bounding box center [631, 98] width 102 height 7
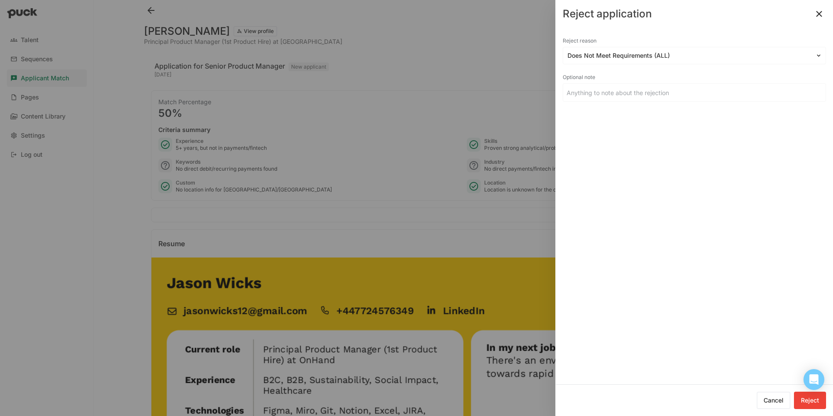
click at [804, 400] on button "Reject" at bounding box center [810, 399] width 32 height 17
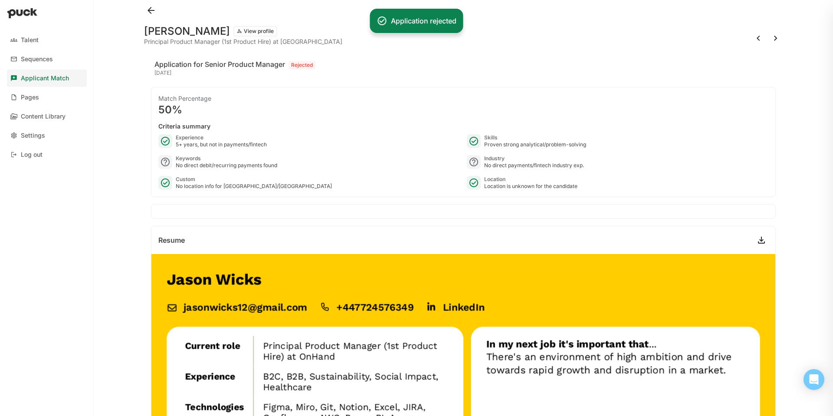
click at [153, 10] on button at bounding box center [151, 10] width 14 height 14
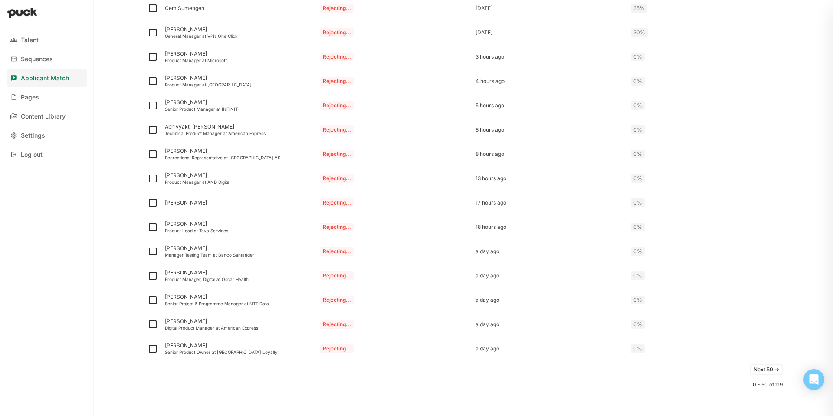
scroll to position [1049, 0]
click at [763, 367] on button "Next 50 ->" at bounding box center [766, 368] width 33 height 10
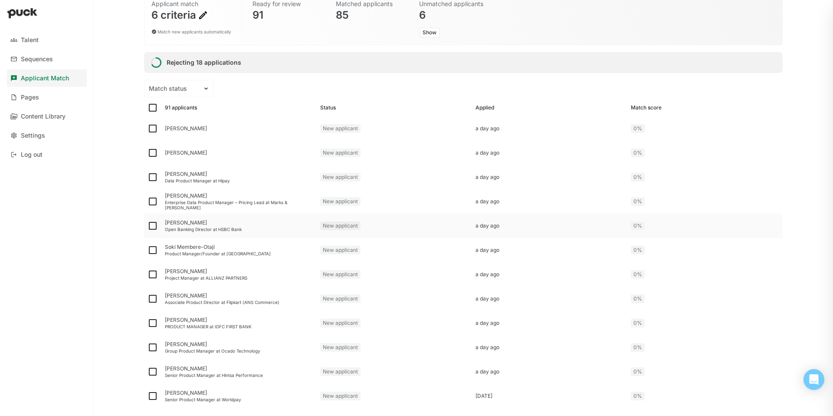
click at [177, 222] on div "David Connolly" at bounding box center [239, 223] width 148 height 6
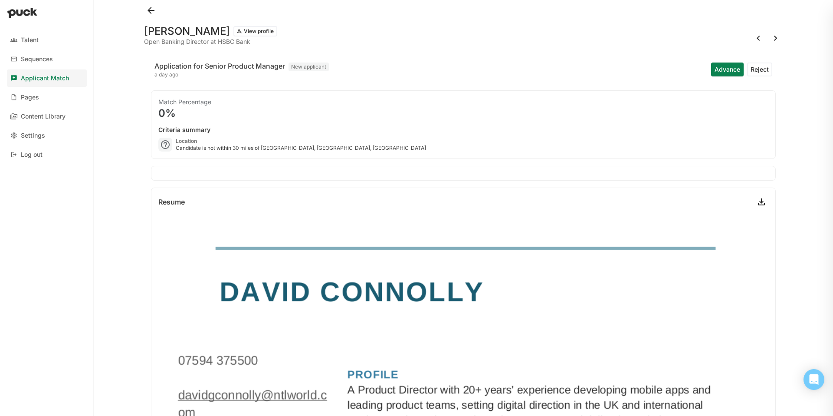
click at [153, 8] on button at bounding box center [151, 10] width 14 height 14
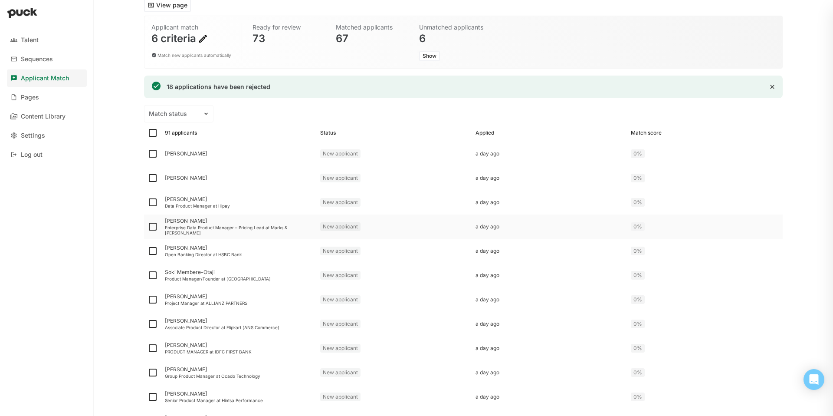
scroll to position [63, 0]
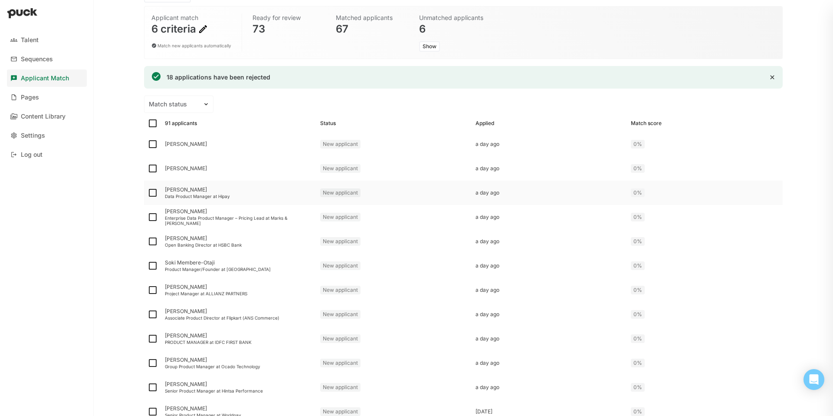
click at [210, 194] on div "Data Product Manager at Hipay" at bounding box center [239, 196] width 148 height 5
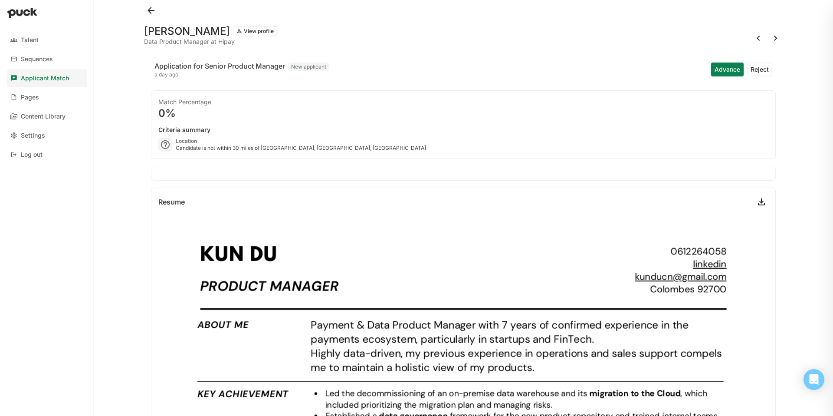
click at [151, 10] on button at bounding box center [151, 10] width 14 height 14
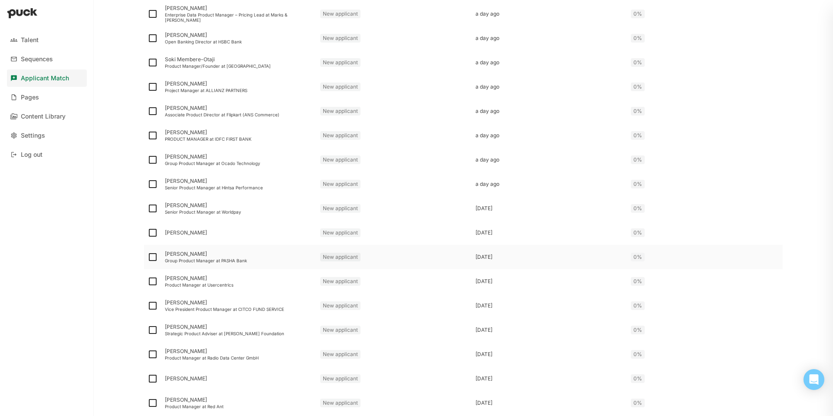
scroll to position [269, 0]
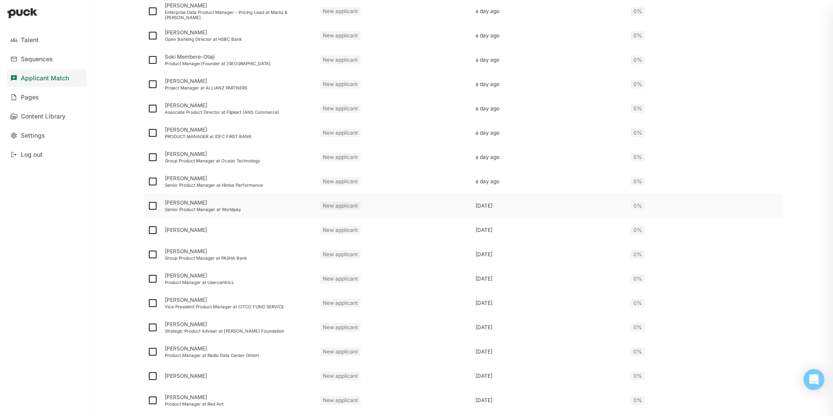
click at [214, 209] on div "Senior Product Manager at Worldpay" at bounding box center [239, 209] width 148 height 5
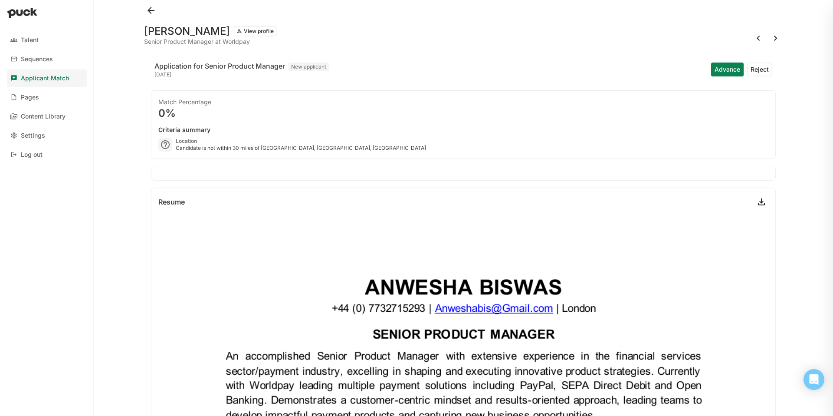
click at [719, 63] on button "Advance" at bounding box center [727, 69] width 33 height 14
click at [149, 11] on button at bounding box center [151, 10] width 14 height 14
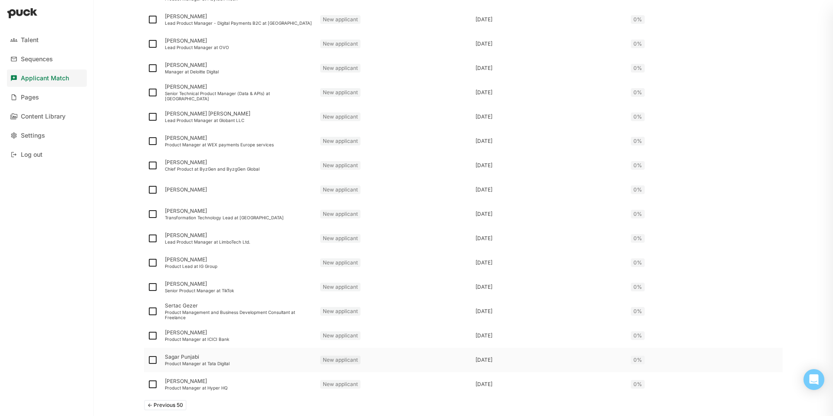
scroll to position [1014, 0]
click at [230, 143] on div "Product Manager at WEX payments Europe services" at bounding box center [239, 144] width 148 height 5
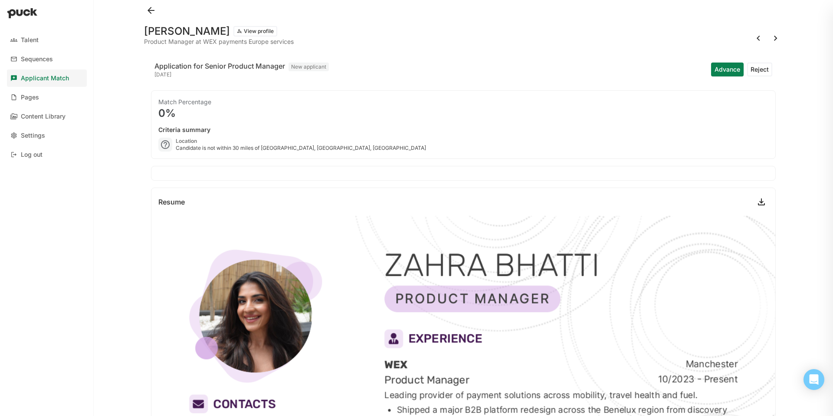
click at [239, 137] on div "Criteria summary Location Candidate is not within 30 miles of Stockholm, Stockh…" at bounding box center [463, 138] width 610 height 26
click at [150, 10] on button at bounding box center [151, 10] width 14 height 14
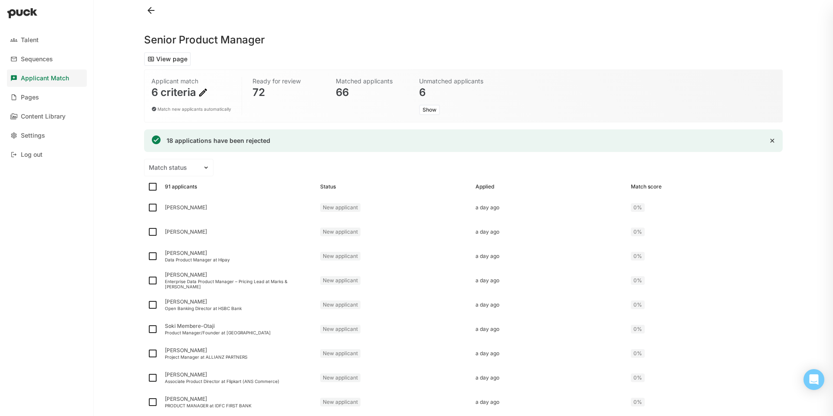
click at [197, 94] on div "6 criteria" at bounding box center [191, 92] width 80 height 10
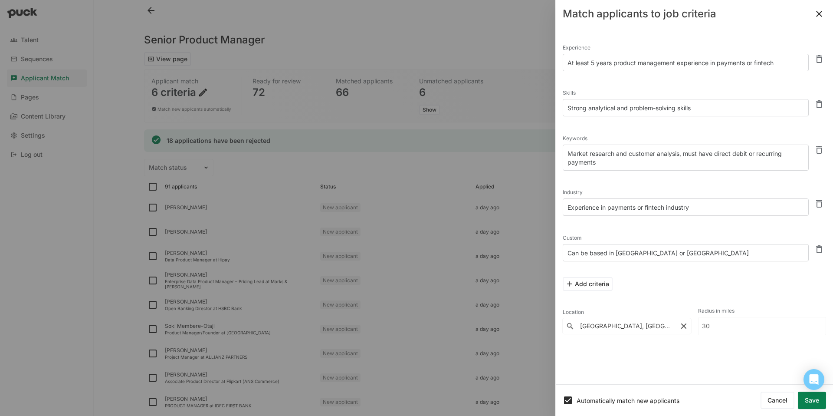
click at [711, 323] on input "30" at bounding box center [763, 325] width 128 height 17
click at [621, 251] on textarea "Can be based in London or Paris" at bounding box center [686, 252] width 246 height 17
type textarea "Can be based in England or Paris"
click at [761, 403] on button "Match and sort applicants" at bounding box center [781, 399] width 90 height 17
